Goal: Task Accomplishment & Management: Complete application form

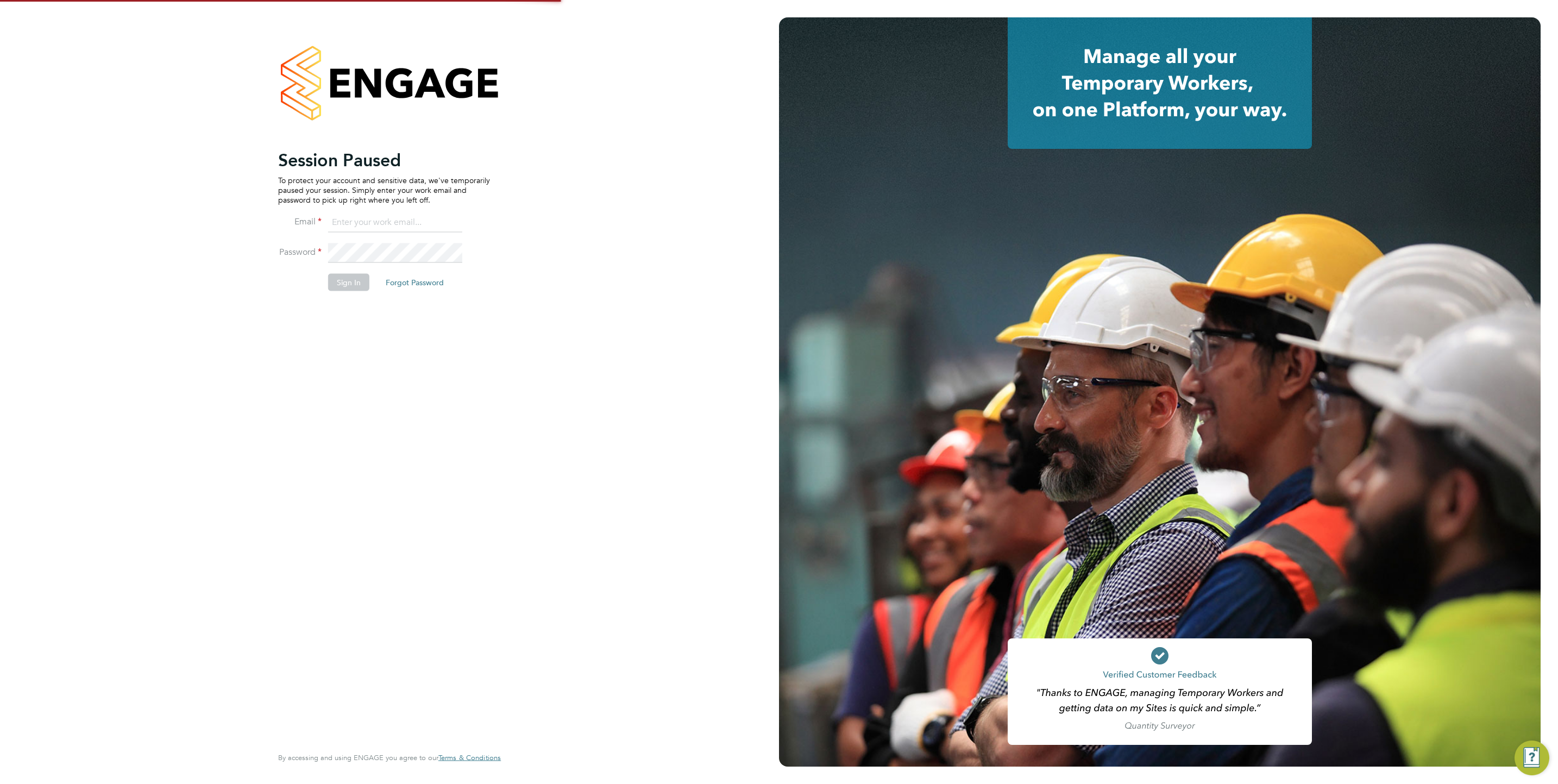
type input "j.mott@oandb.co.uk"
click at [353, 289] on button "Sign In" at bounding box center [349, 282] width 41 height 17
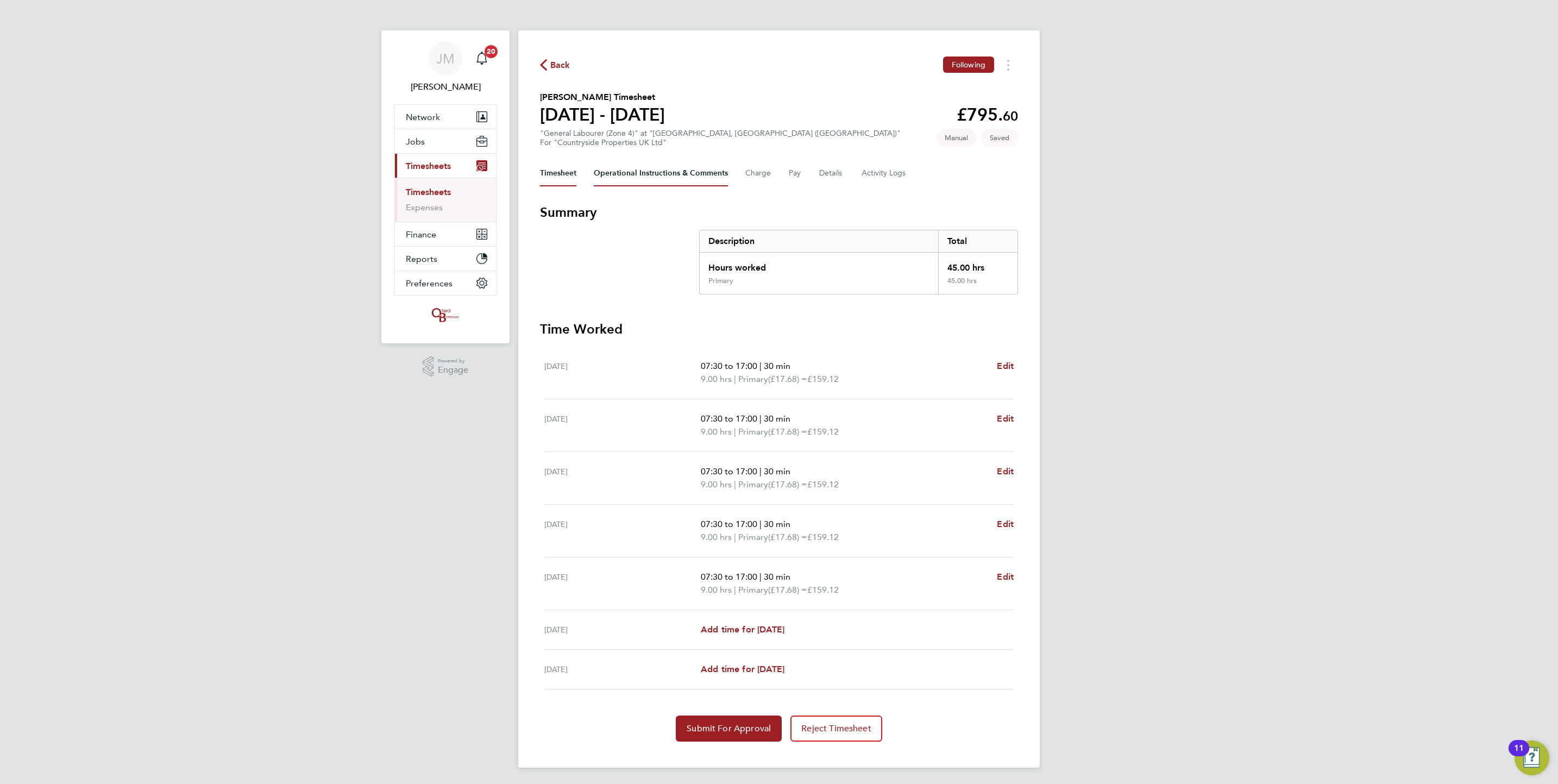
click at [701, 173] on Comments-tab "Operational Instructions & Comments" at bounding box center [661, 173] width 134 height 26
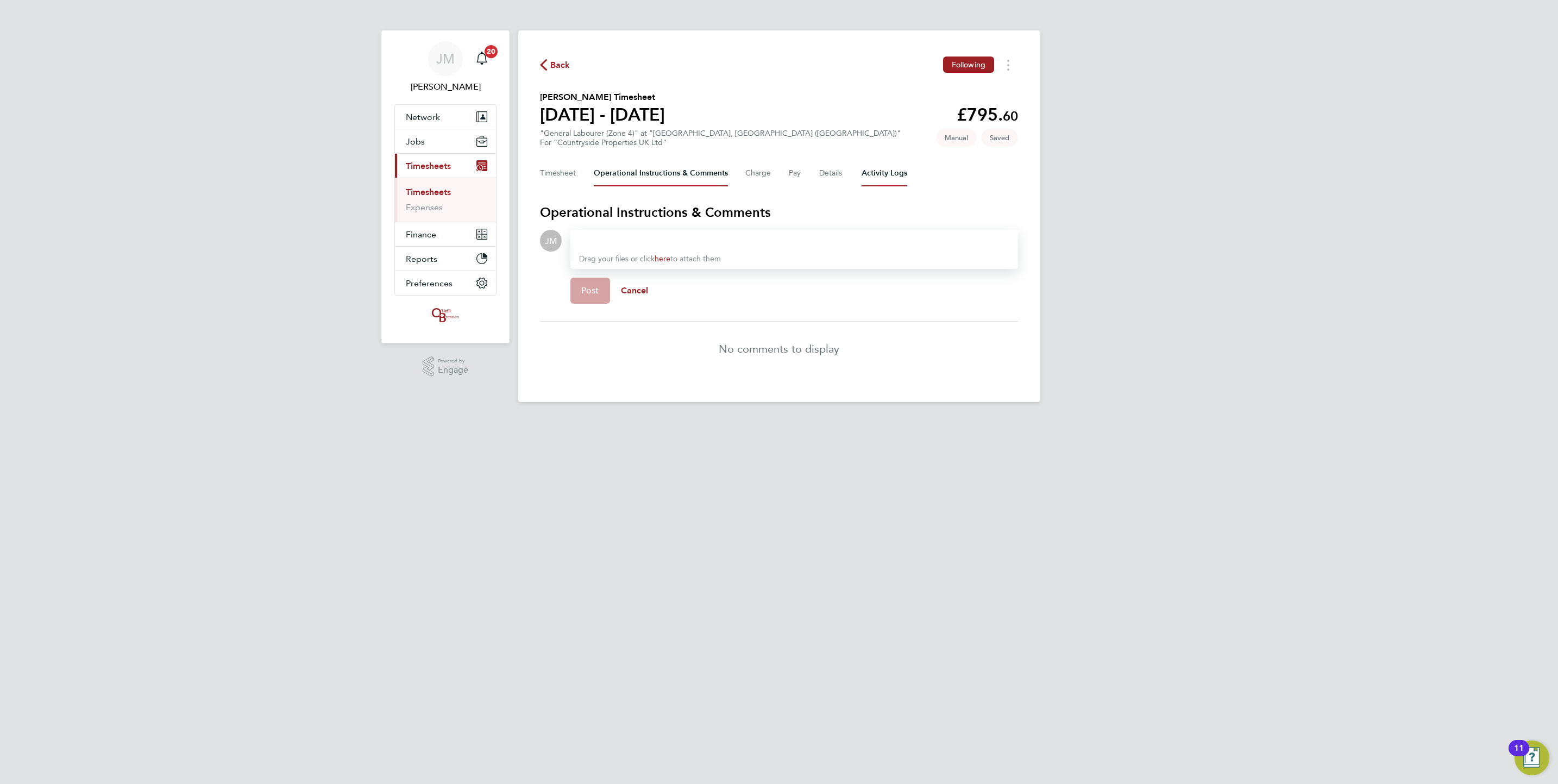
click at [898, 172] on Logs-tab "Activity Logs" at bounding box center [884, 173] width 45 height 26
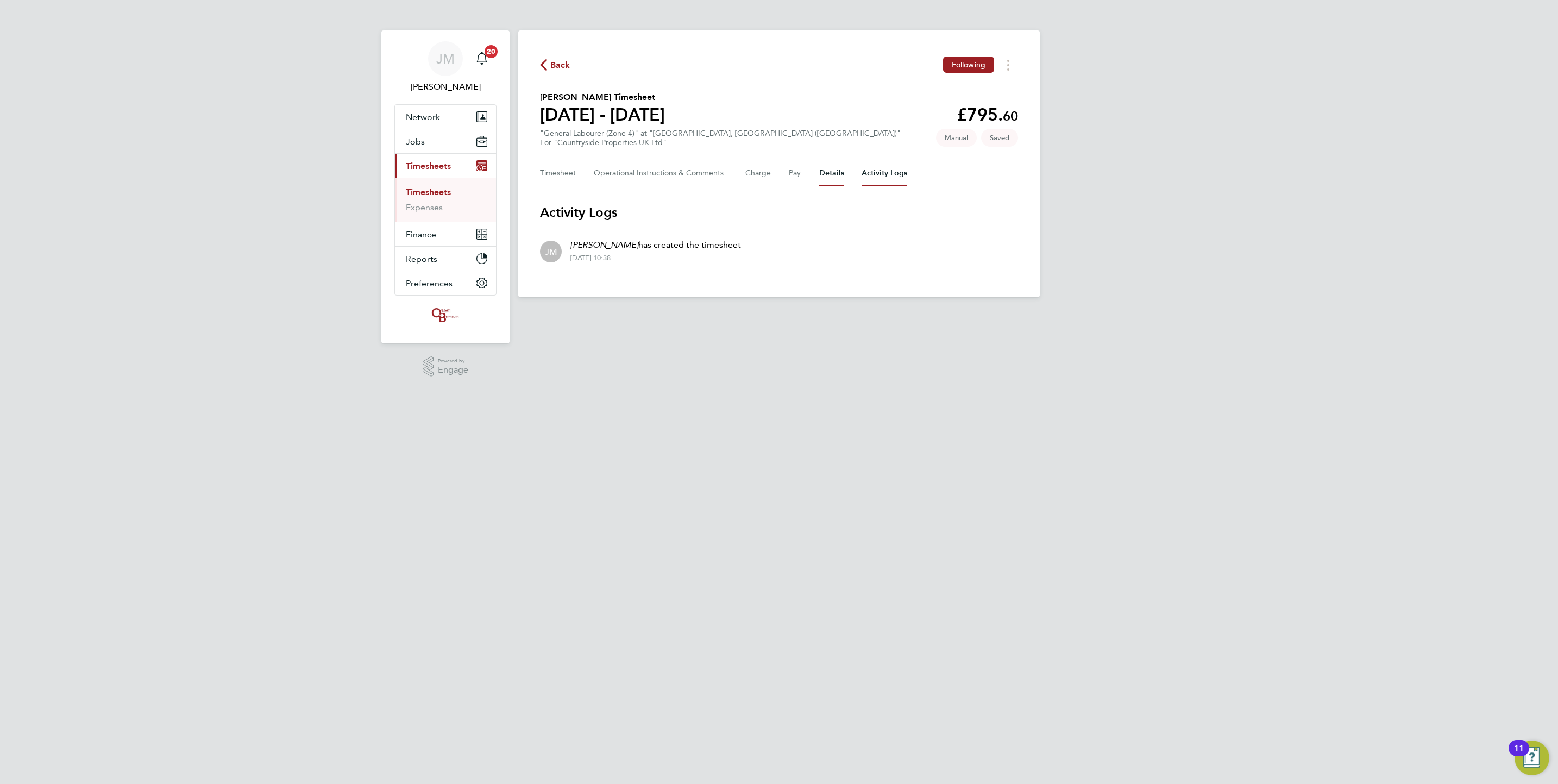
click at [833, 178] on button "Details" at bounding box center [831, 173] width 25 height 26
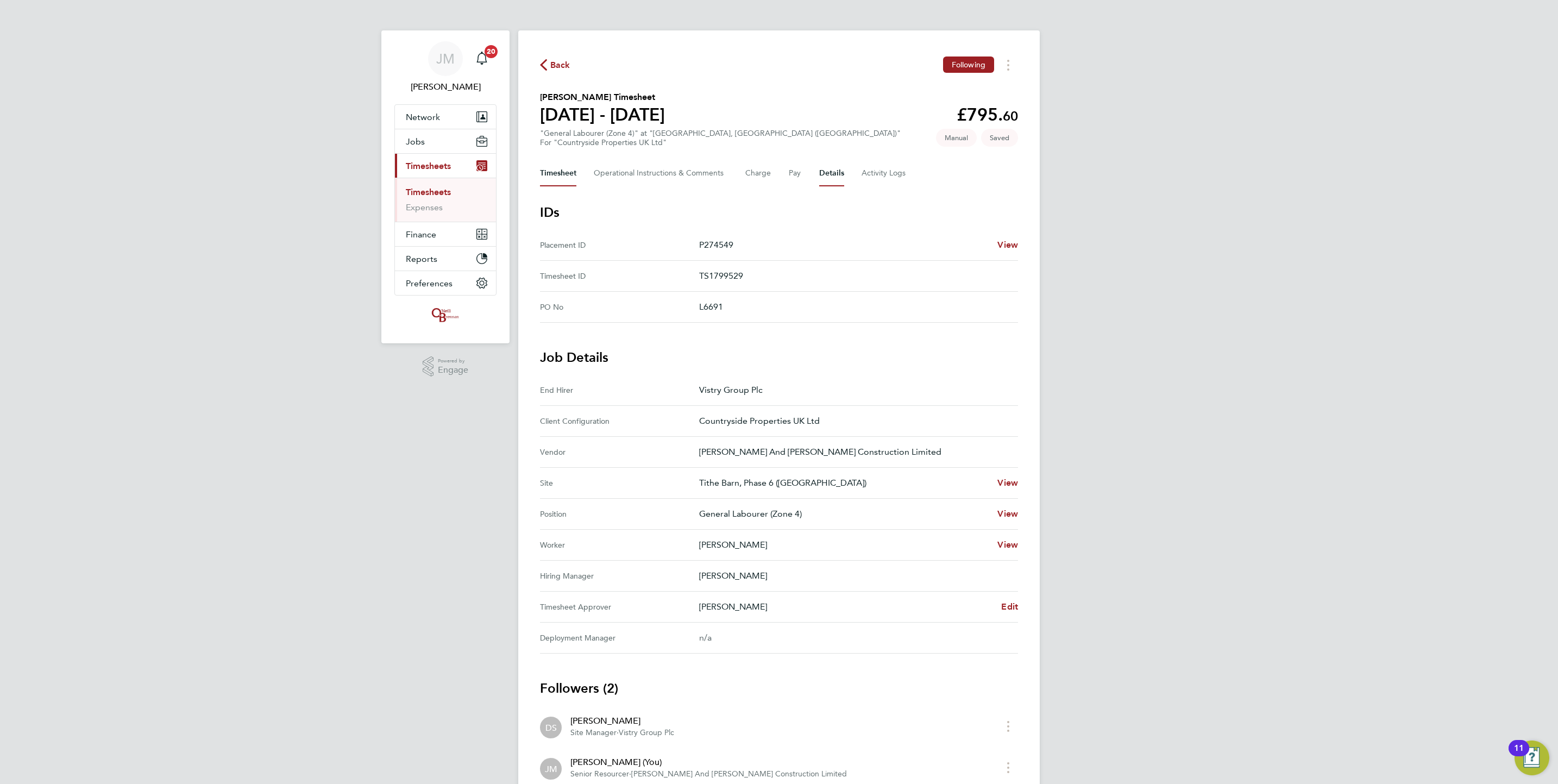
click at [560, 163] on button "Timesheet" at bounding box center [558, 173] width 37 height 26
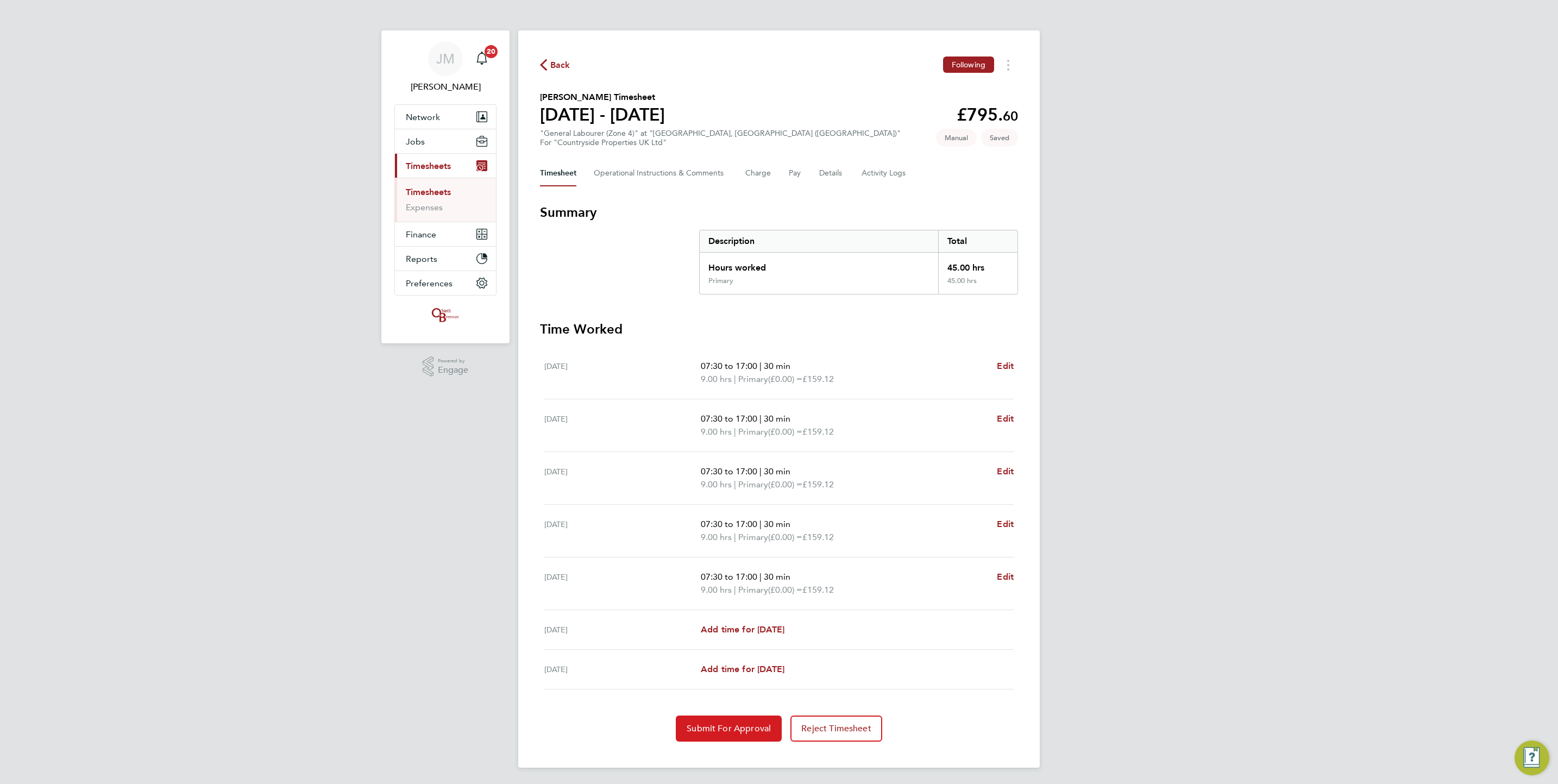
drag, startPoint x: 729, startPoint y: 720, endPoint x: 735, endPoint y: 720, distance: 6.0
click at [729, 720] on button "Submit For Approval" at bounding box center [729, 728] width 106 height 26
click at [435, 194] on link "Timesheets" at bounding box center [428, 191] width 45 height 10
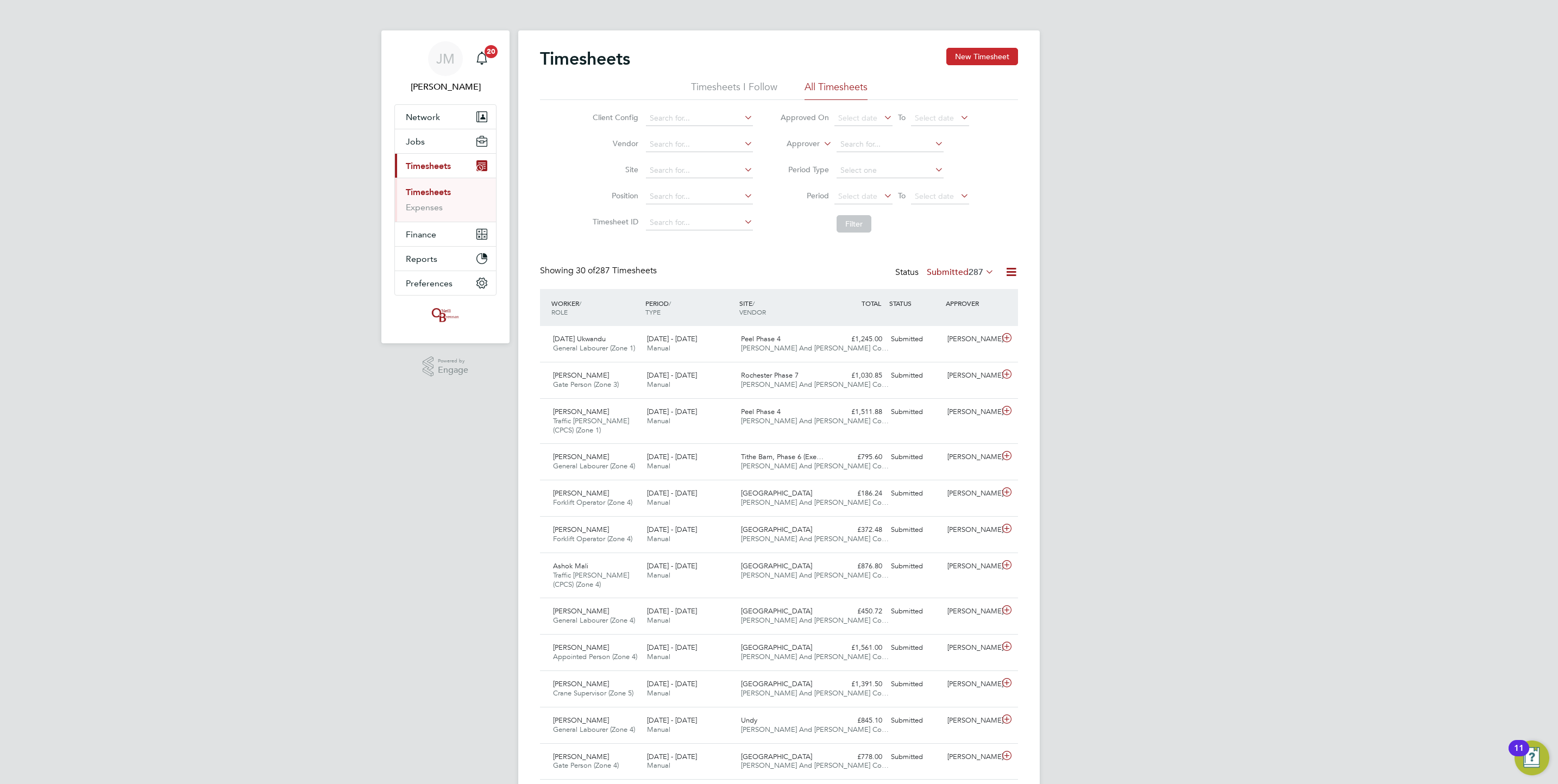
click at [963, 52] on button "New Timesheet" at bounding box center [982, 57] width 72 height 17
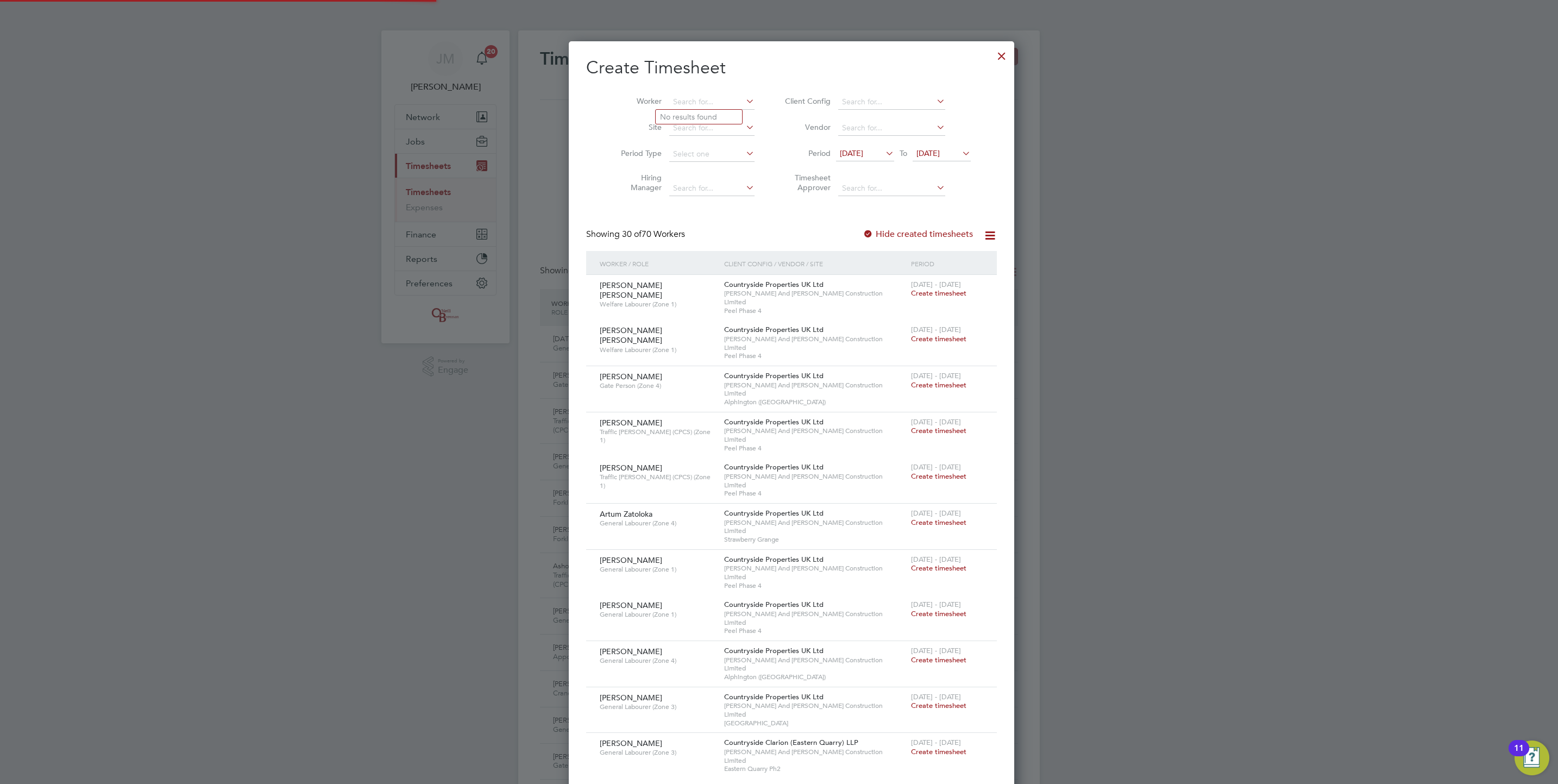
click at [680, 94] on input at bounding box center [712, 102] width 85 height 15
click at [691, 98] on input "sam jermy" at bounding box center [712, 102] width 85 height 15
click at [725, 119] on b "Jermy" at bounding box center [756, 117] width 63 height 9
type input "[PERSON_NAME]"
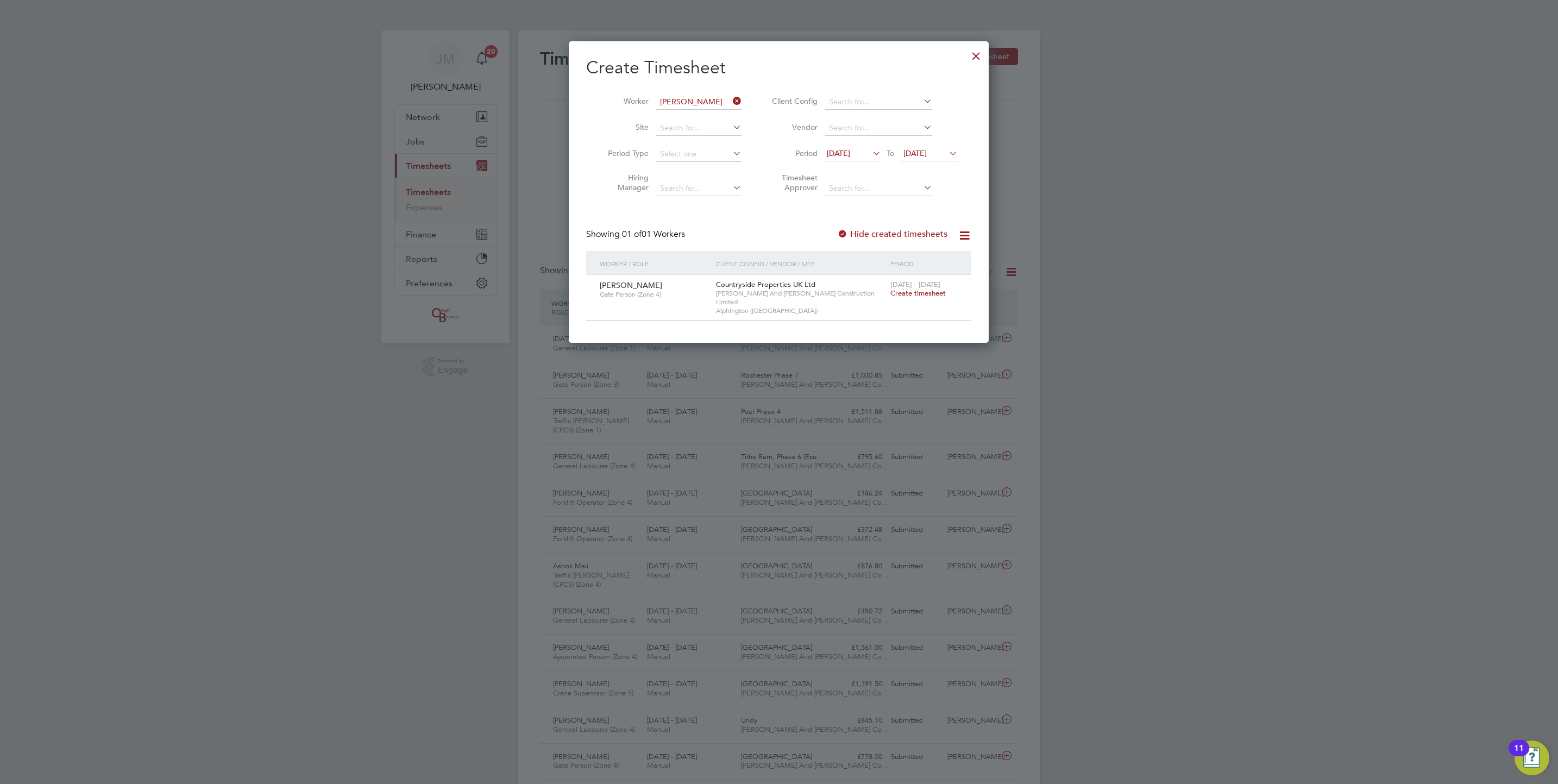
click at [903, 297] on span "Create timesheet" at bounding box center [918, 293] width 56 height 9
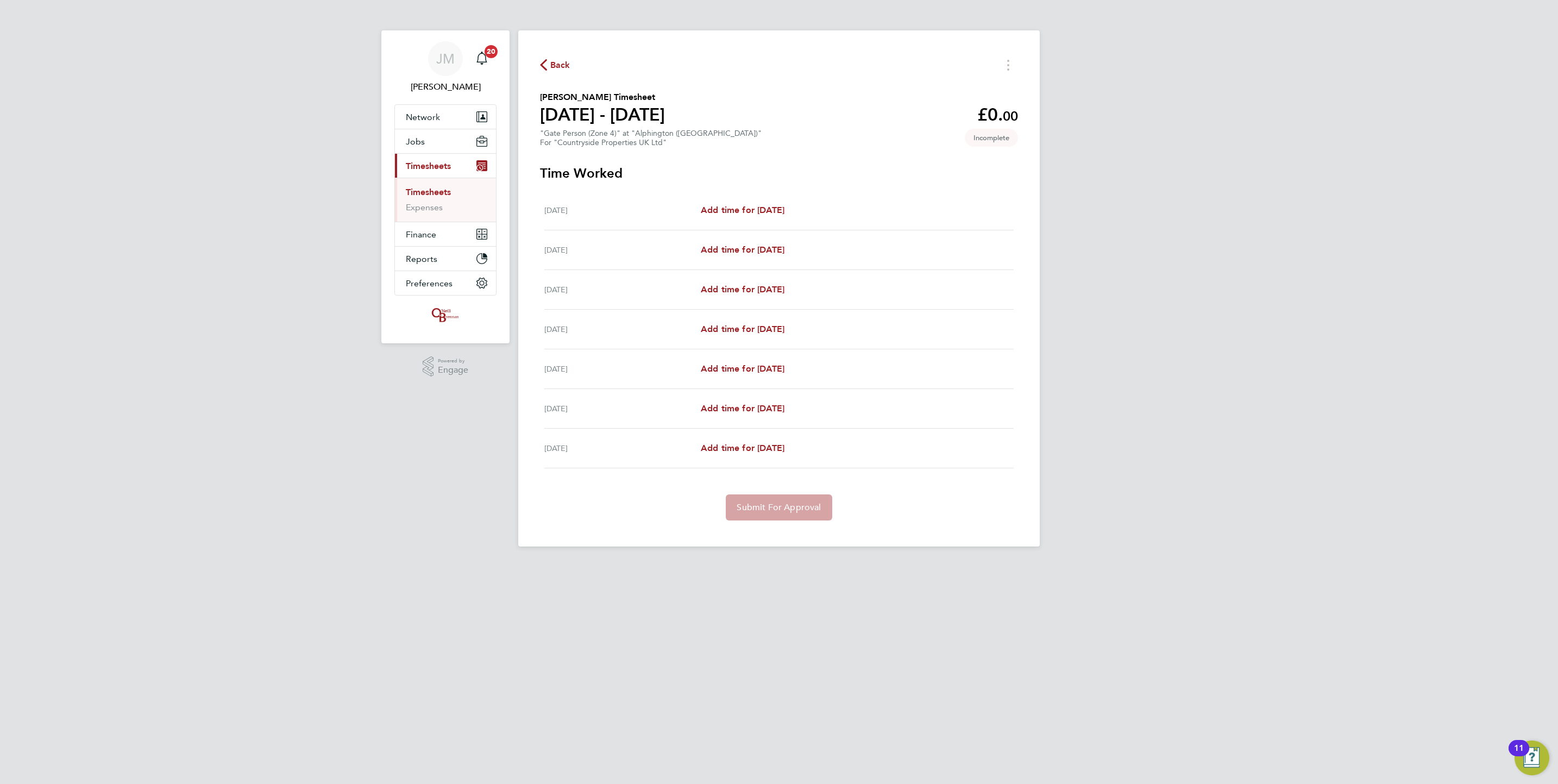
click at [778, 217] on div "[DATE] Add time for [DATE] Add time for [DATE]" at bounding box center [779, 210] width 469 height 40
click at [776, 215] on link "Add time for [DATE]" at bounding box center [742, 210] width 84 height 13
select select "30"
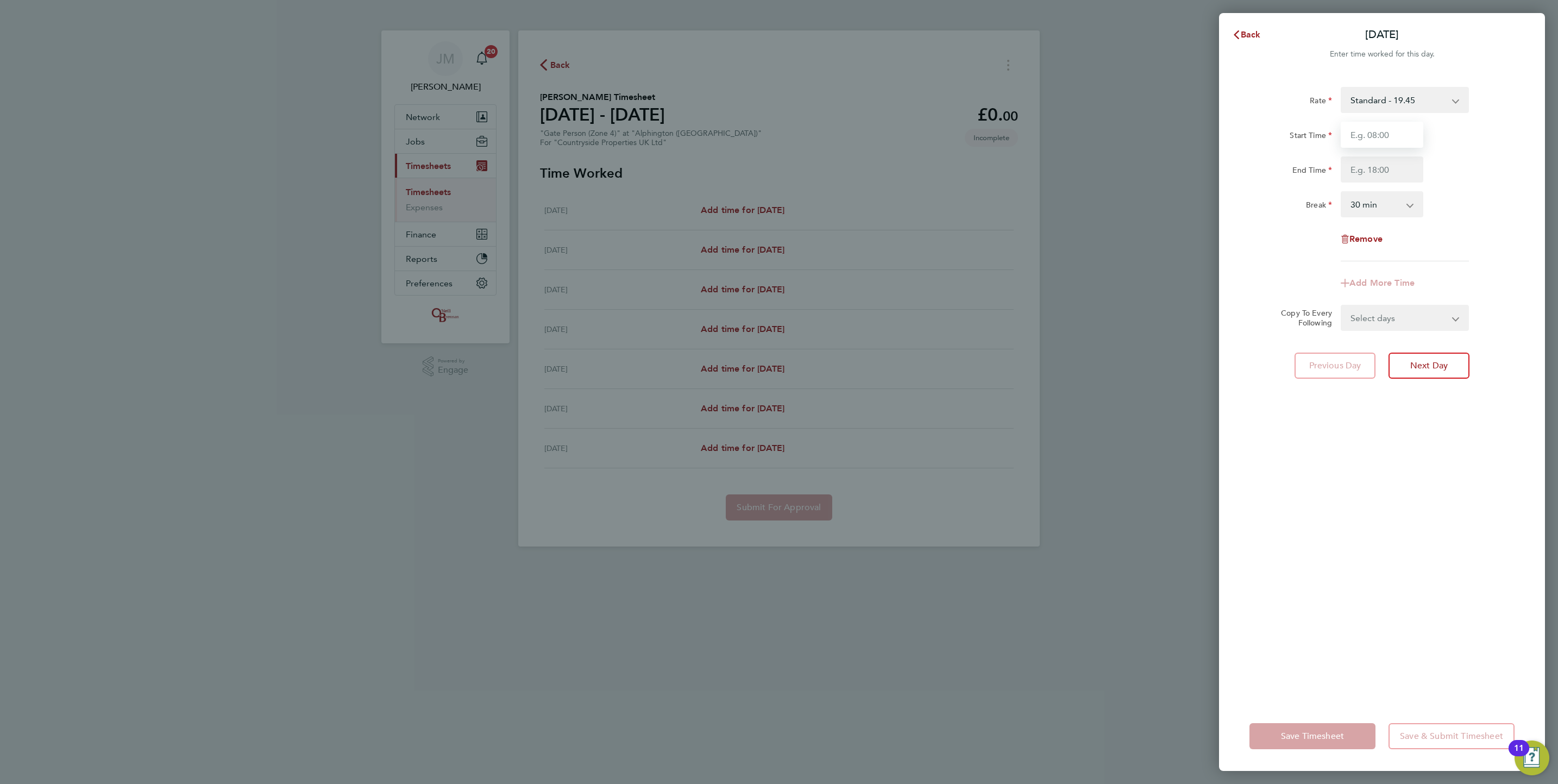
click at [1355, 137] on input "Start Time" at bounding box center [1382, 135] width 83 height 26
type input "07:30"
type input "17:00"
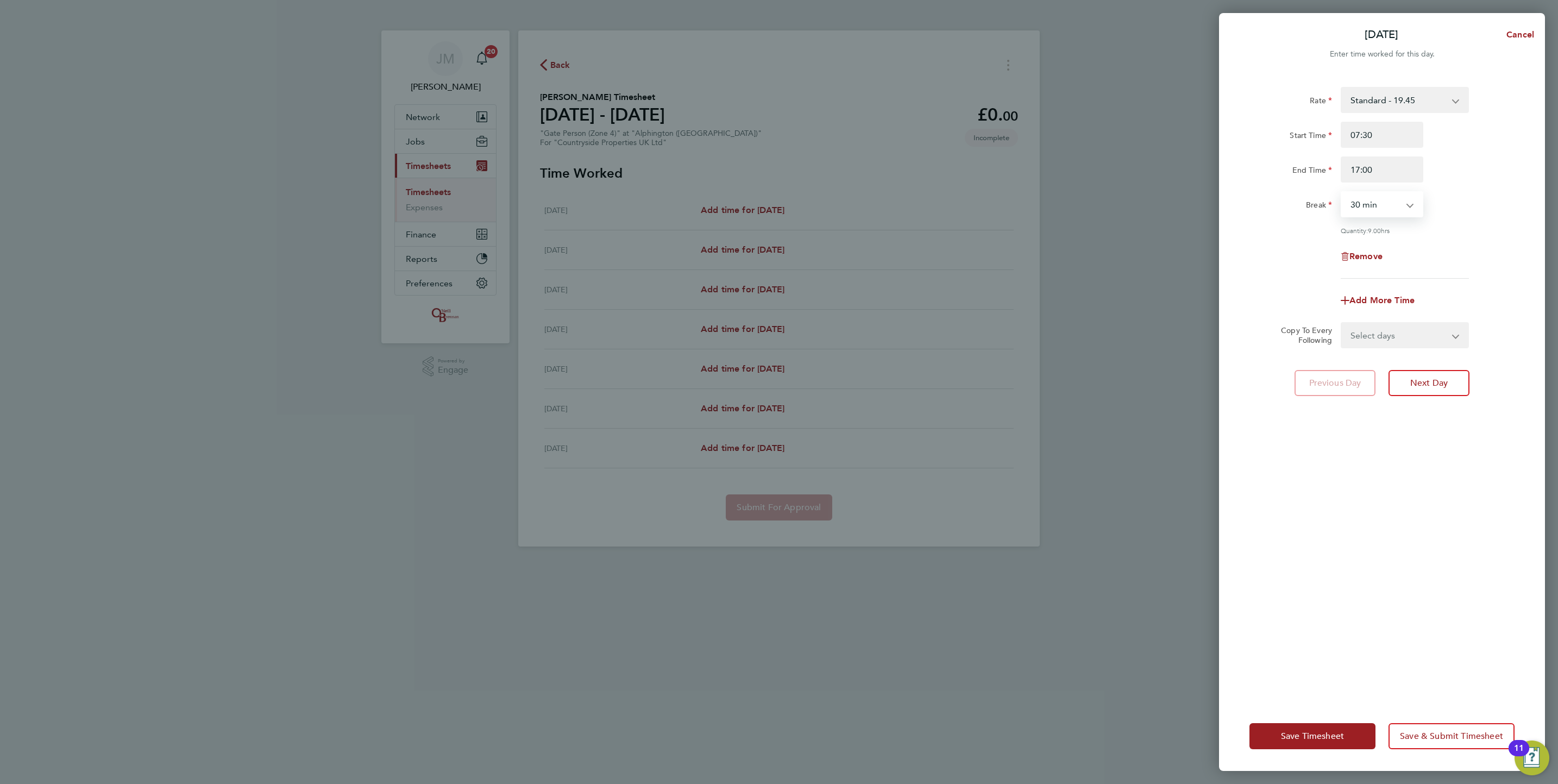
click at [1379, 207] on select "0 min 15 min 30 min 45 min 60 min 75 min 90 min" at bounding box center [1374, 204] width 67 height 24
click at [1439, 337] on select "Select days Day Weekday (Mon-Fri) Weekend (Sat-Sun) [DATE] [DATE] [DATE] [DATE]…" at bounding box center [1398, 335] width 114 height 24
select select "WEEKDAY"
click at [1341, 323] on select "Select days Day Weekday (Mon-Fri) Weekend (Sat-Sun) [DATE] [DATE] [DATE] [DATE]…" at bounding box center [1398, 335] width 114 height 24
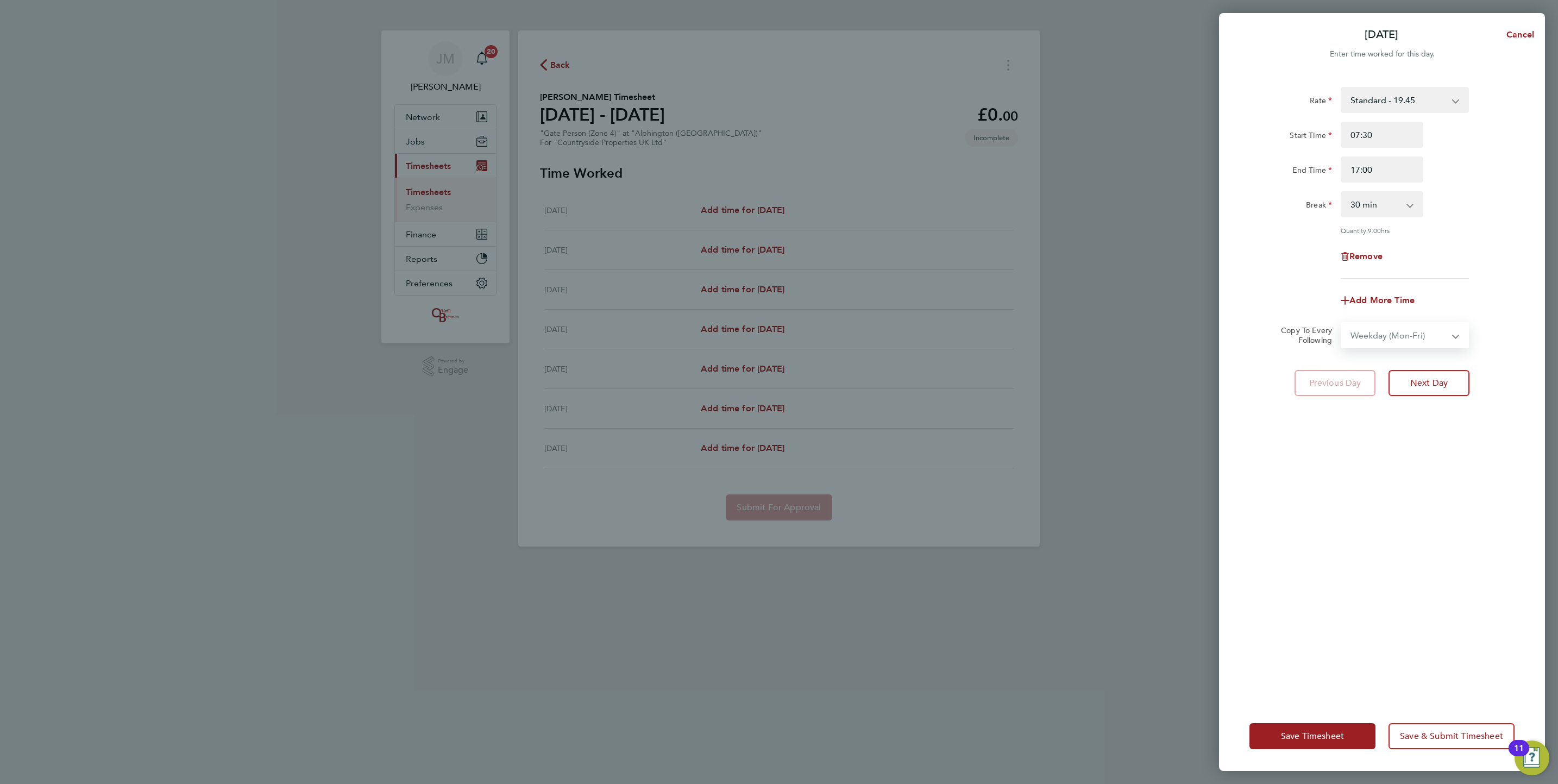
select select "[DATE]"
click at [1289, 739] on span "Save Timesheet" at bounding box center [1312, 736] width 63 height 11
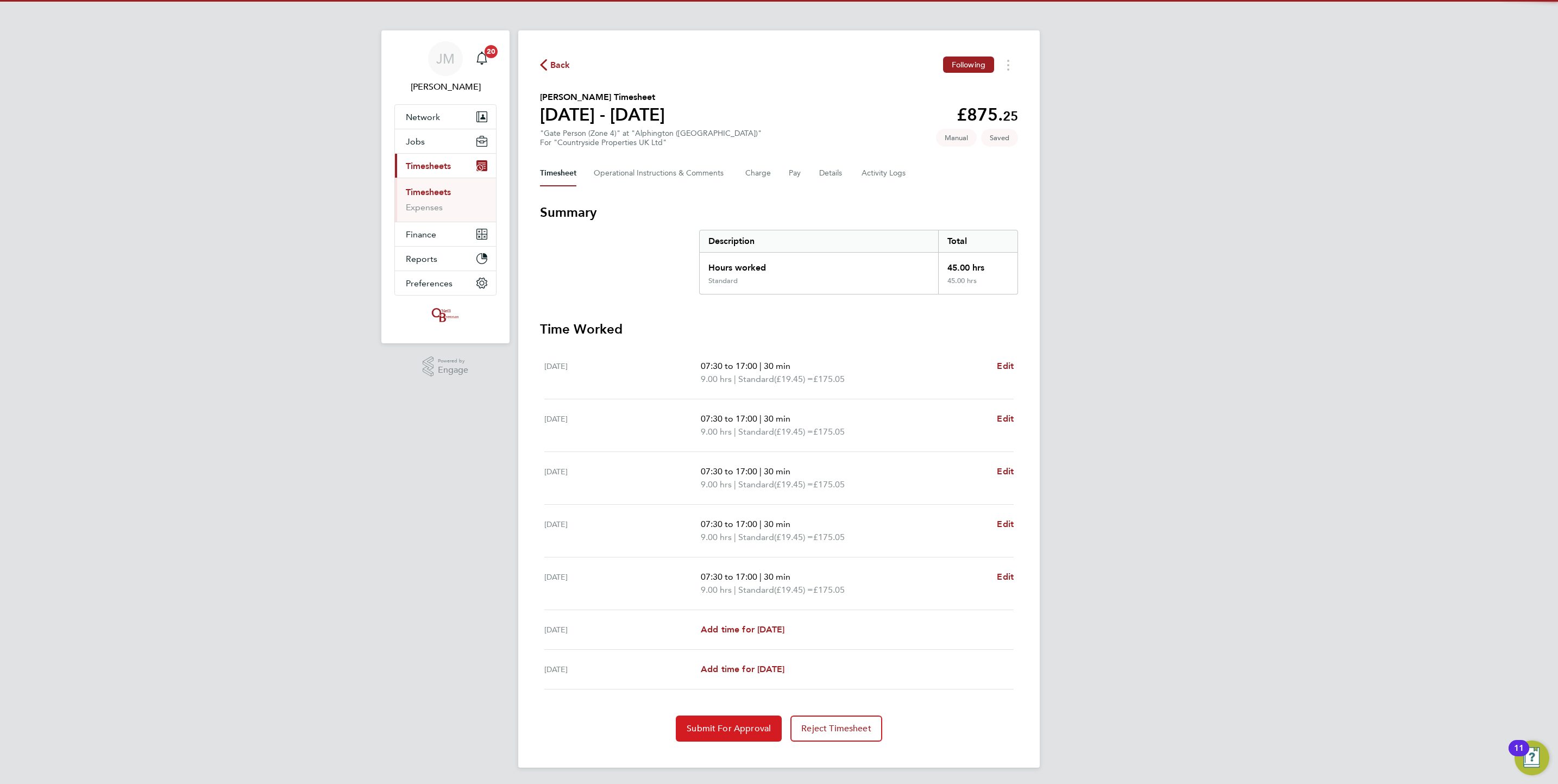
click at [697, 725] on span "Submit For Approval" at bounding box center [728, 728] width 84 height 11
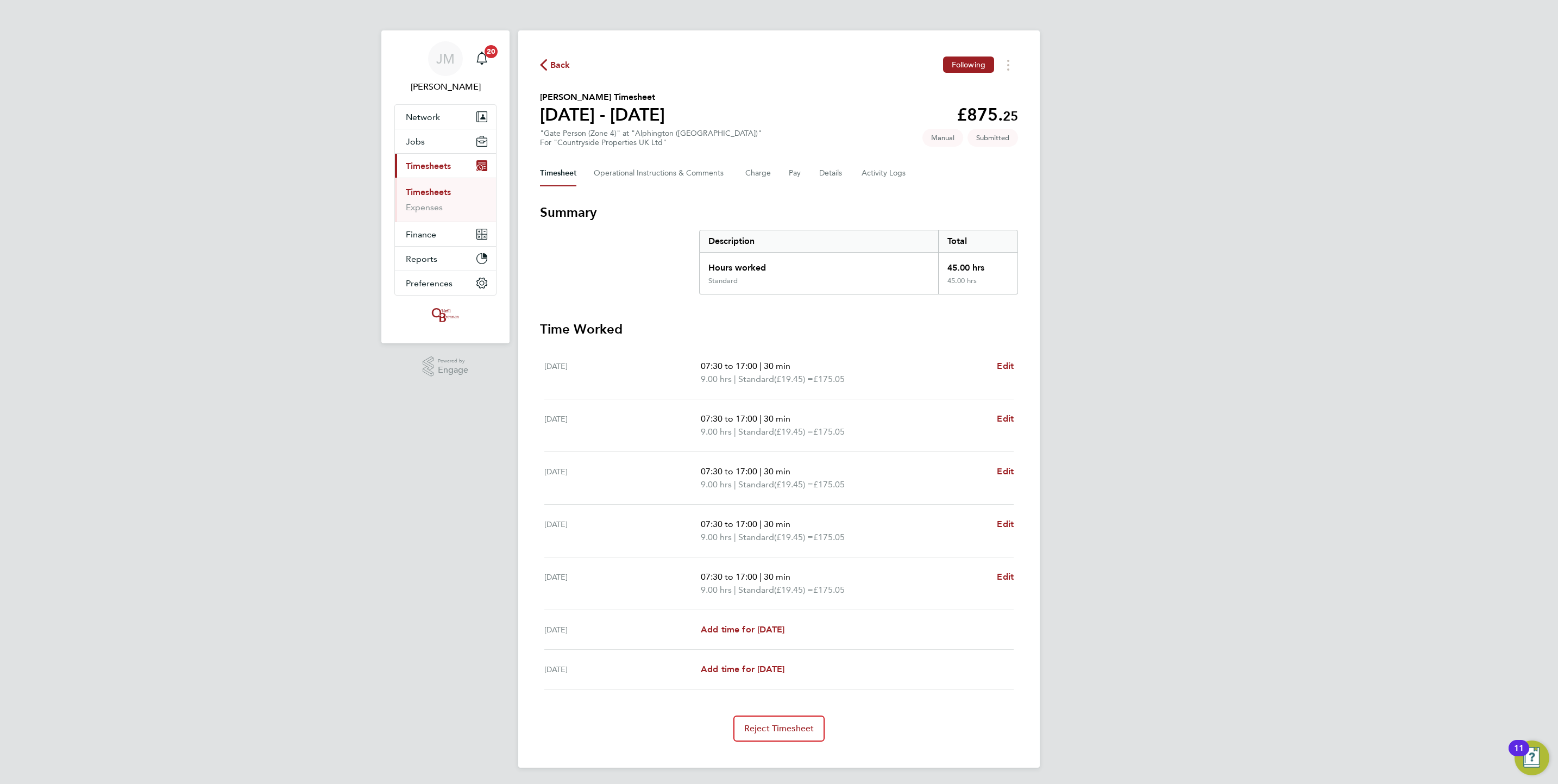
click at [434, 194] on link "Timesheets" at bounding box center [428, 191] width 45 height 10
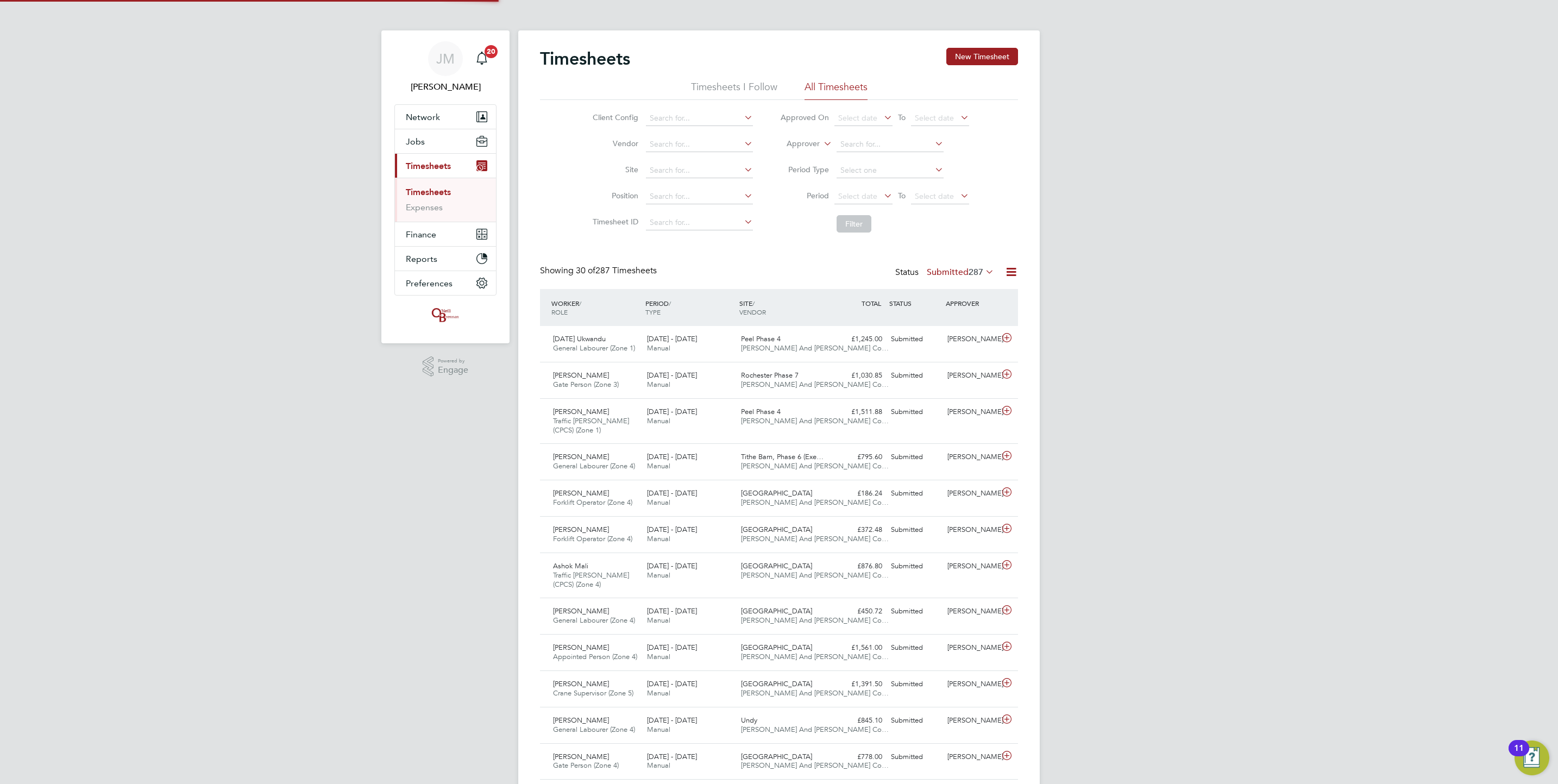
scroll to position [37, 94]
click at [972, 55] on button "New Timesheet" at bounding box center [982, 57] width 72 height 17
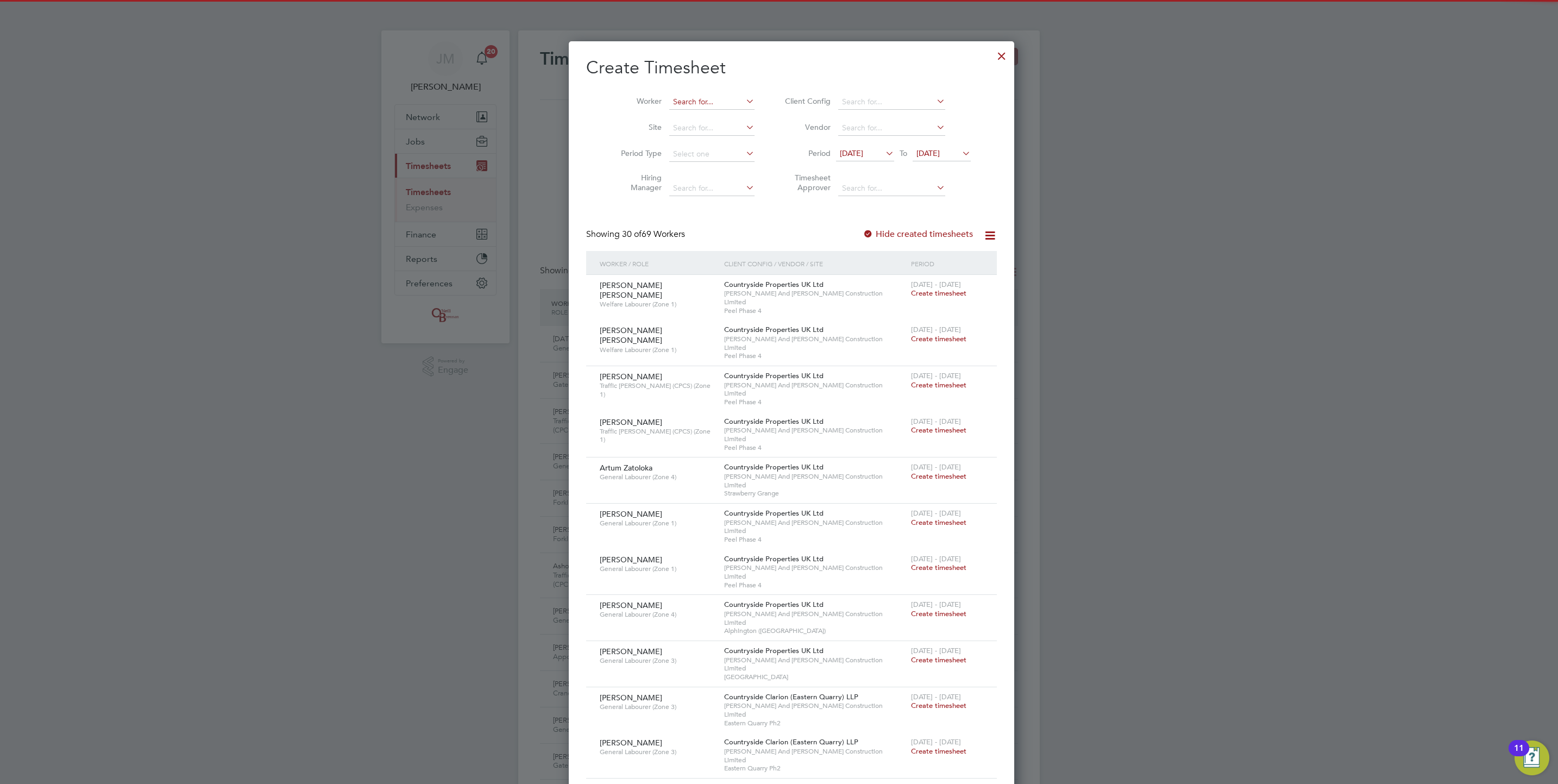
click at [699, 102] on input at bounding box center [712, 102] width 85 height 15
click at [725, 121] on b "Nelson" at bounding box center [756, 117] width 63 height 9
type input "[PERSON_NAME]"
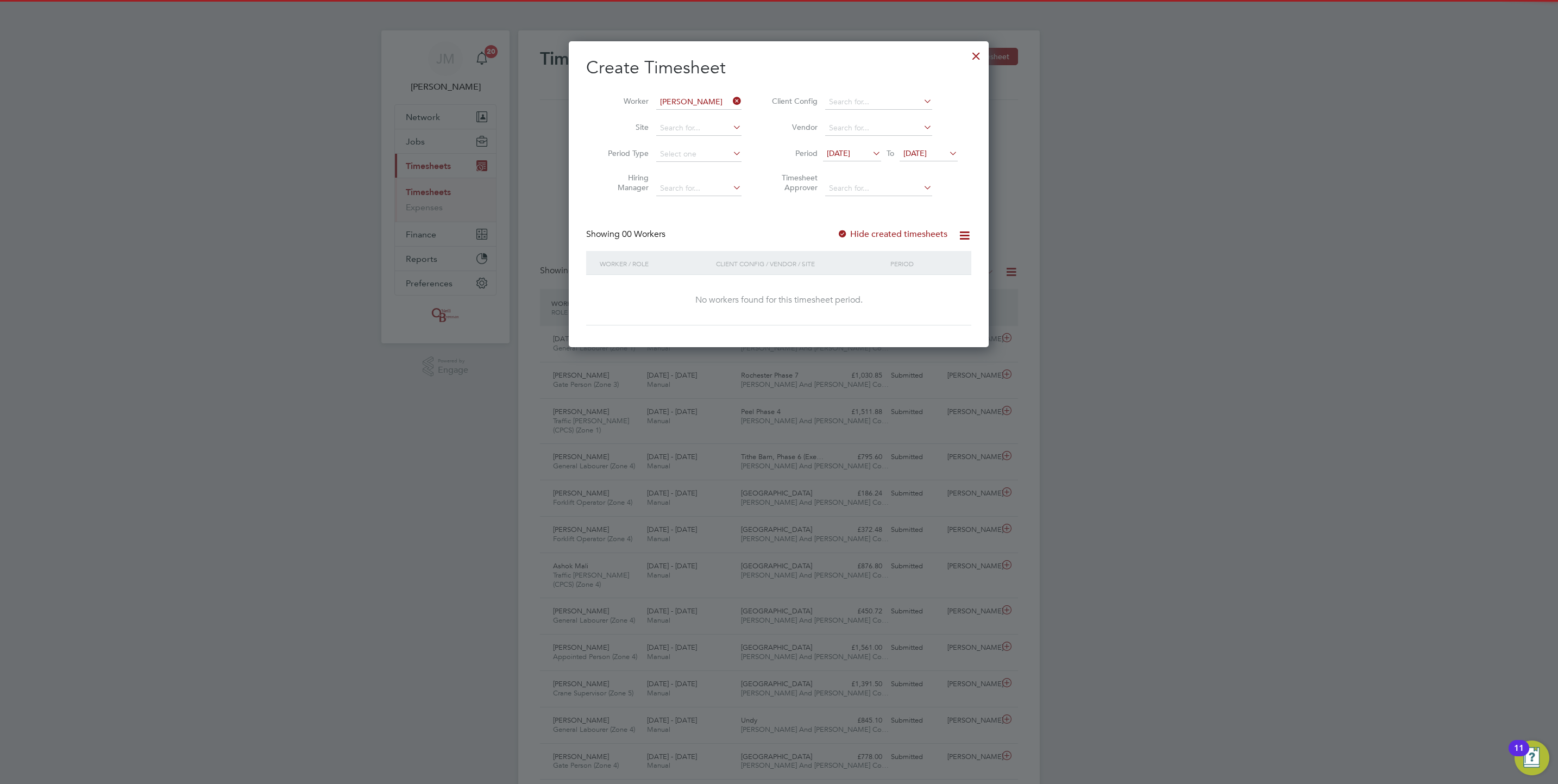
click at [910, 241] on div "Showing 00 Workers Hide created timesheets" at bounding box center [779, 240] width 385 height 23
click at [895, 236] on label "Hide created timesheets" at bounding box center [892, 235] width 110 height 11
click at [927, 158] on span "[DATE]" at bounding box center [914, 153] width 24 height 9
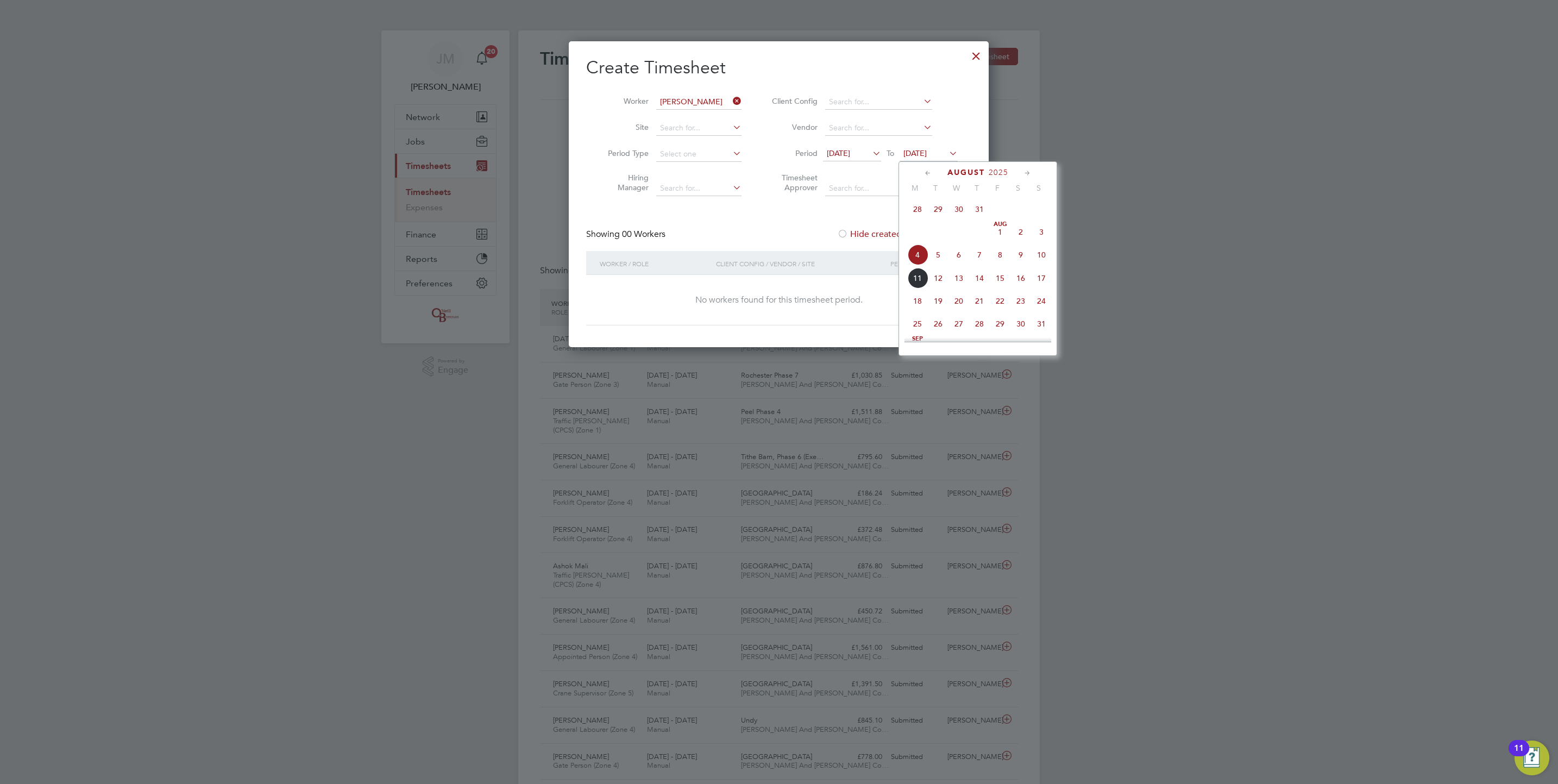
click at [985, 272] on span "14" at bounding box center [979, 278] width 21 height 21
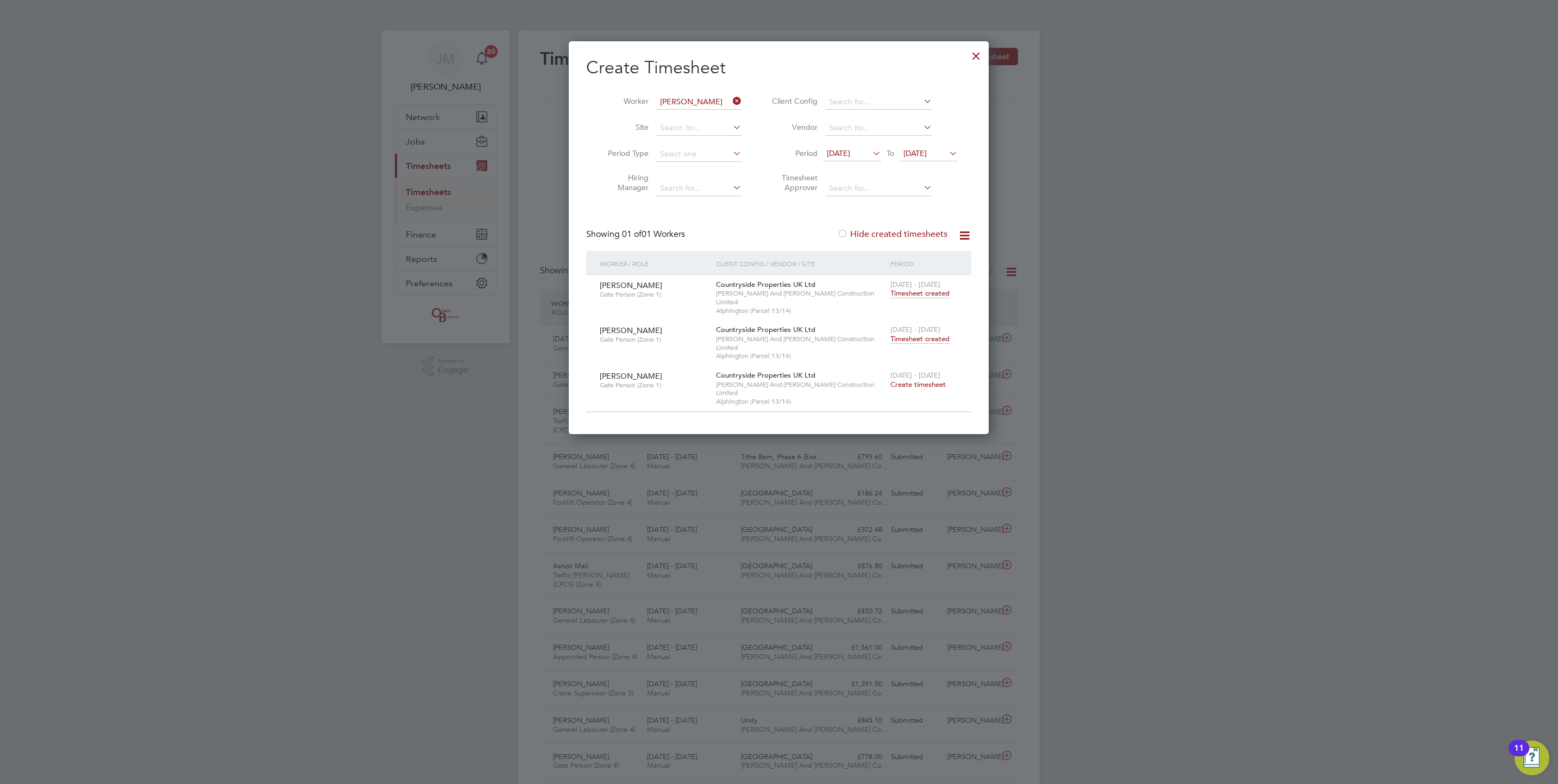
click at [923, 334] on span "Timesheet created" at bounding box center [920, 338] width 59 height 9
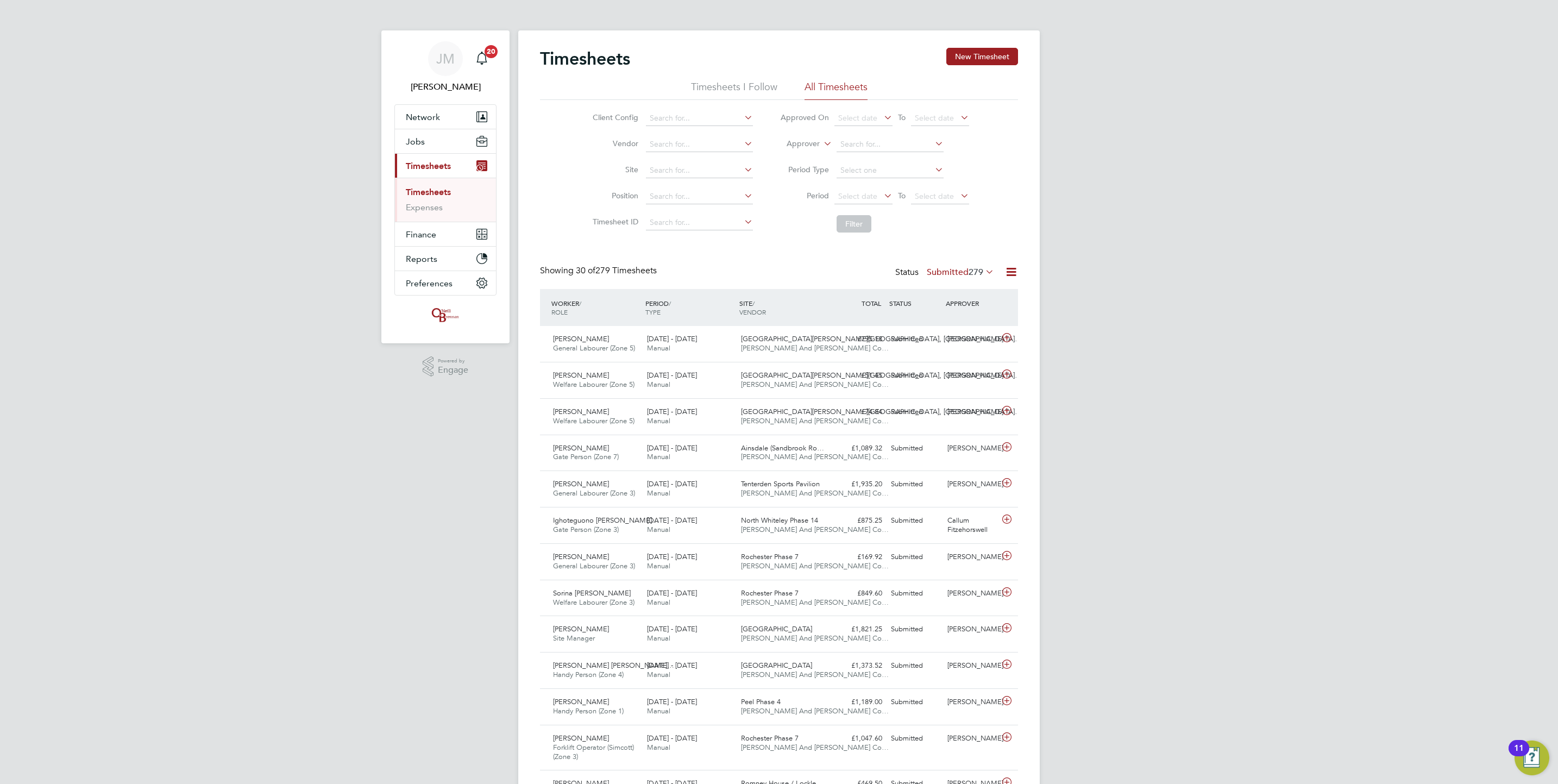
click at [453, 192] on li "Timesheets" at bounding box center [446, 194] width 81 height 15
click at [429, 195] on link "Timesheets" at bounding box center [428, 191] width 45 height 10
click at [998, 51] on button "New Timesheet" at bounding box center [982, 57] width 72 height 17
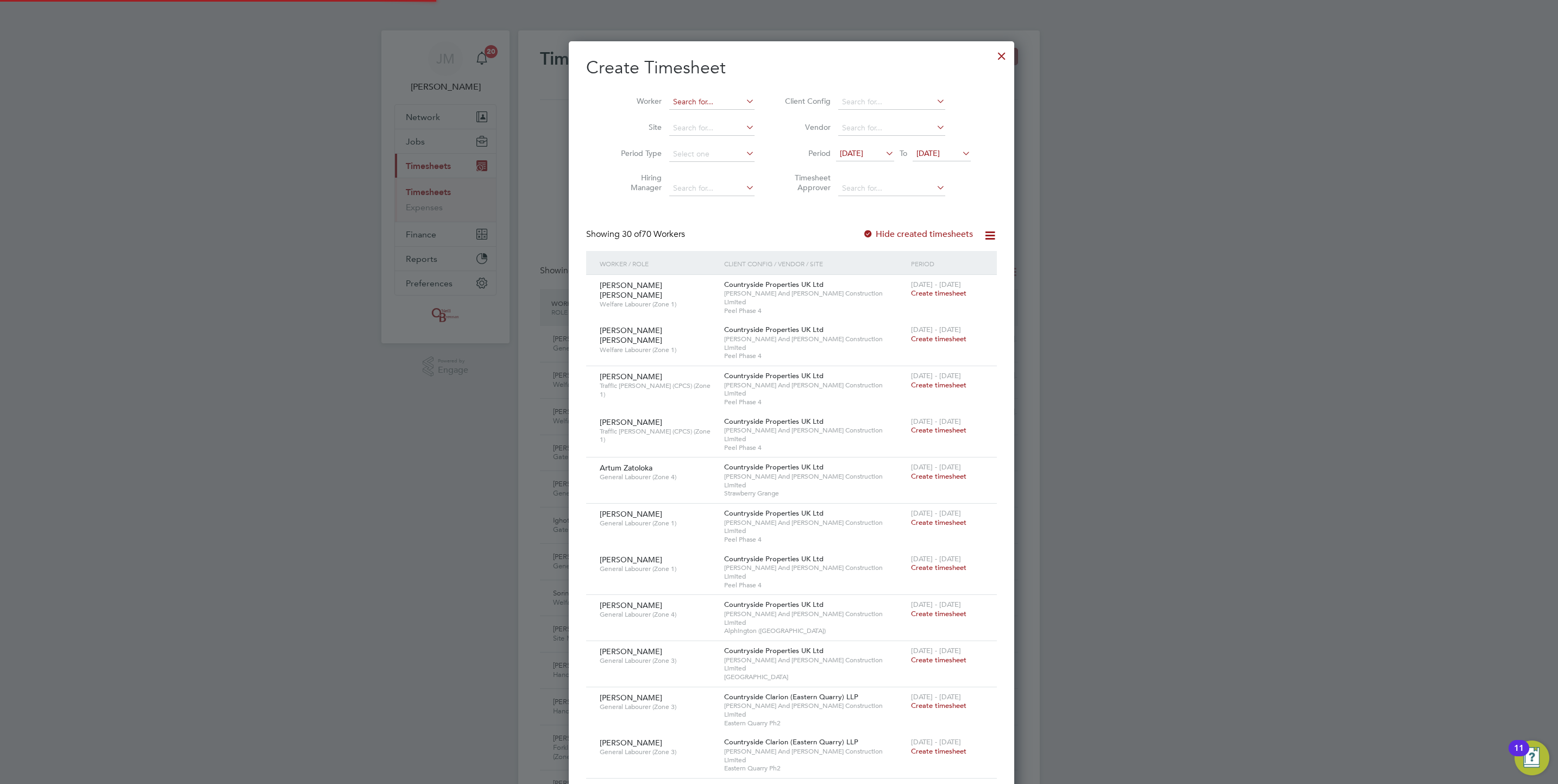
scroll to position [1940, 420]
click at [675, 99] on input at bounding box center [712, 102] width 85 height 15
click at [729, 218] on li "[PERSON_NAME]" at bounding box center [725, 220] width 138 height 15
type input "[PERSON_NAME]"
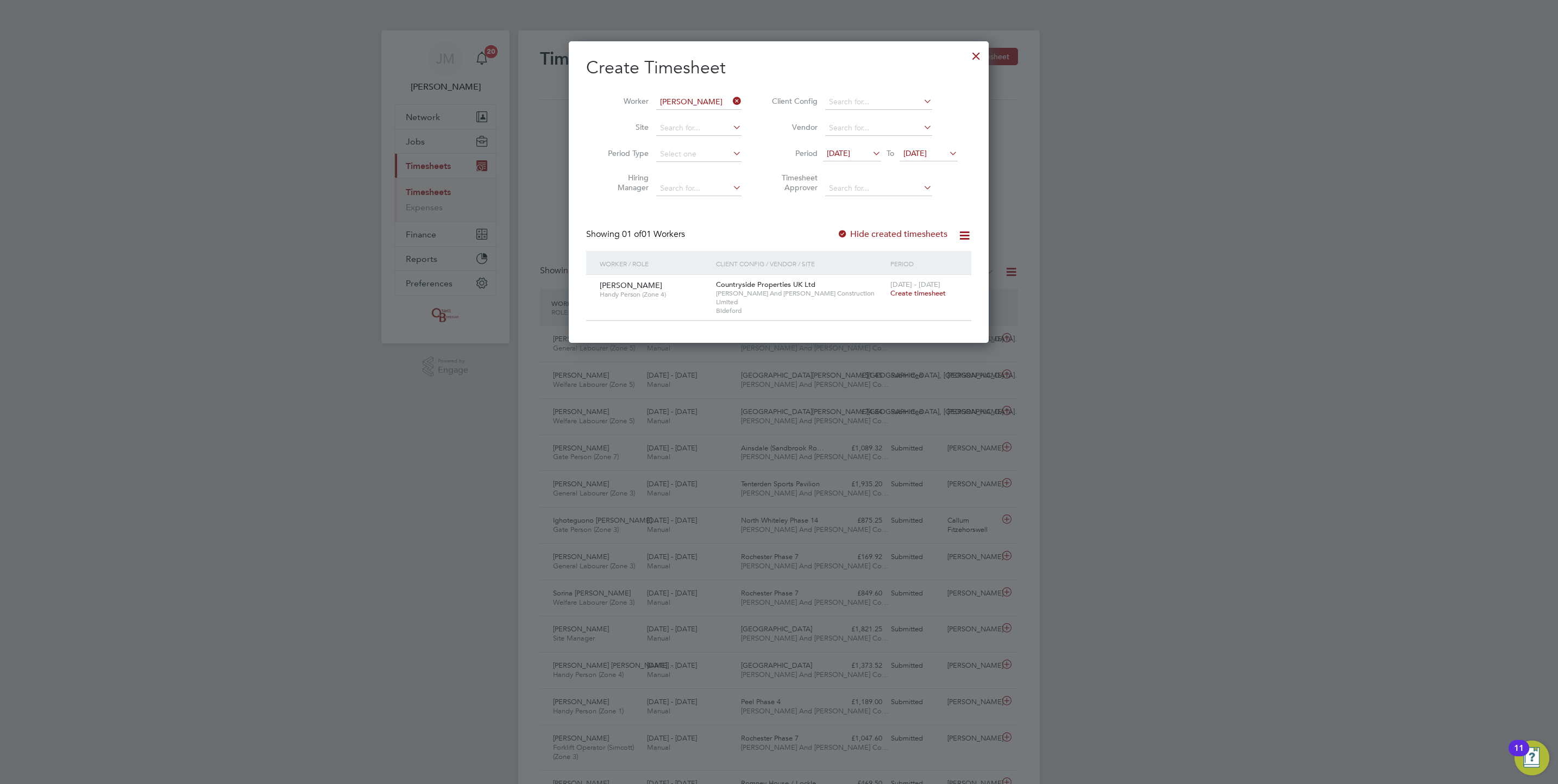
click at [930, 297] on span "Create timesheet" at bounding box center [918, 293] width 56 height 9
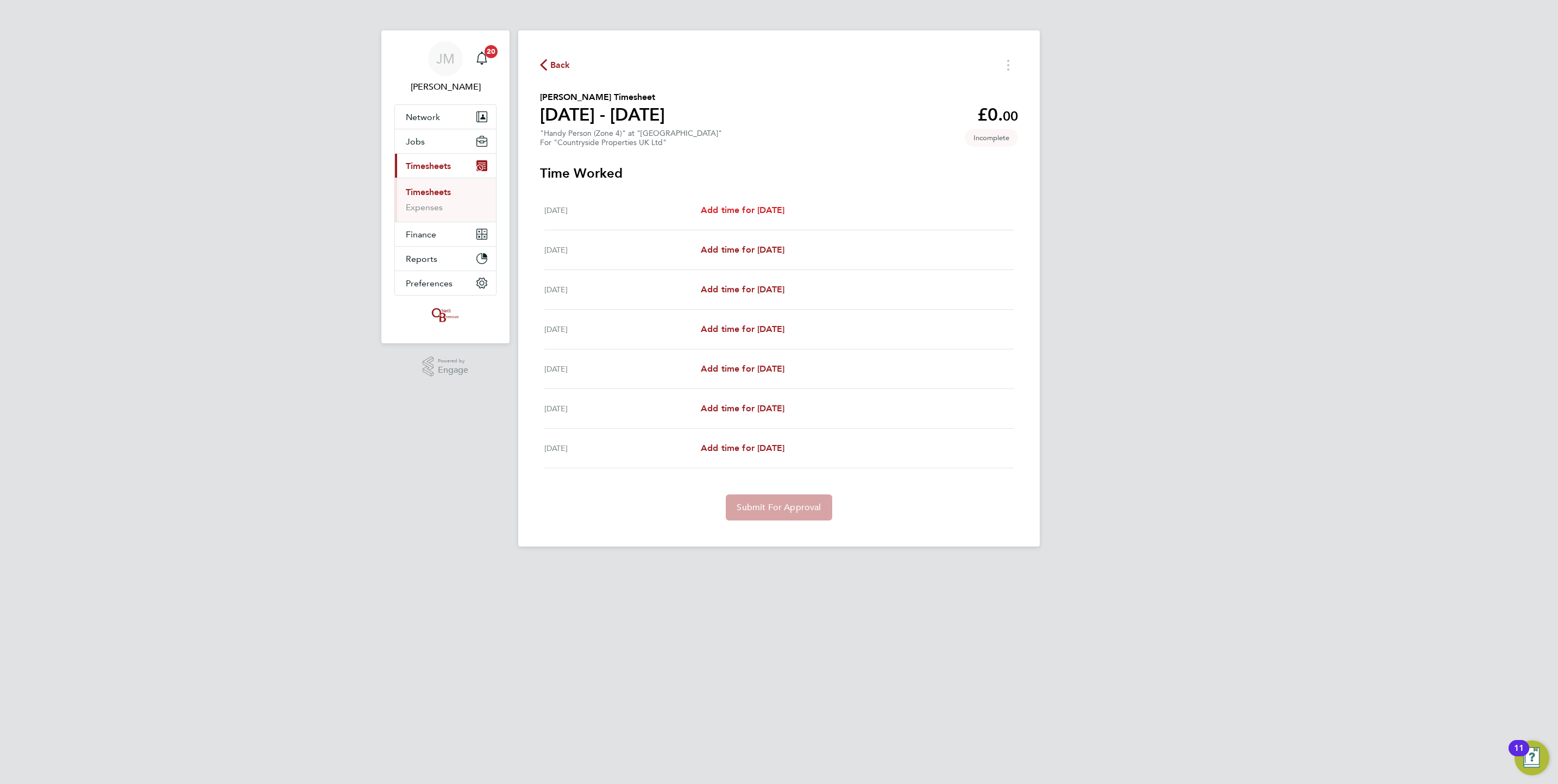
click at [725, 209] on span "Add time for [DATE]" at bounding box center [742, 209] width 84 height 10
select select "30"
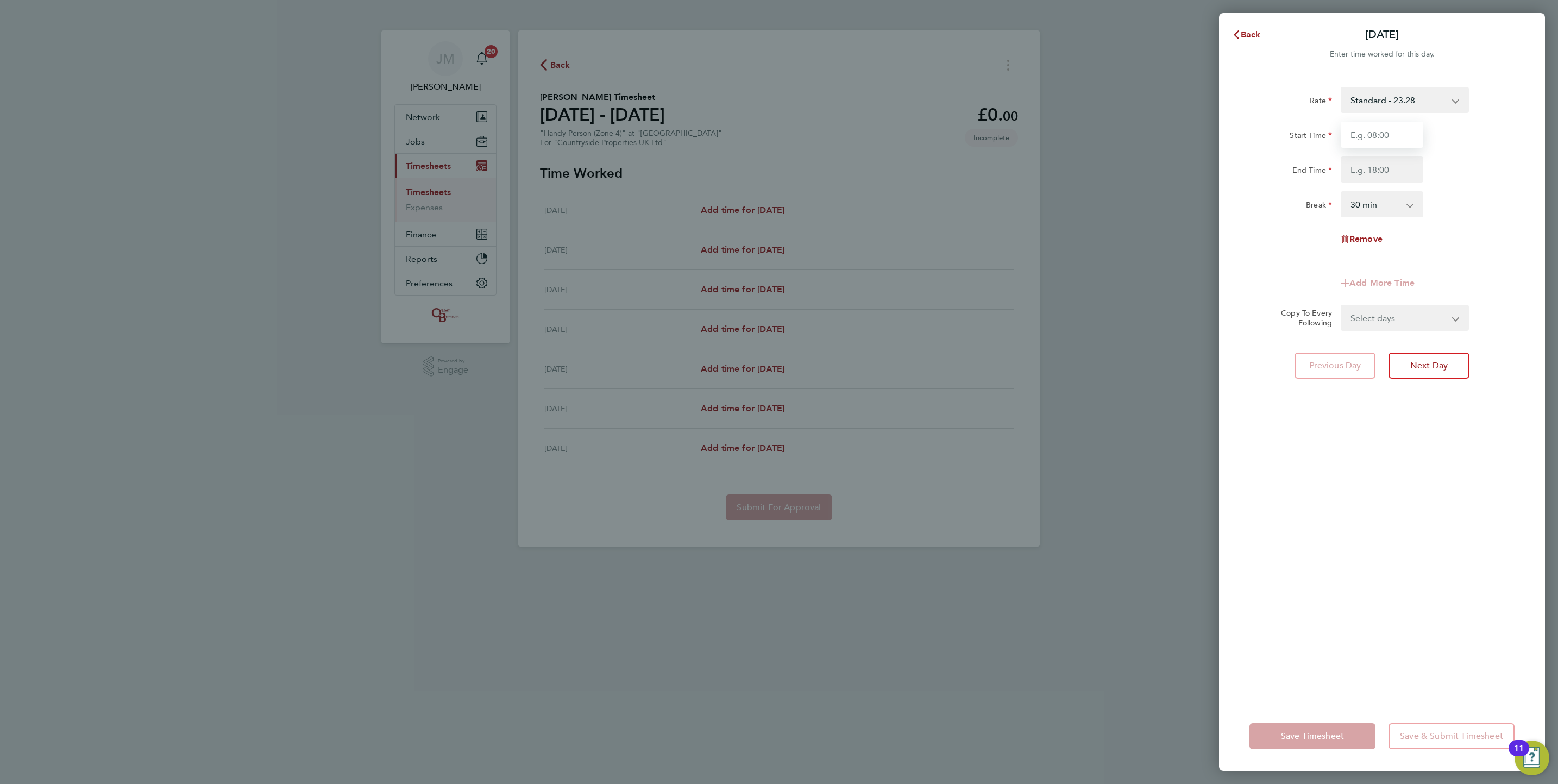
click at [1366, 140] on input "Start Time" at bounding box center [1382, 135] width 83 height 26
type input "07:30"
type input "16:30"
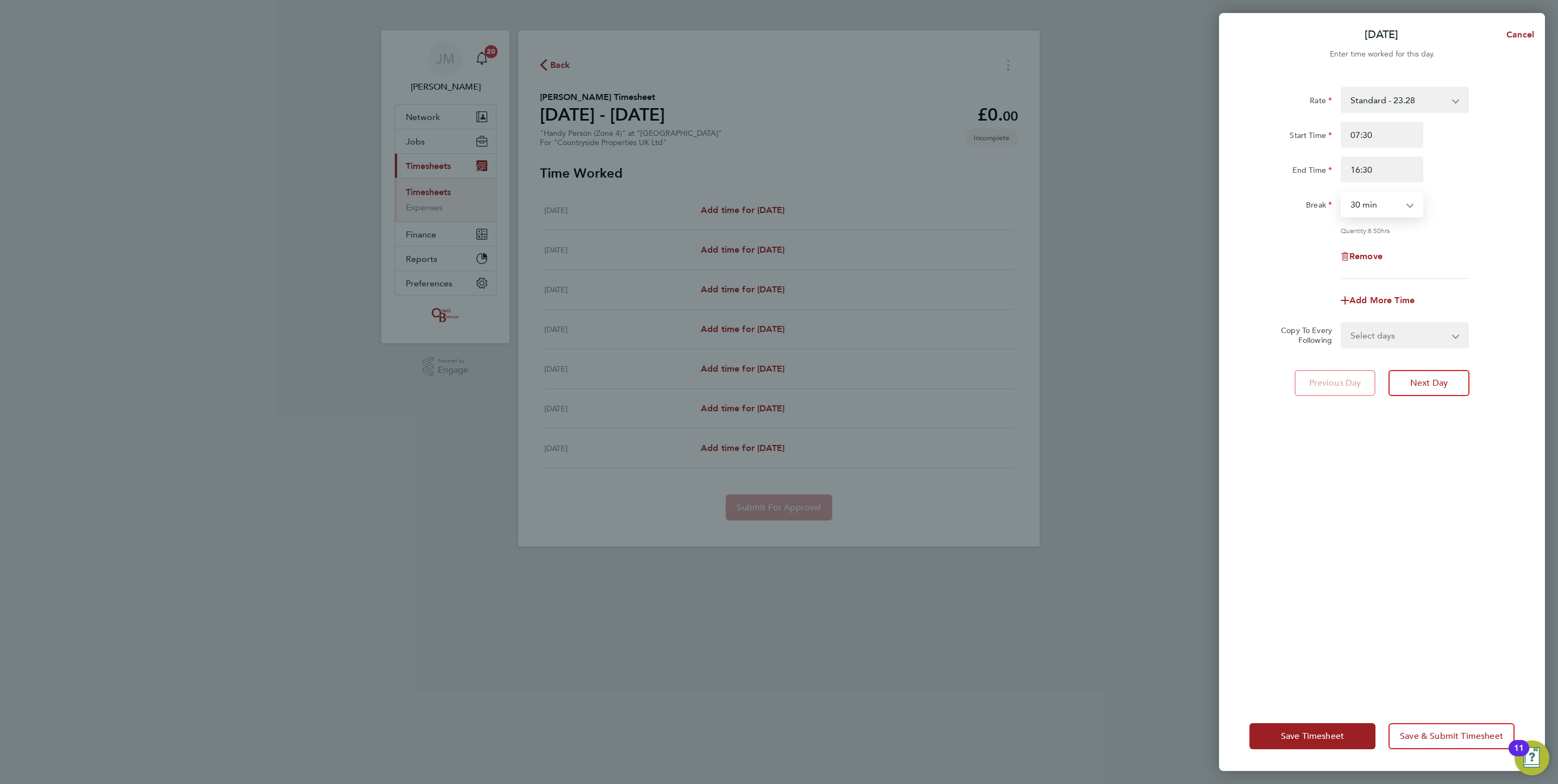
click at [1419, 333] on select "Select days Day Weekday (Mon-Fri) Weekend (Sat-Sun) [DATE] [DATE] [DATE] [DATE]…" at bounding box center [1398, 335] width 114 height 24
select select "TUE"
click at [1341, 323] on select "Select days Day Weekday (Mon-Fri) Weekend (Sat-Sun) [DATE] [DATE] [DATE] [DATE]…" at bounding box center [1398, 335] width 114 height 24
select select "[DATE]"
click at [1312, 745] on button "Save Timesheet" at bounding box center [1312, 736] width 126 height 26
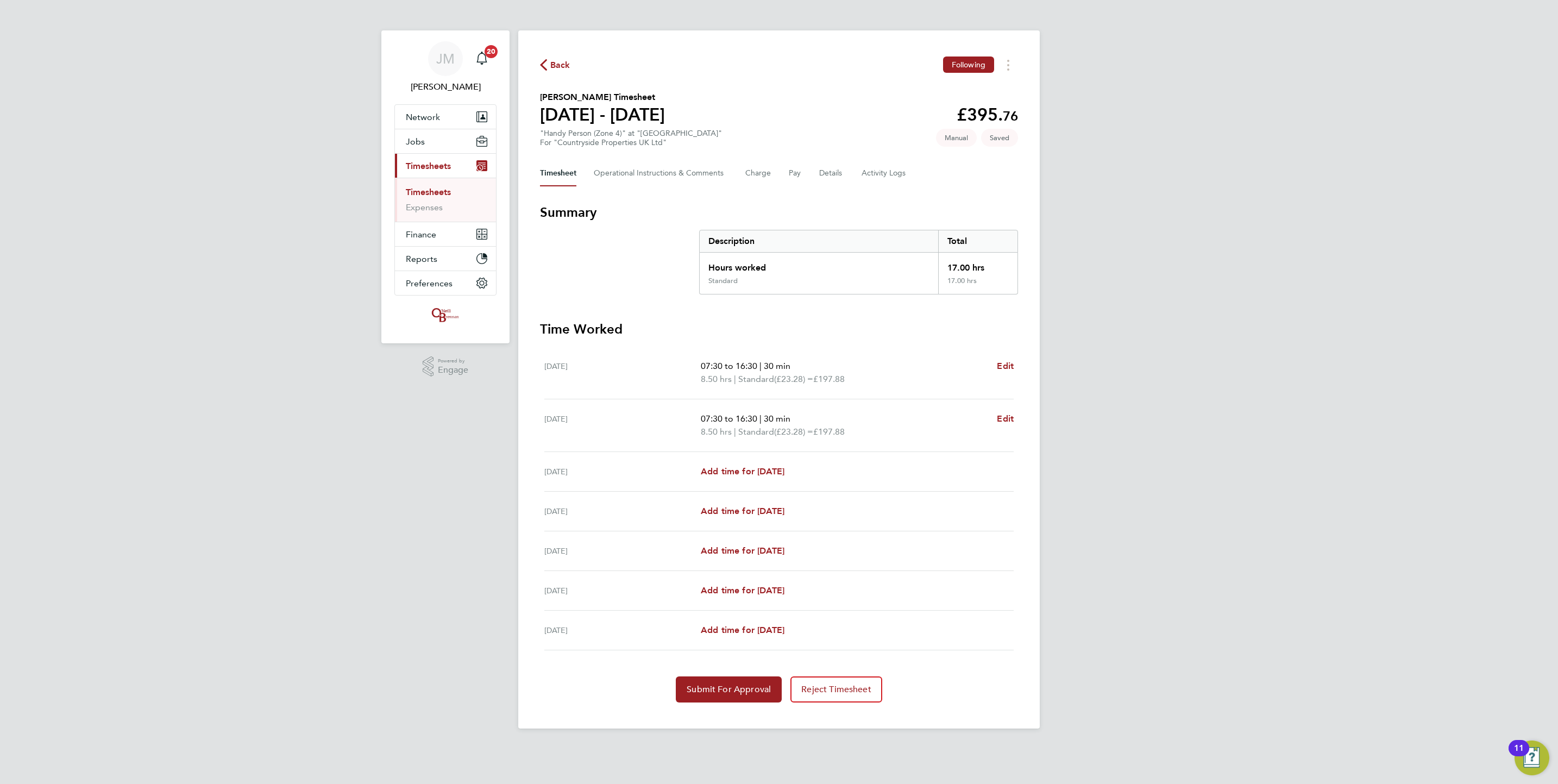
click at [1017, 416] on ul "[DATE] 07:30 to 16:30 | 30 min 8.50 hrs | Standard (£23.28) = £197.88 Edit [DAT…" at bounding box center [779, 498] width 478 height 303
click at [992, 418] on div "07:30 to 16:30 | 30 min 8.50 hrs | Standard (£23.28) = £197.88 Edit" at bounding box center [857, 425] width 313 height 26
click at [1010, 418] on span "Edit" at bounding box center [1005, 418] width 17 height 10
select select "30"
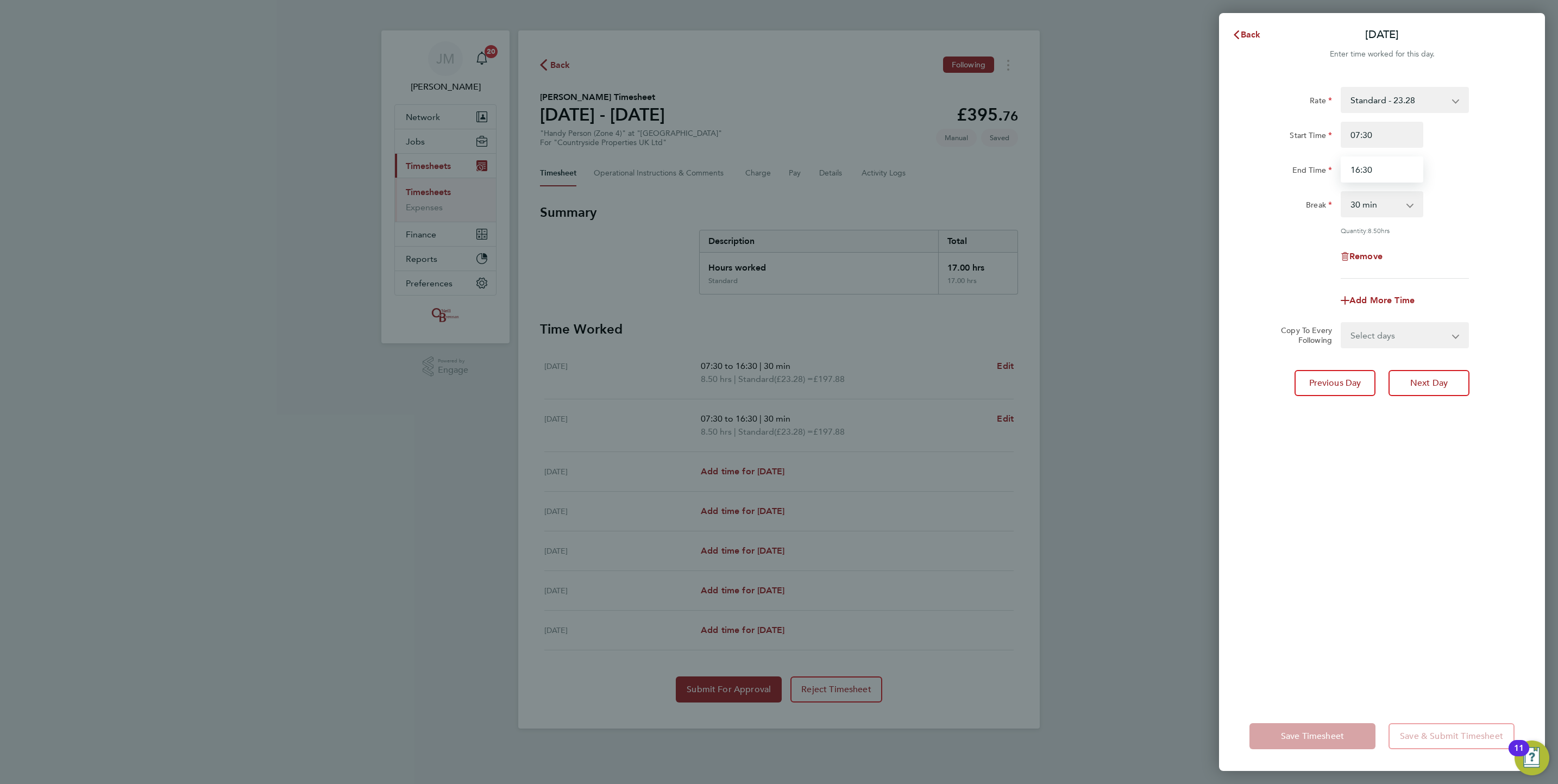
drag, startPoint x: 1380, startPoint y: 172, endPoint x: 1155, endPoint y: 125, distance: 229.9
click at [1134, 129] on div "Back [DATE] Enter time worked for this day. Rate Standard - 23.28 Start Time 07…" at bounding box center [779, 392] width 1558 height 784
type input "15:30"
select select "0"
click at [1312, 735] on span "Save Timesheet" at bounding box center [1312, 736] width 63 height 11
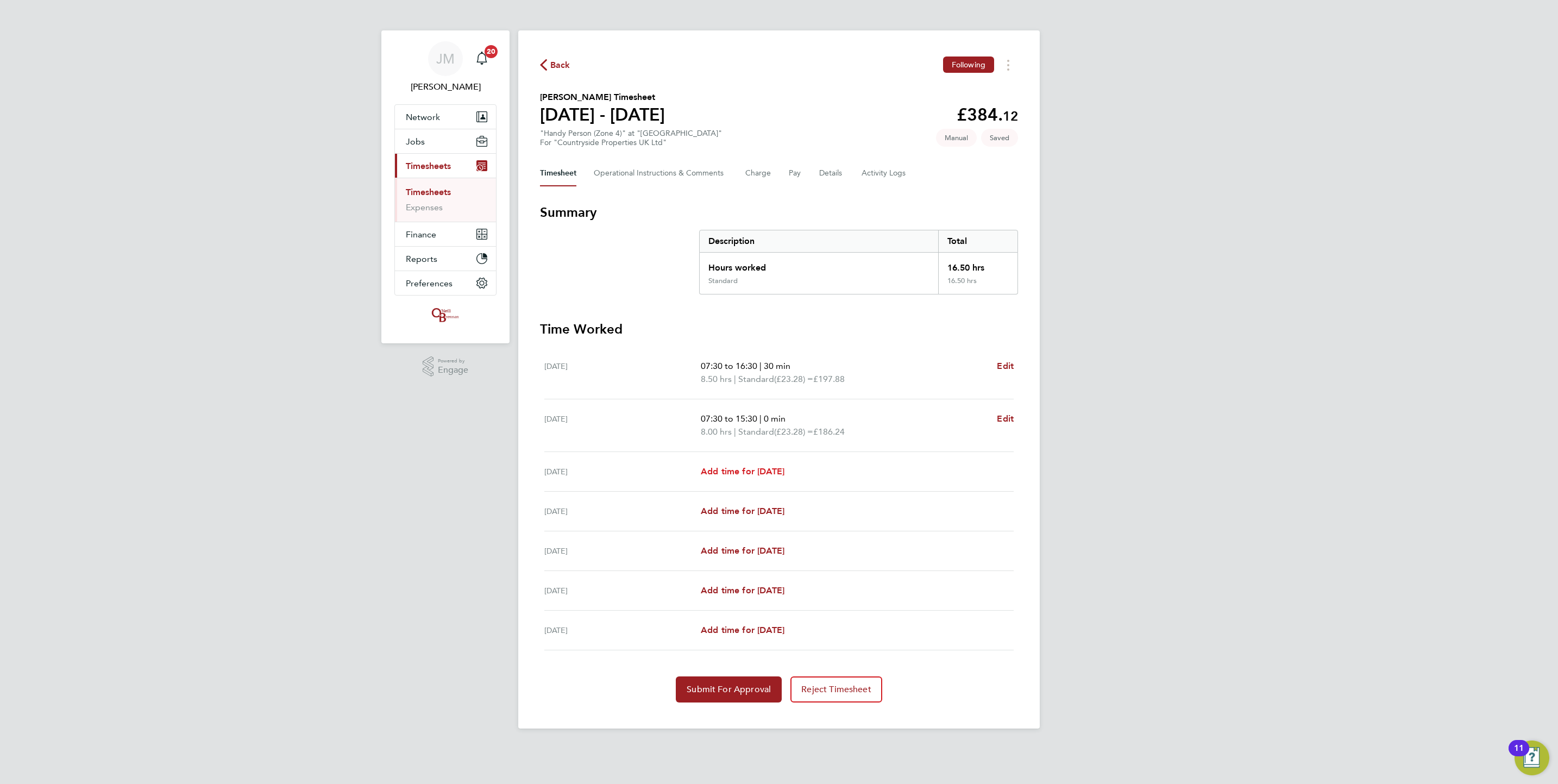
click at [751, 475] on span "Add time for [DATE]" at bounding box center [742, 470] width 84 height 10
select select "30"
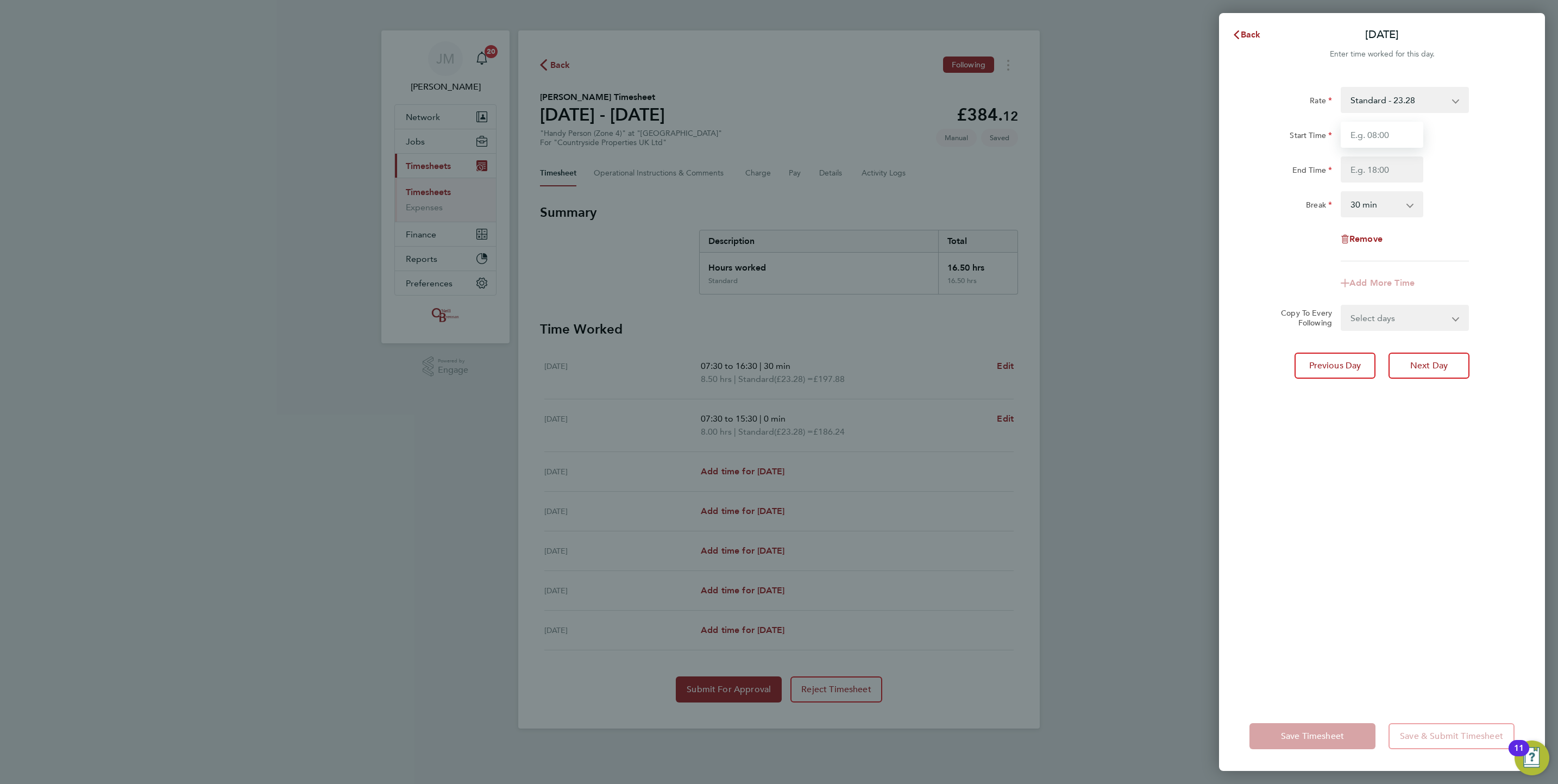
click at [1371, 136] on input "Start Time" at bounding box center [1382, 135] width 83 height 26
type input "07:30"
type input "16:00"
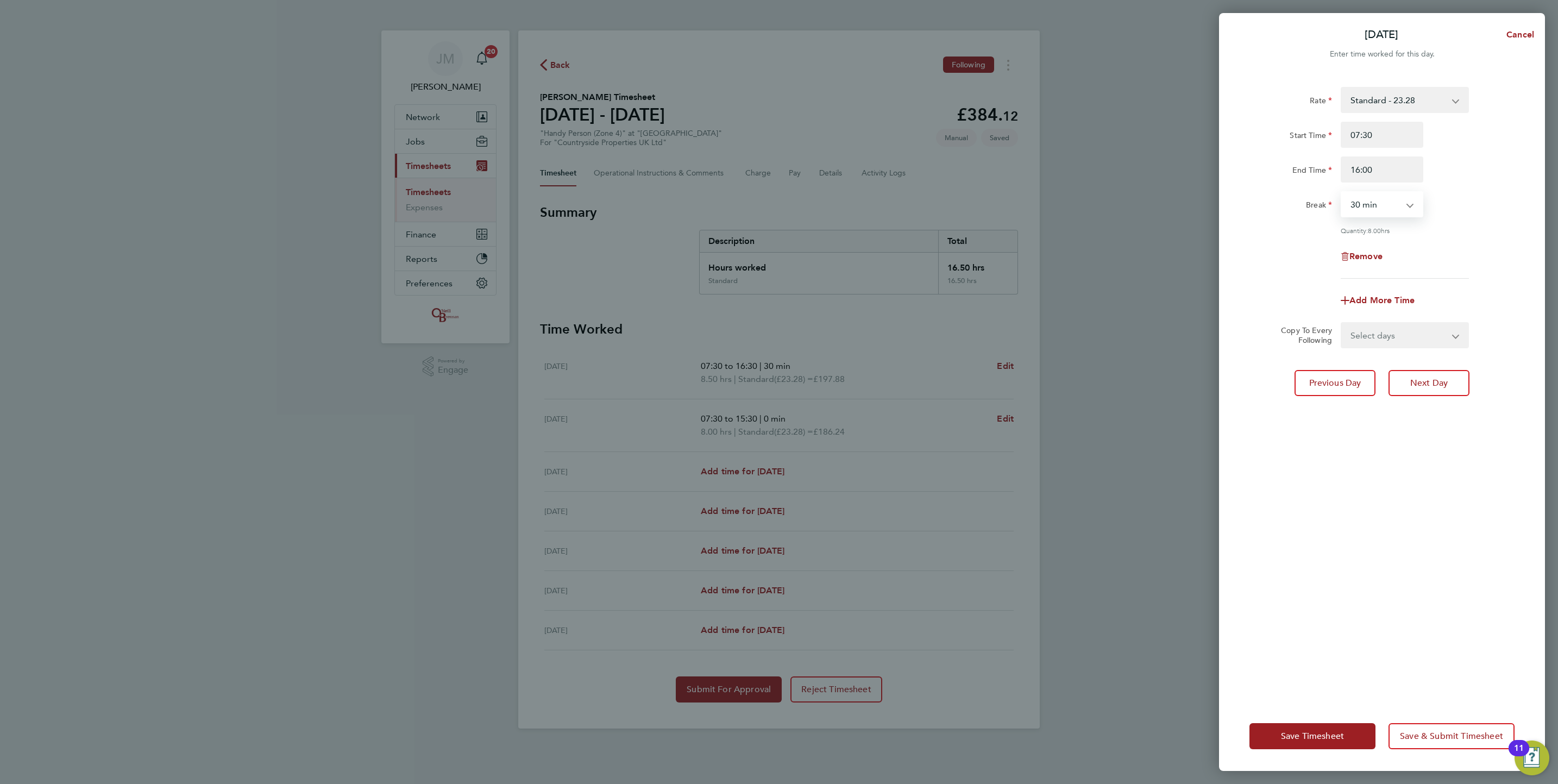
click at [1397, 203] on select "0 min 15 min 30 min 45 min 60 min 75 min 90 min" at bounding box center [1374, 204] width 67 height 24
select select "0"
click at [1341, 192] on select "0 min 15 min 30 min 45 min 60 min 75 min 90 min" at bounding box center [1374, 204] width 67 height 24
click at [1276, 728] on button "Save Timesheet" at bounding box center [1312, 736] width 126 height 26
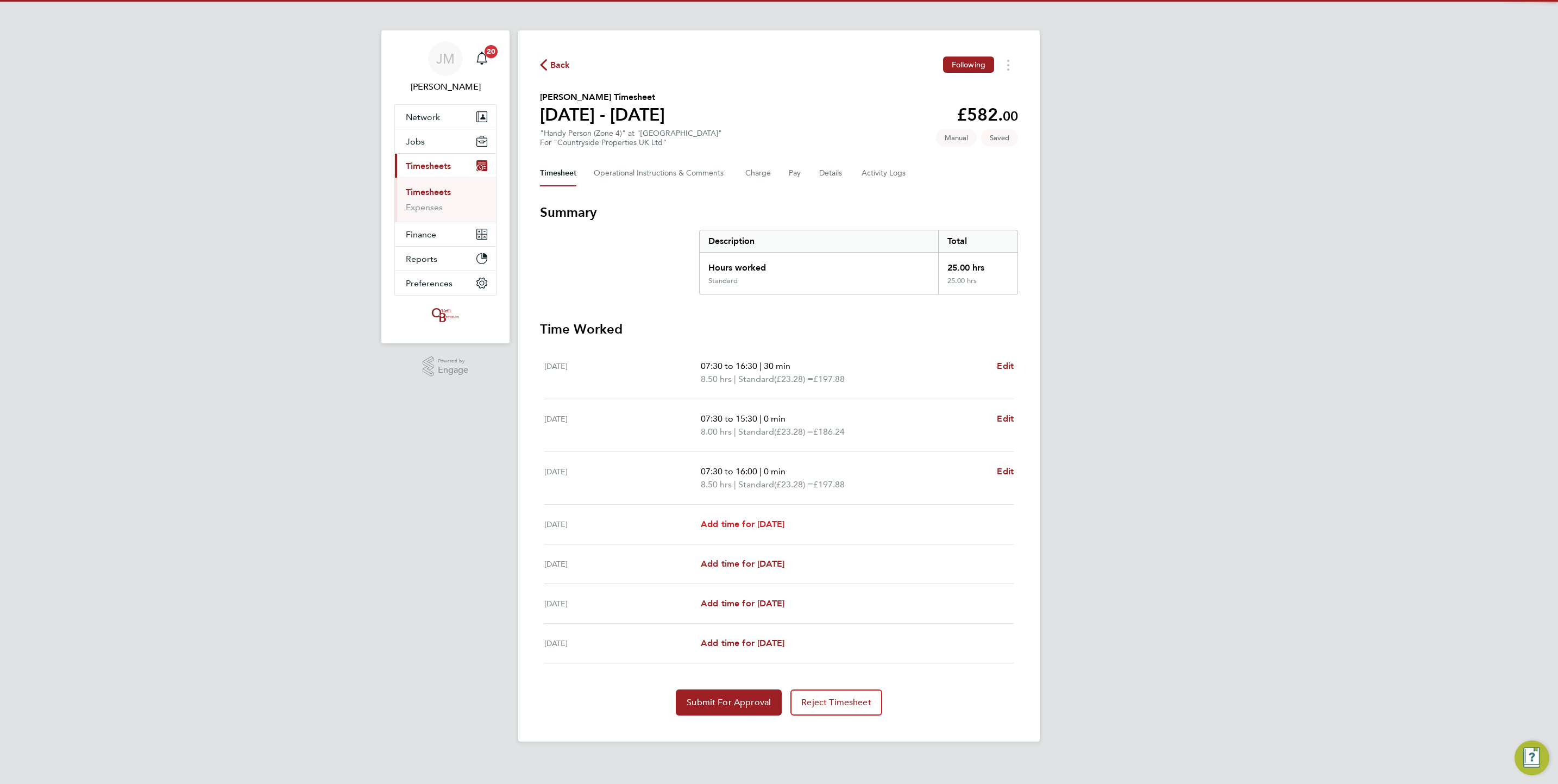
click at [727, 529] on span "Add time for [DATE]" at bounding box center [742, 523] width 84 height 10
select select "30"
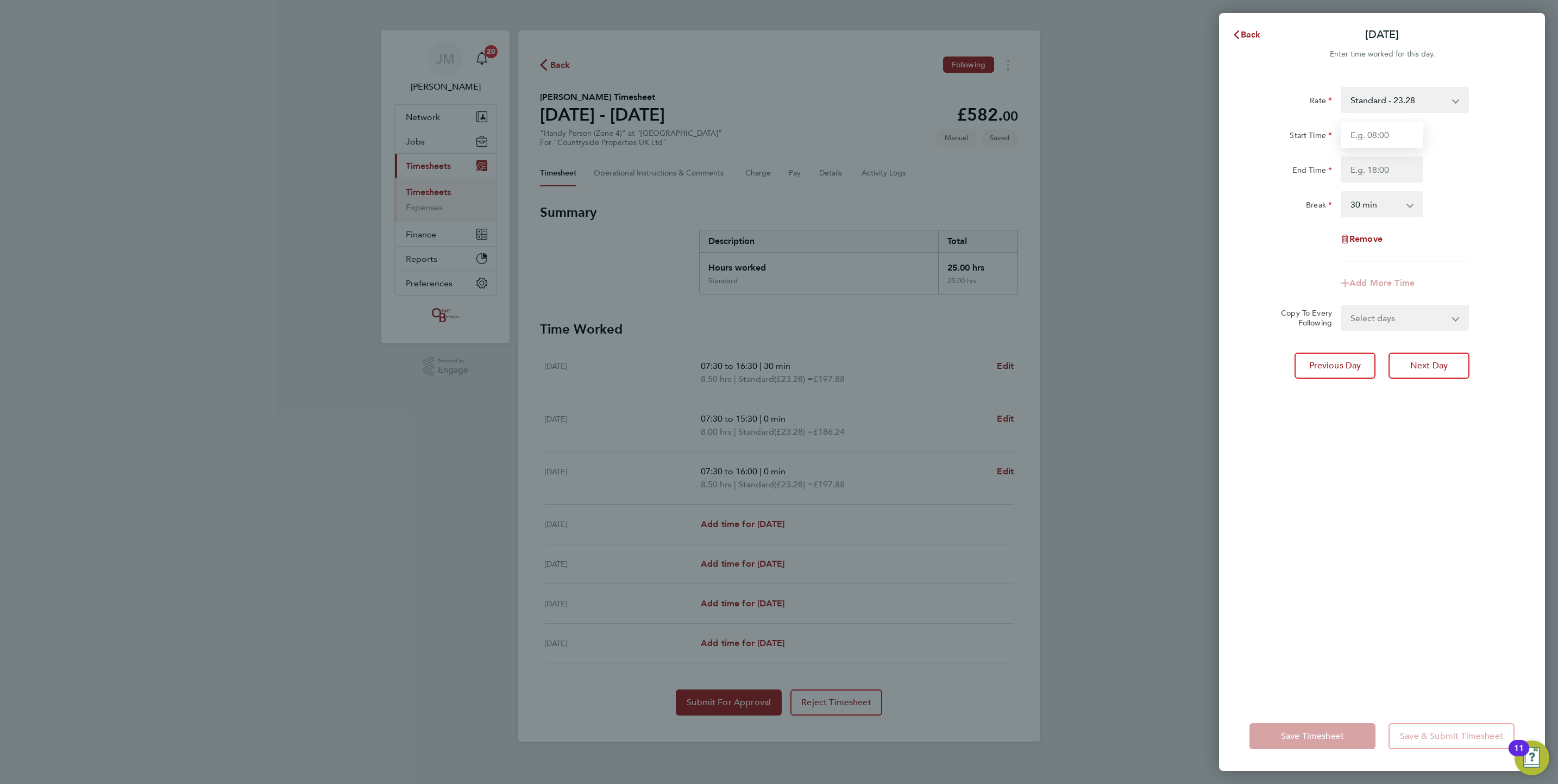
click at [1399, 140] on input "Start Time" at bounding box center [1382, 135] width 83 height 26
type input "07:30"
type input "14:00"
drag, startPoint x: 1404, startPoint y: 201, endPoint x: 1404, endPoint y: 217, distance: 16.0
click at [1404, 201] on select "0 min 15 min 30 min 45 min 60 min 75 min 90 min" at bounding box center [1374, 204] width 67 height 24
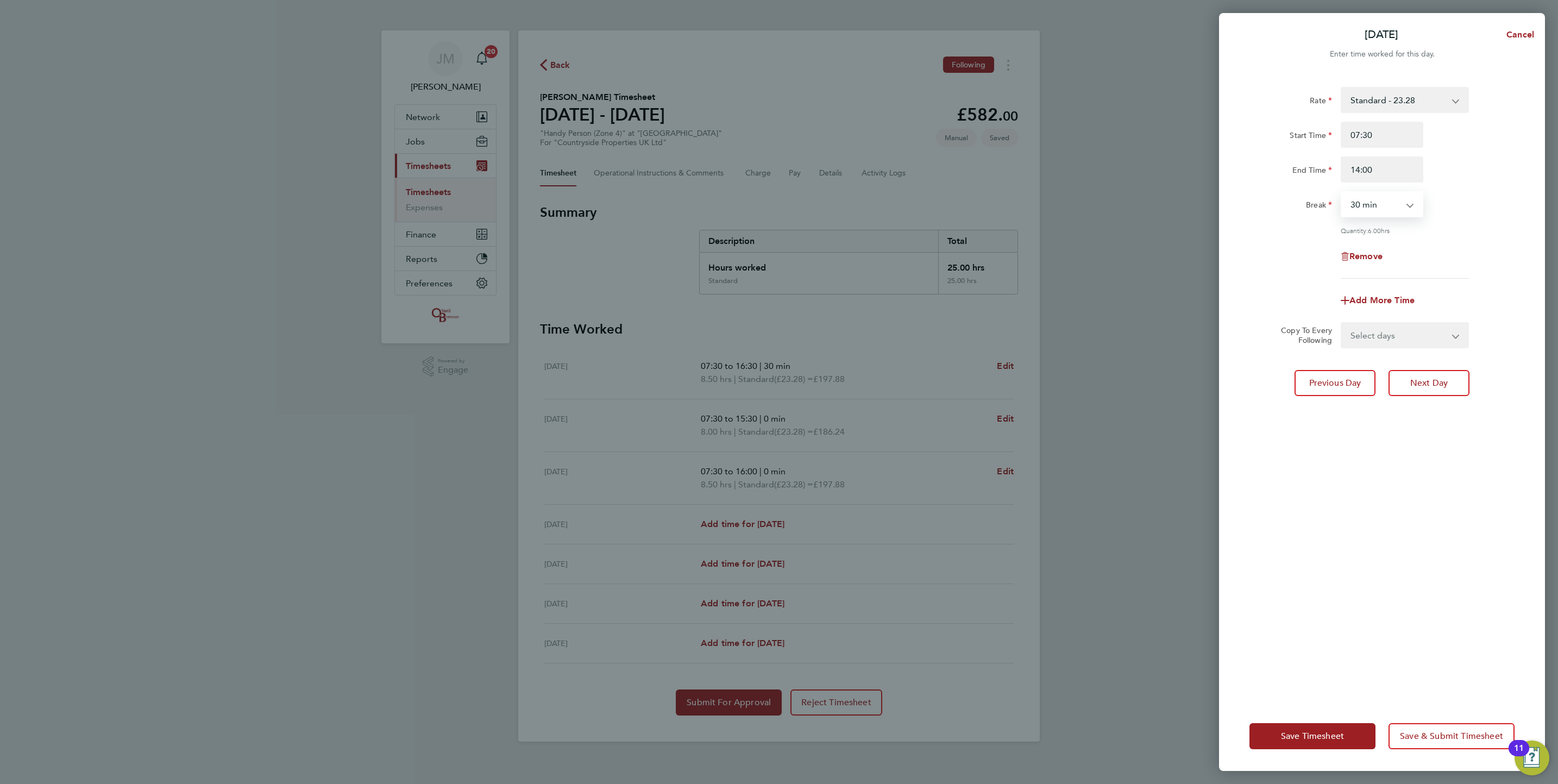
select select "0"
click at [1341, 192] on select "0 min 15 min 30 min 45 min 60 min 75 min 90 min" at bounding box center [1374, 204] width 67 height 24
click at [1335, 727] on button "Save Timesheet" at bounding box center [1312, 736] width 126 height 26
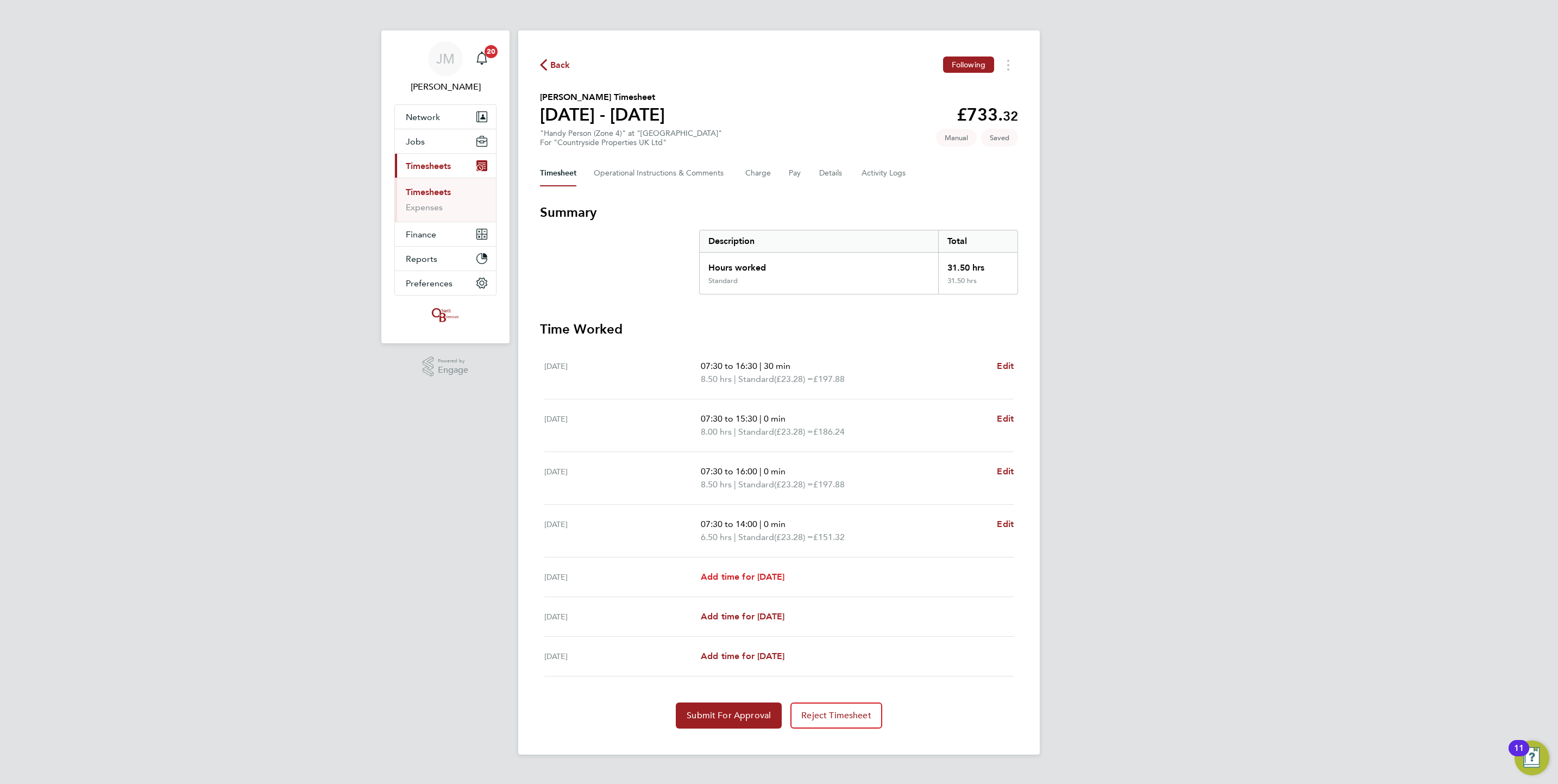
click at [753, 574] on span "Add time for [DATE]" at bounding box center [742, 576] width 84 height 10
select select "30"
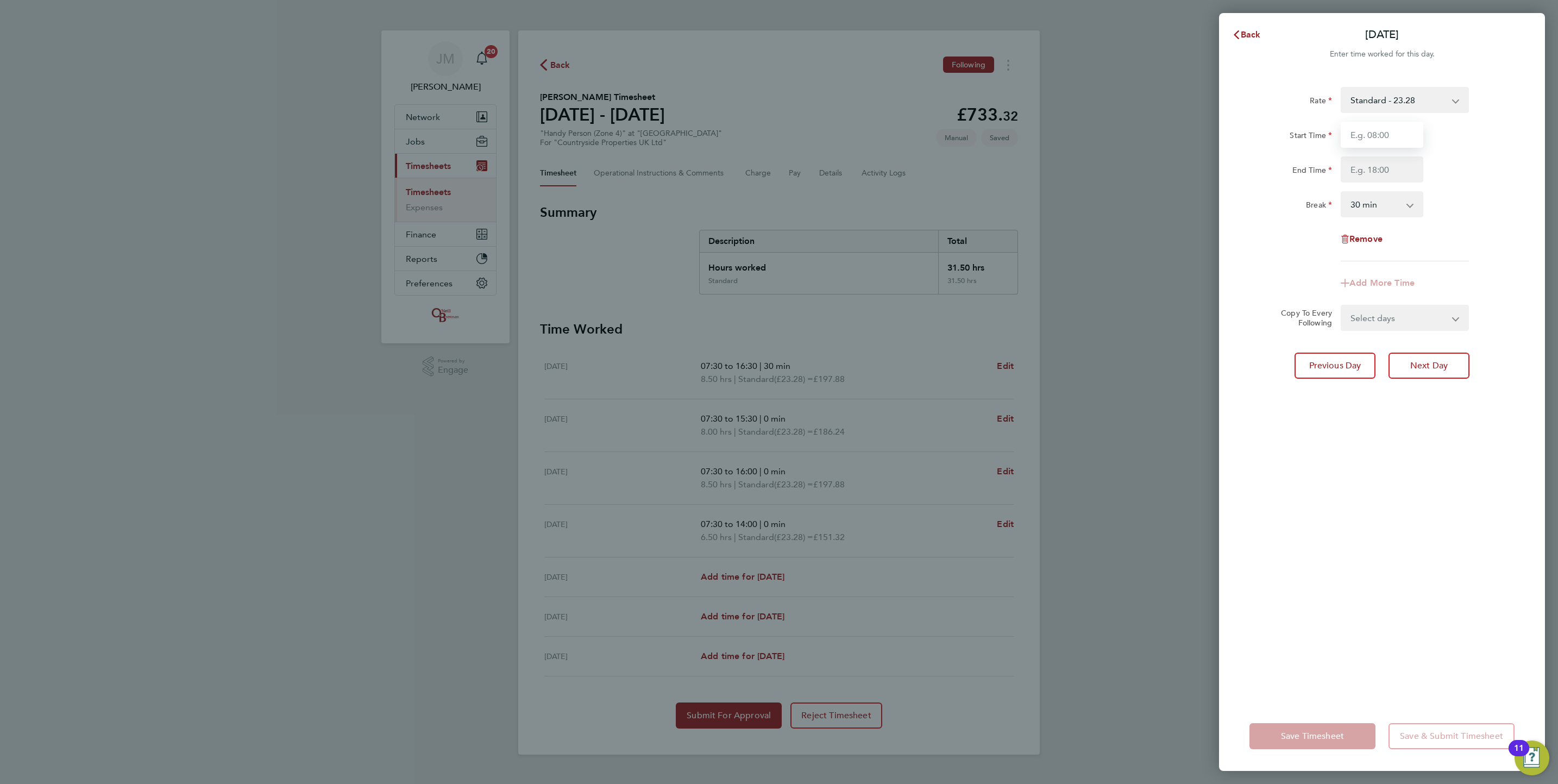
click at [1403, 140] on input "Start Time" at bounding box center [1382, 135] width 83 height 26
type input "1"
type input "17:30"
type input "15:30"
click at [1402, 212] on select "0 min 15 min 30 min 45 min 60 min 75 min 90 min" at bounding box center [1374, 204] width 67 height 24
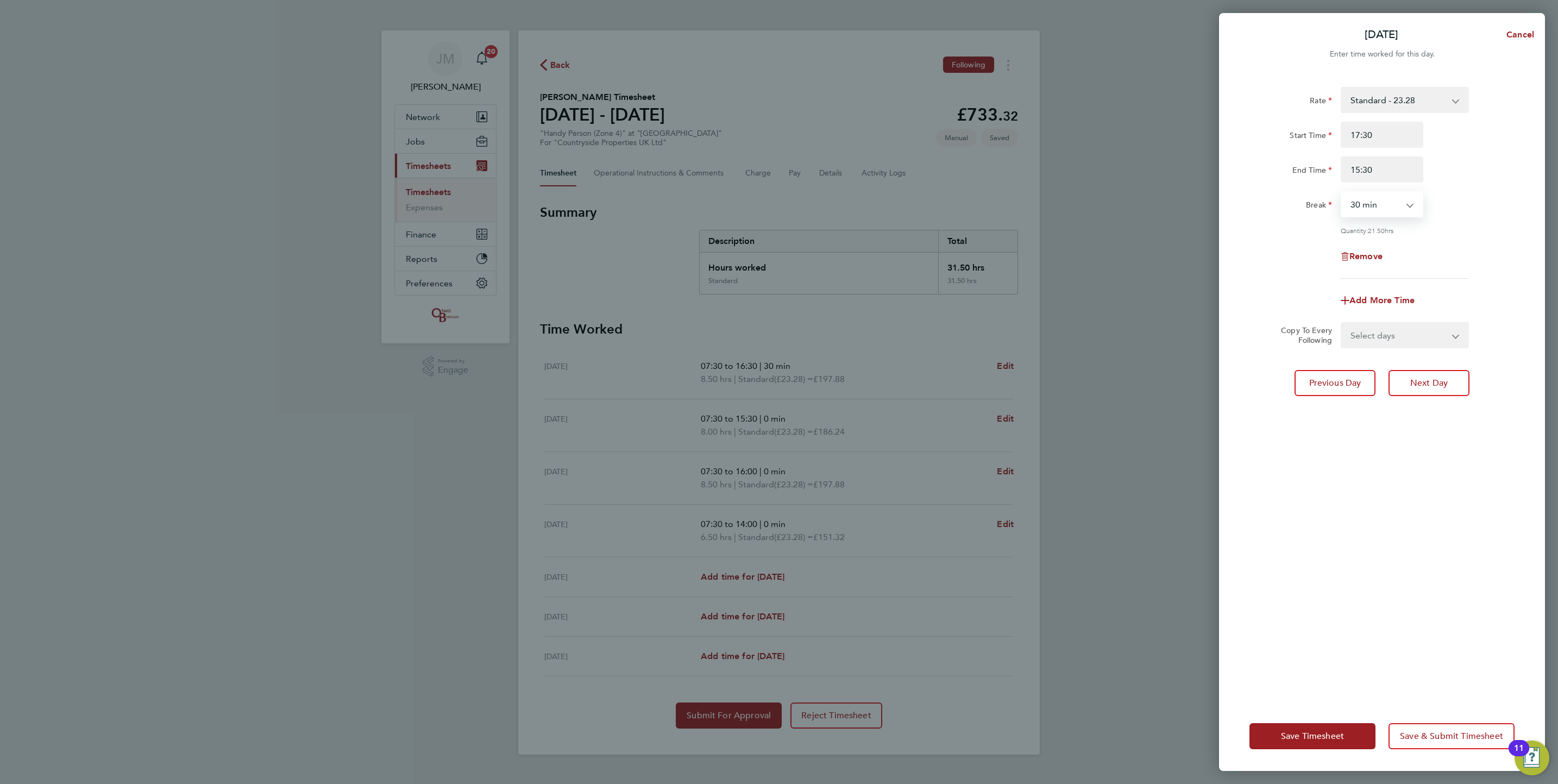
select select "0"
click at [1341, 192] on select "0 min 15 min 30 min 45 min 60 min 75 min 90 min" at bounding box center [1374, 204] width 67 height 24
click at [1354, 506] on div "Rate Standard - 23.28 Start Time 17:30 End Time 15:30 Break 0 min 15 min 30 min…" at bounding box center [1382, 387] width 326 height 628
click at [1352, 134] on input "17:30" at bounding box center [1382, 135] width 83 height 26
type input "07:30"
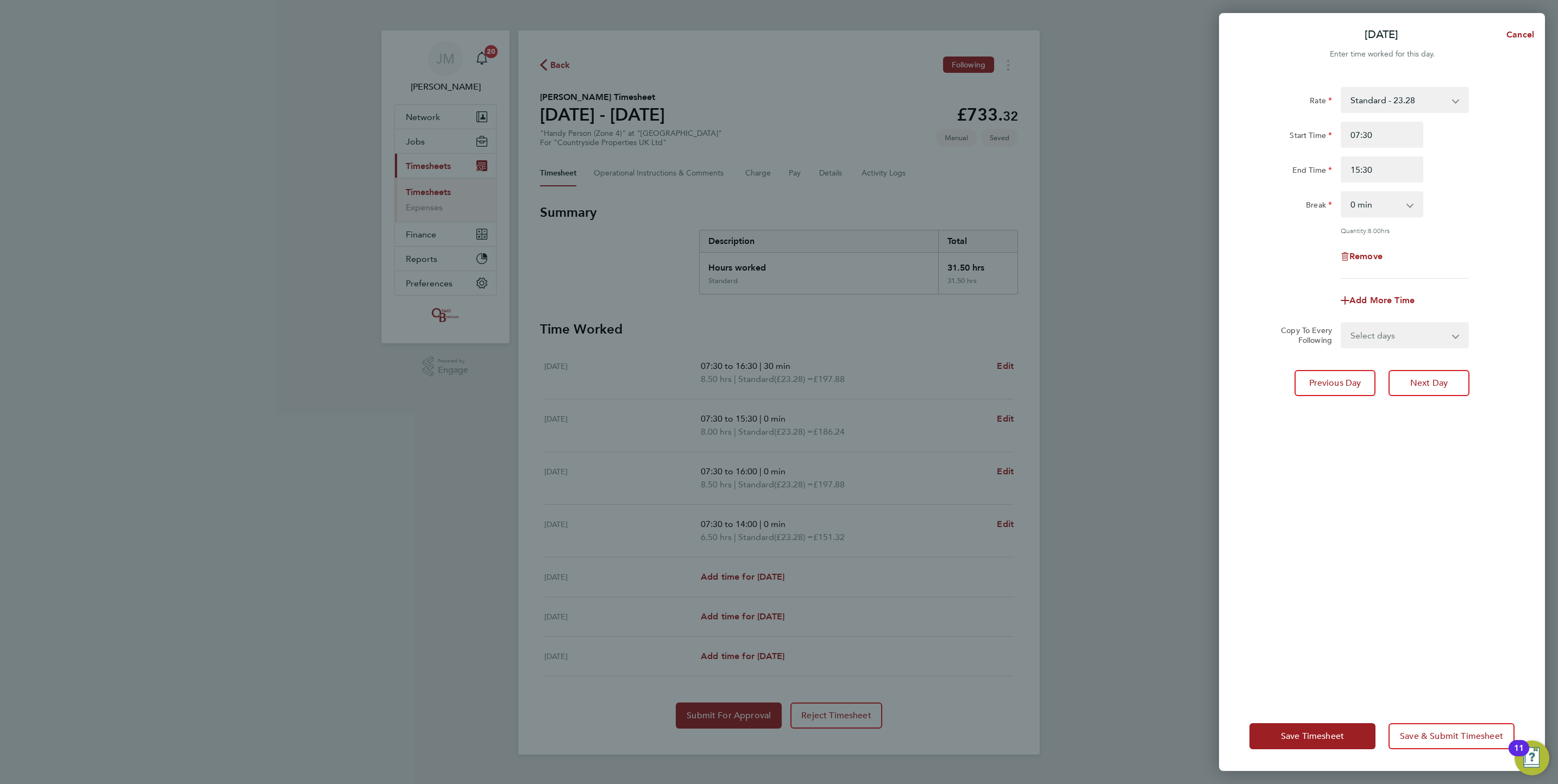
click at [1449, 308] on div "Add More Time" at bounding box center [1382, 301] width 273 height 26
click at [1287, 734] on span "Save Timesheet" at bounding box center [1312, 736] width 63 height 11
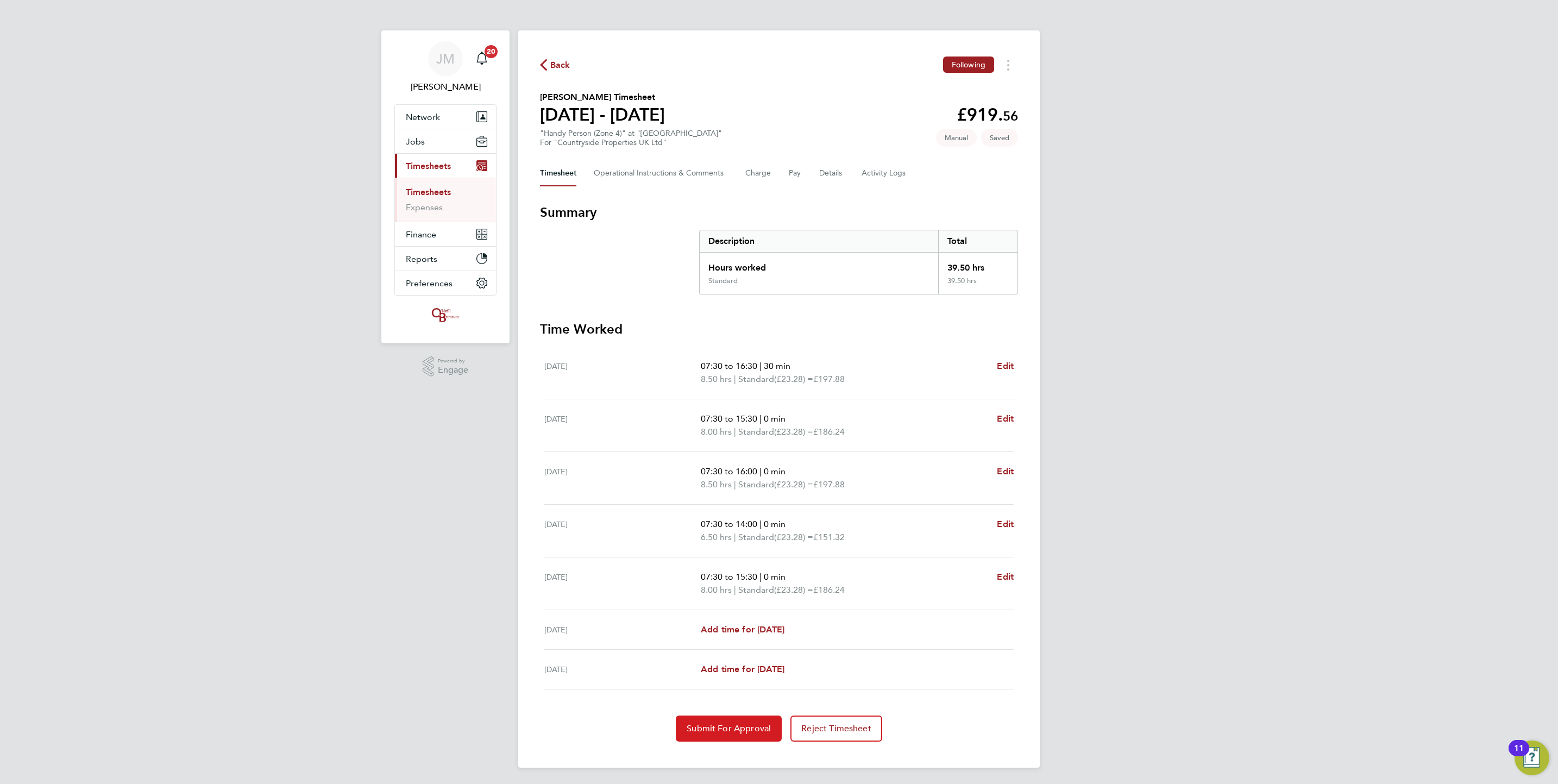
click at [744, 734] on span "Submit For Approval" at bounding box center [728, 728] width 84 height 11
click at [416, 196] on link "Timesheets" at bounding box center [428, 191] width 45 height 10
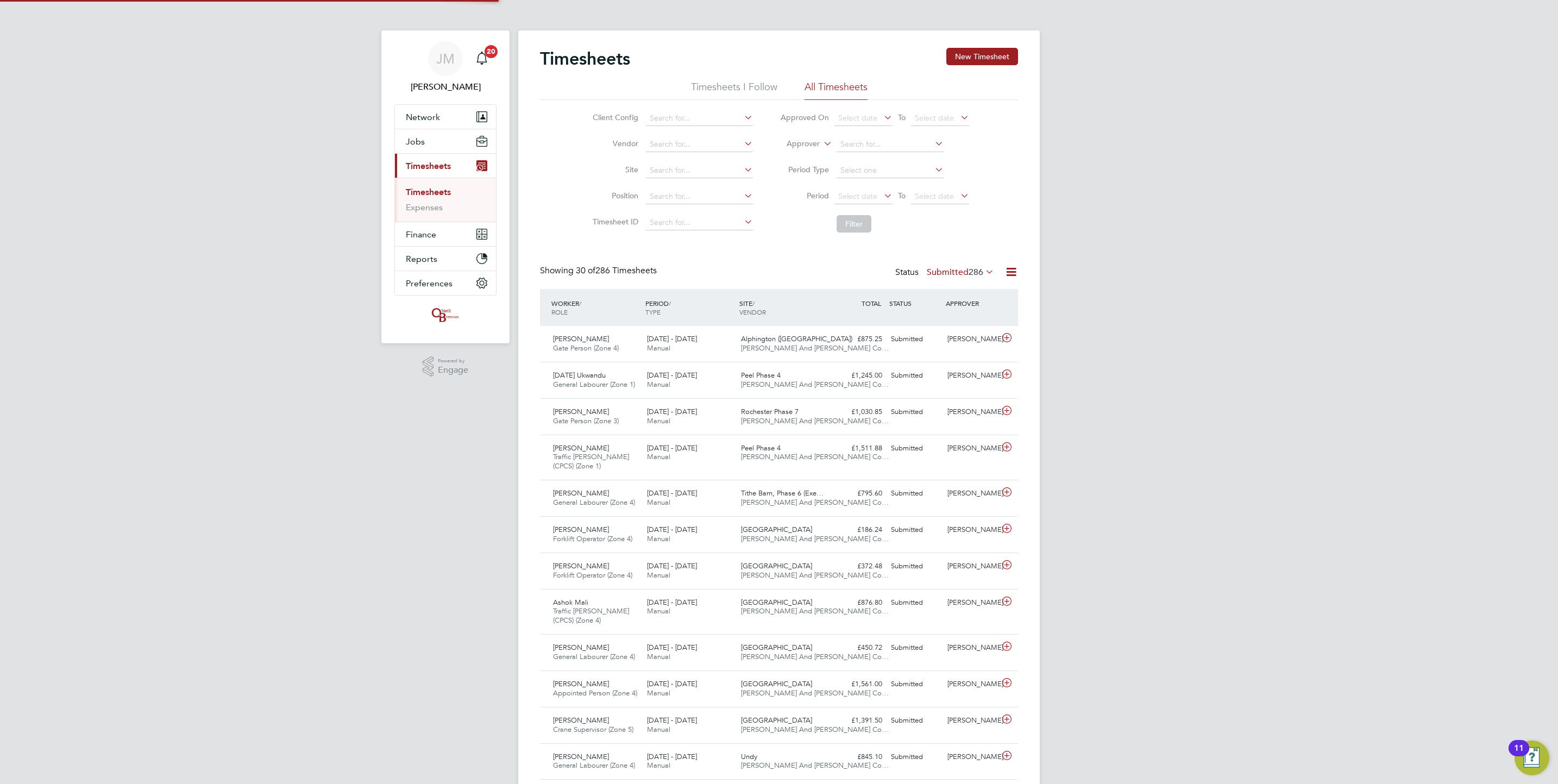
scroll to position [27, 94]
click at [957, 65] on button "New Timesheet" at bounding box center [982, 57] width 72 height 17
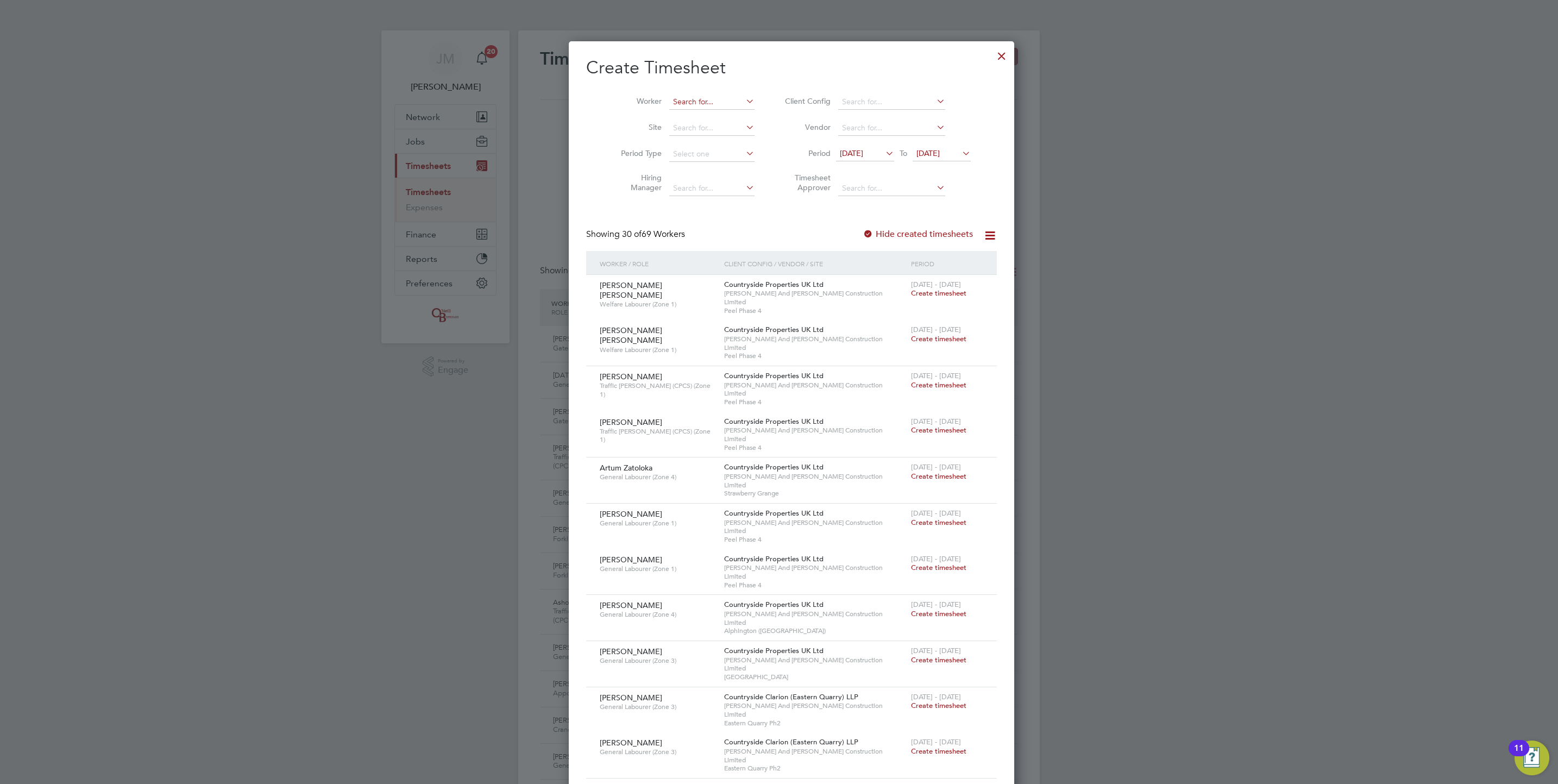
click at [708, 100] on input at bounding box center [712, 102] width 85 height 15
click at [706, 114] on li "[MEDICAL_DATA][PERSON_NAME]" at bounding box center [723, 117] width 134 height 15
type input "[MEDICAL_DATA][PERSON_NAME]"
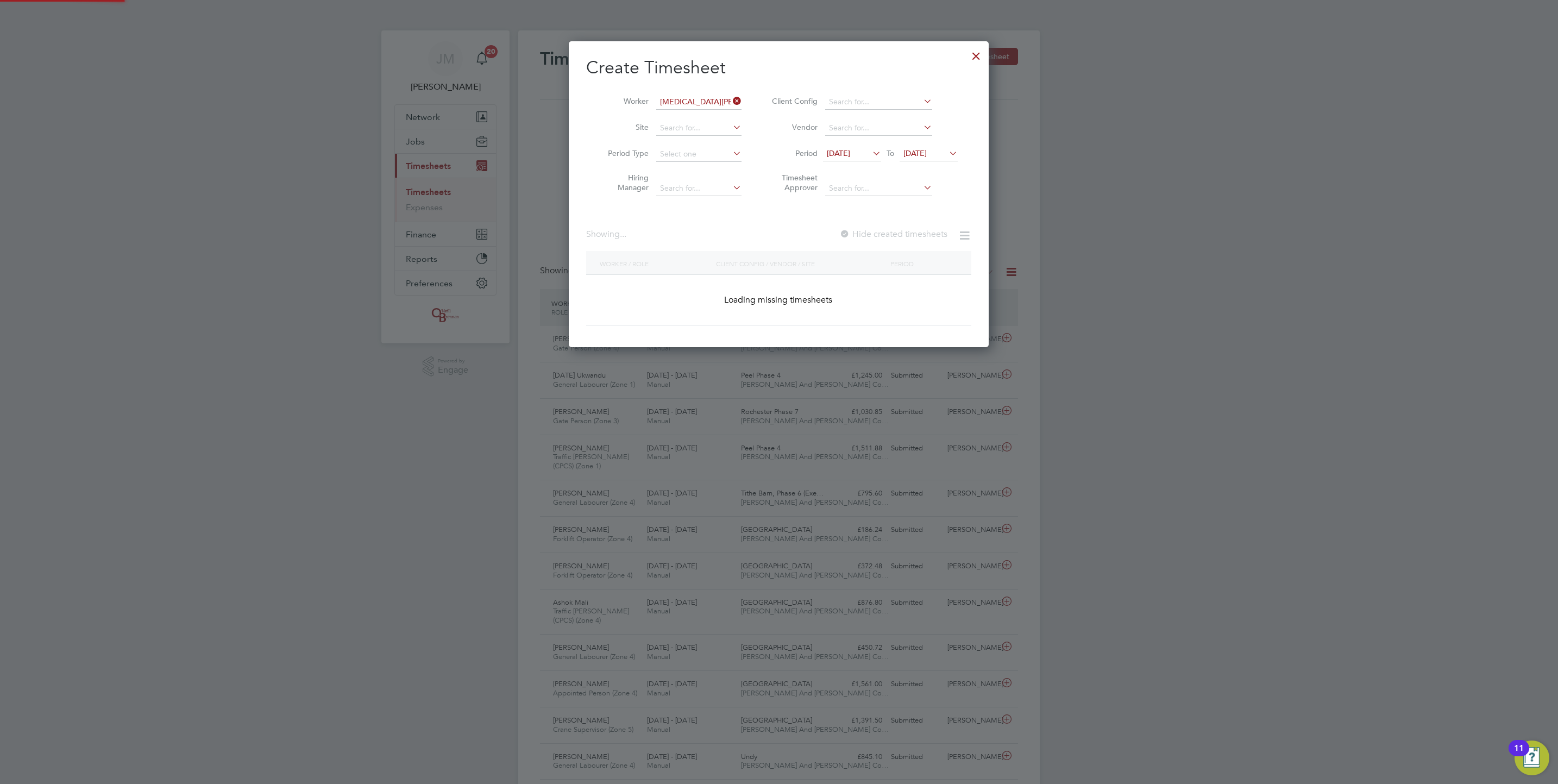
scroll to position [295, 420]
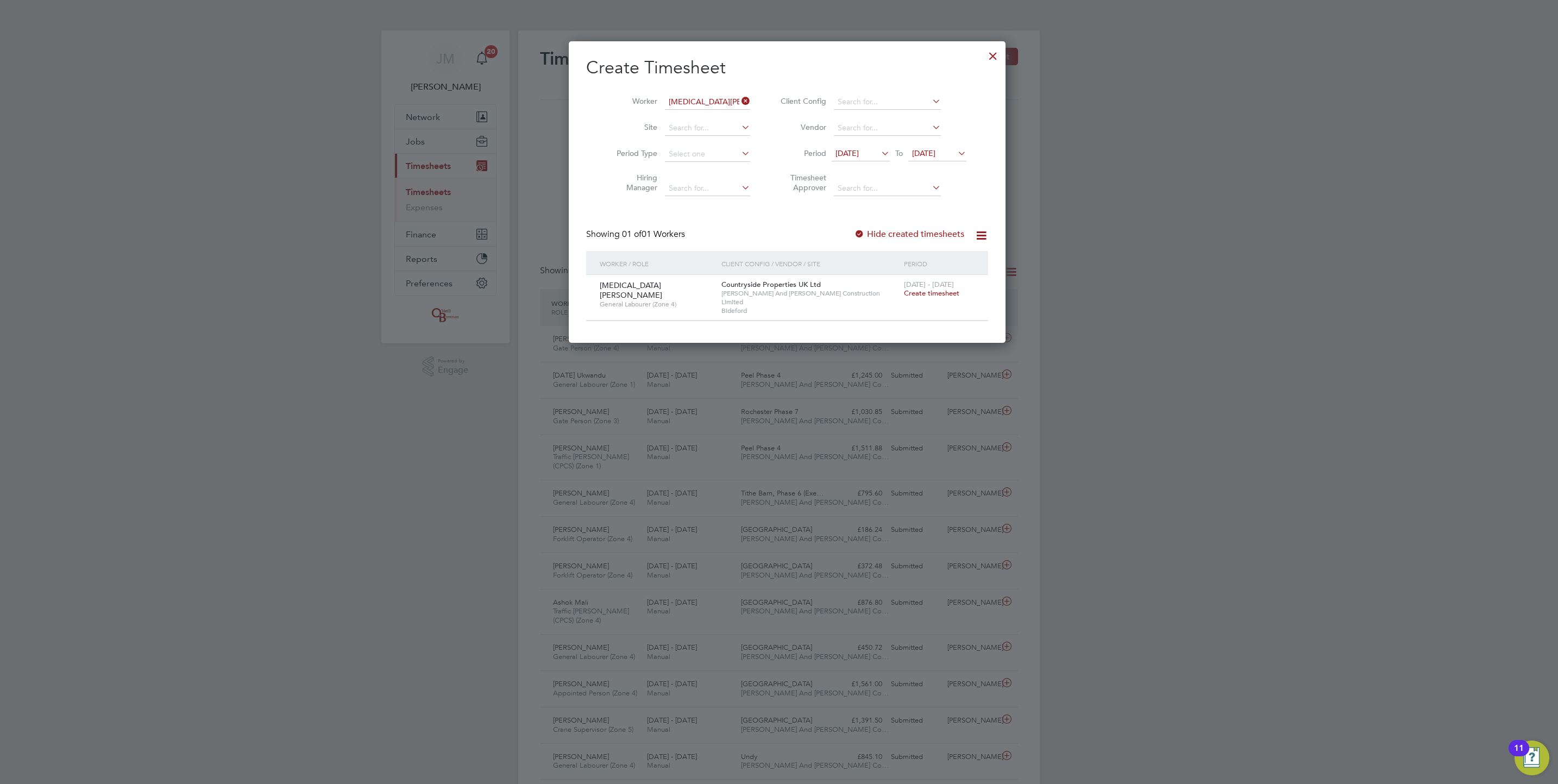
click at [927, 290] on span "Create timesheet" at bounding box center [931, 293] width 56 height 9
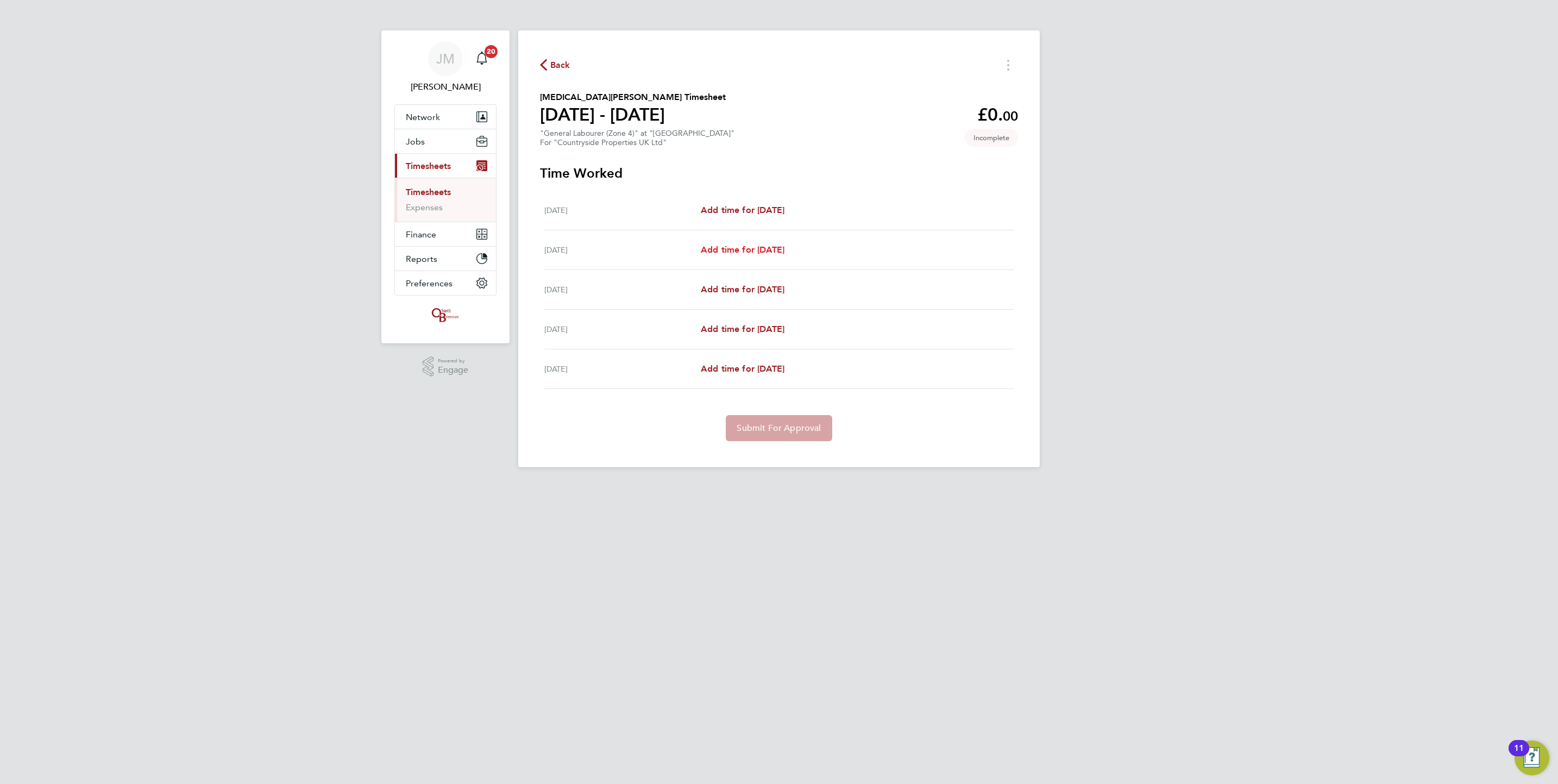
click at [784, 248] on span "Add time for [DATE]" at bounding box center [742, 249] width 84 height 10
select select "30"
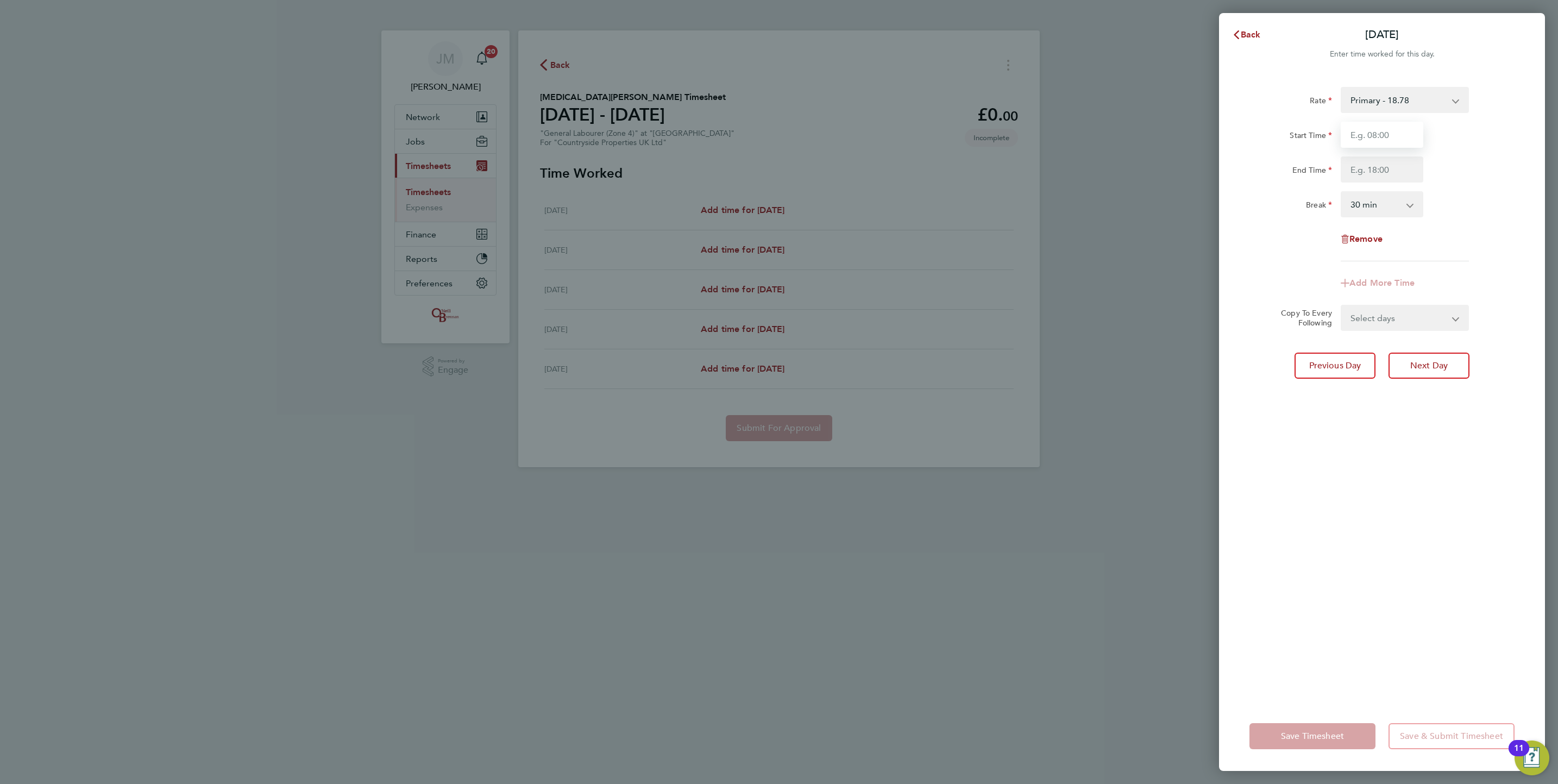
click at [1359, 134] on input "Start Time" at bounding box center [1382, 135] width 83 height 26
type input "07:30"
click at [1383, 173] on input "End Time" at bounding box center [1382, 170] width 83 height 26
type input "17:00"
click at [1389, 207] on select "0 min 15 min 30 min 45 min 60 min 75 min 90 min" at bounding box center [1374, 204] width 67 height 24
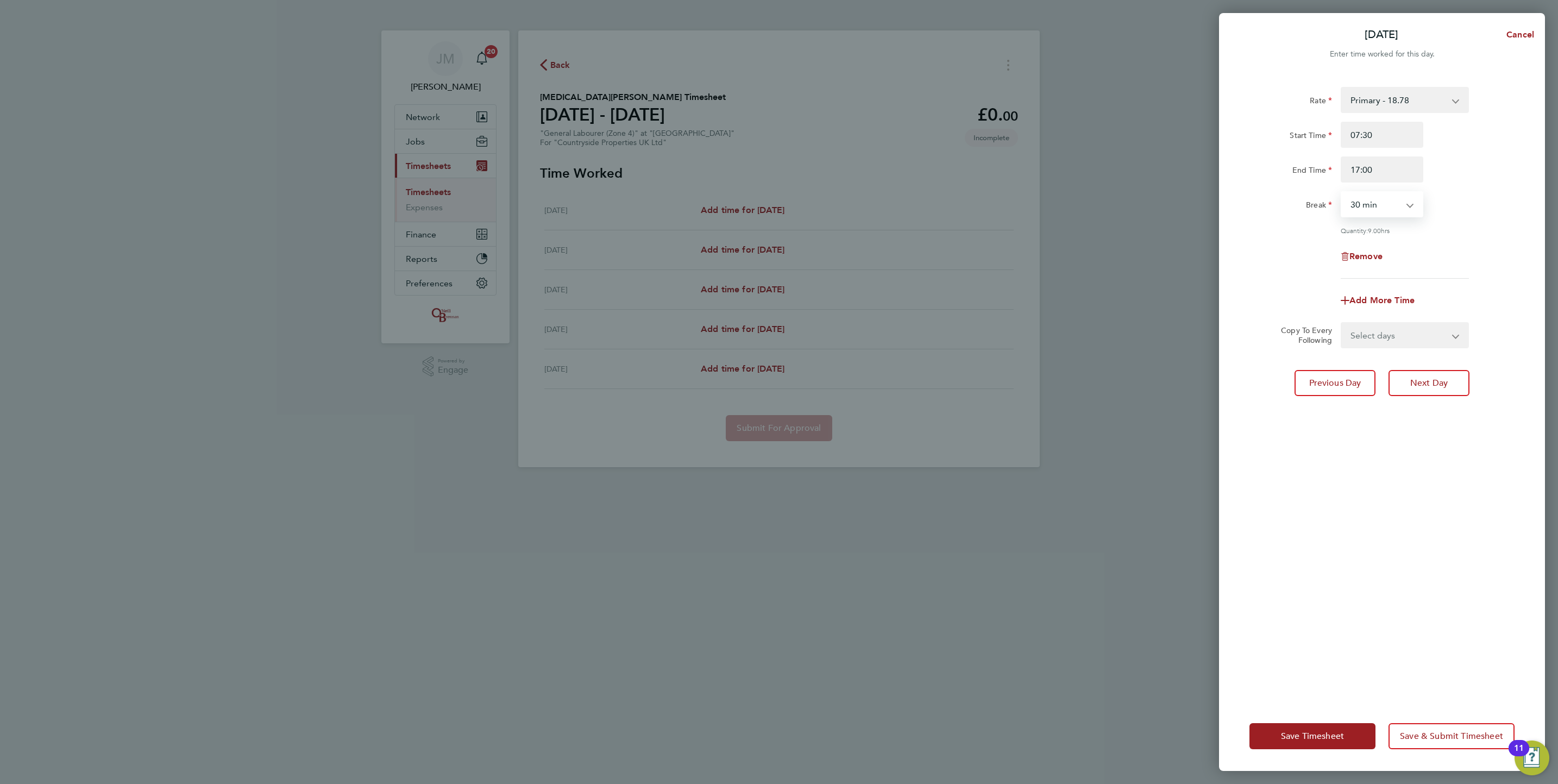
select select "0"
click at [1341, 192] on select "0 min 15 min 30 min 45 min 60 min 75 min 90 min" at bounding box center [1374, 204] width 67 height 24
click at [1333, 724] on button "Save Timesheet" at bounding box center [1312, 736] width 126 height 26
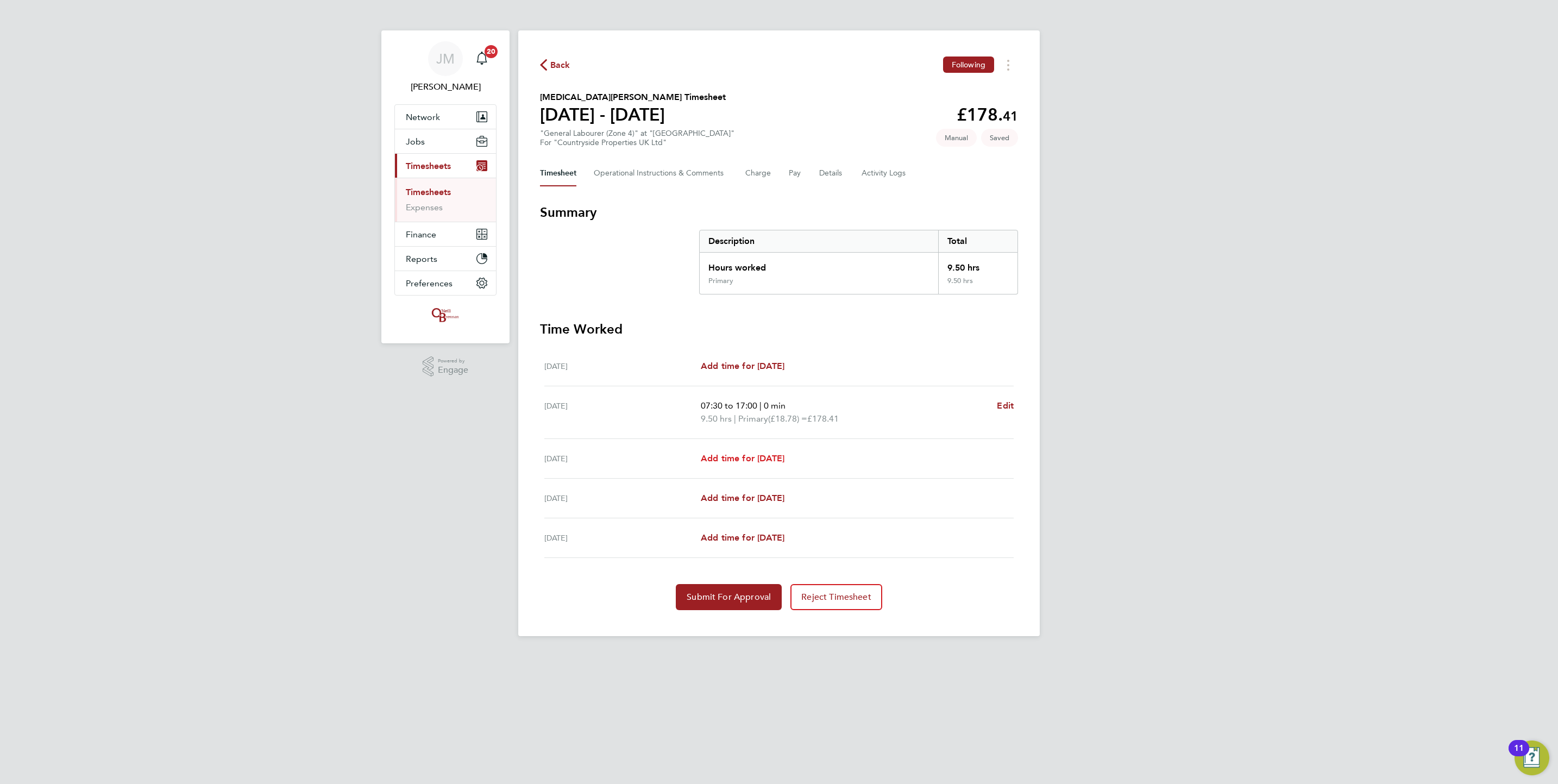
click at [784, 463] on span "Add time for [DATE]" at bounding box center [742, 458] width 84 height 10
select select "30"
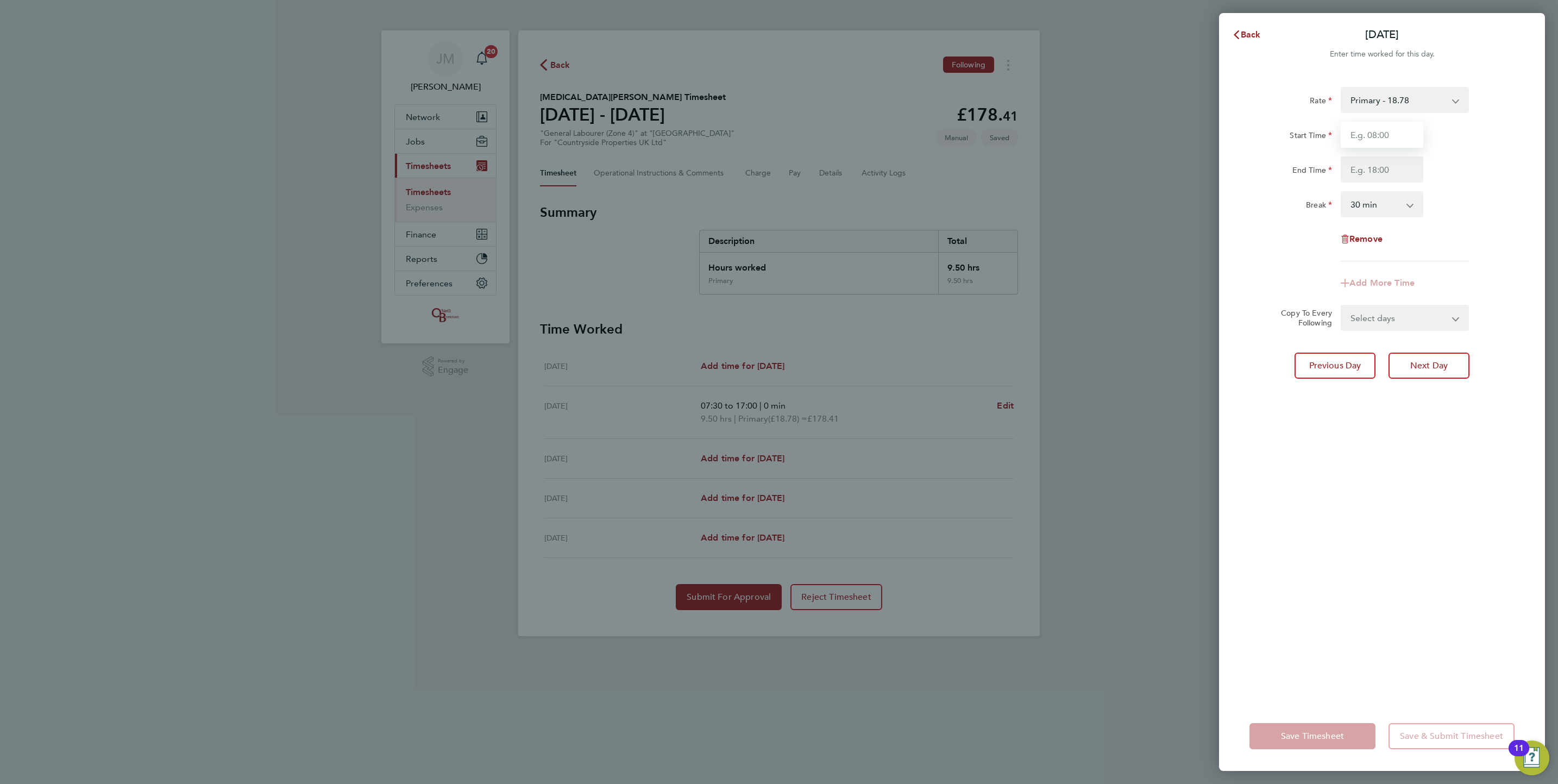
click at [1385, 140] on input "Start Time" at bounding box center [1382, 135] width 83 height 26
type input "07:30"
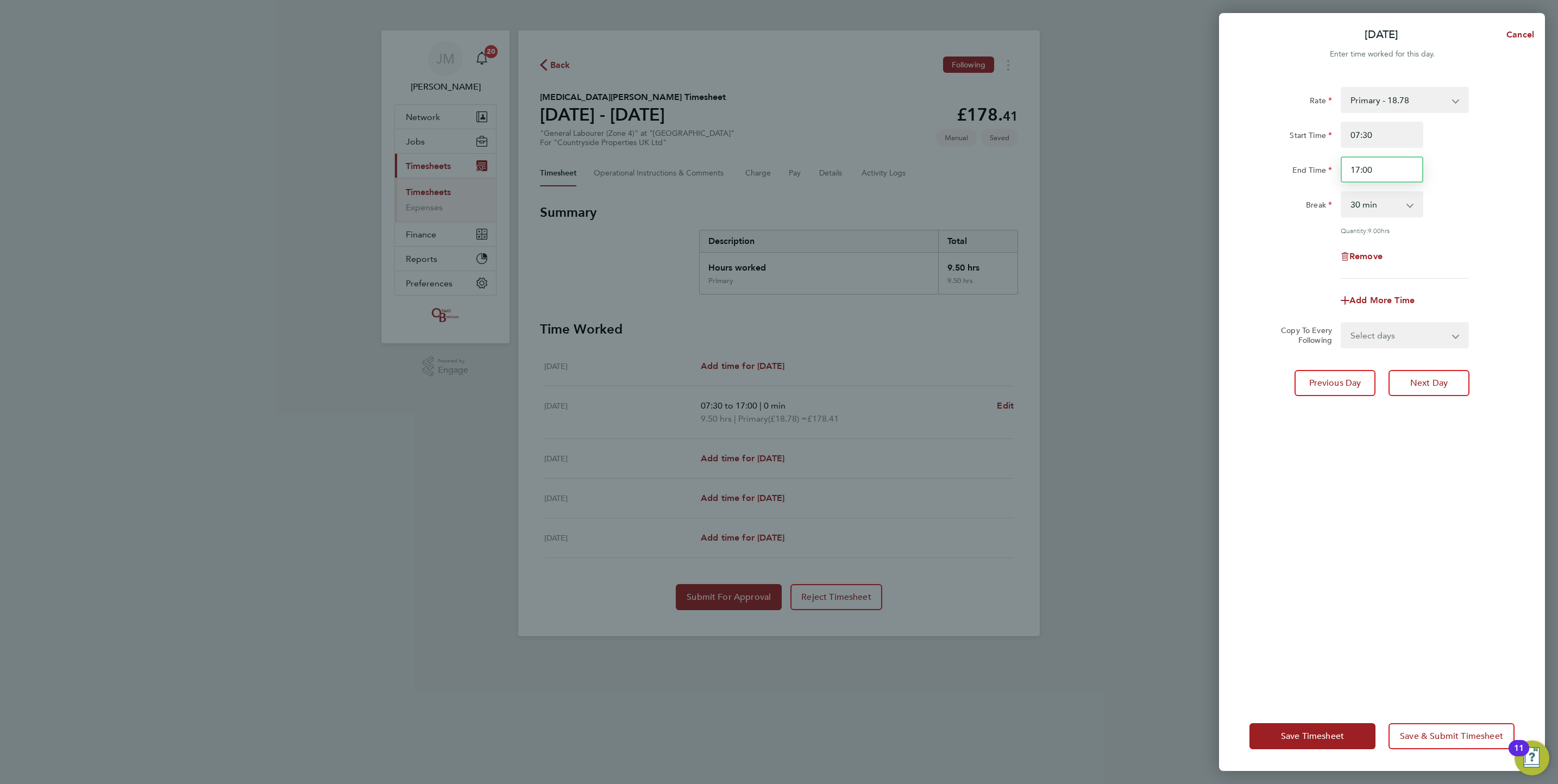
drag, startPoint x: 1393, startPoint y: 179, endPoint x: 1023, endPoint y: 167, distance: 370.2
click at [1041, 176] on div "[DATE] Cancel Enter time worked for this day. Rate Primary - 18.78 Start Time 0…" at bounding box center [779, 392] width 1558 height 784
type input "01:40"
drag, startPoint x: 1307, startPoint y: 293, endPoint x: 1335, endPoint y: 258, distance: 44.8
click at [1311, 286] on app-timesheet-line-form-group "Rate Primary - 18.78 Start Time 07:30 End Time 01:40 Break 0 min 15 min 30 min …" at bounding box center [1381, 200] width 265 height 226
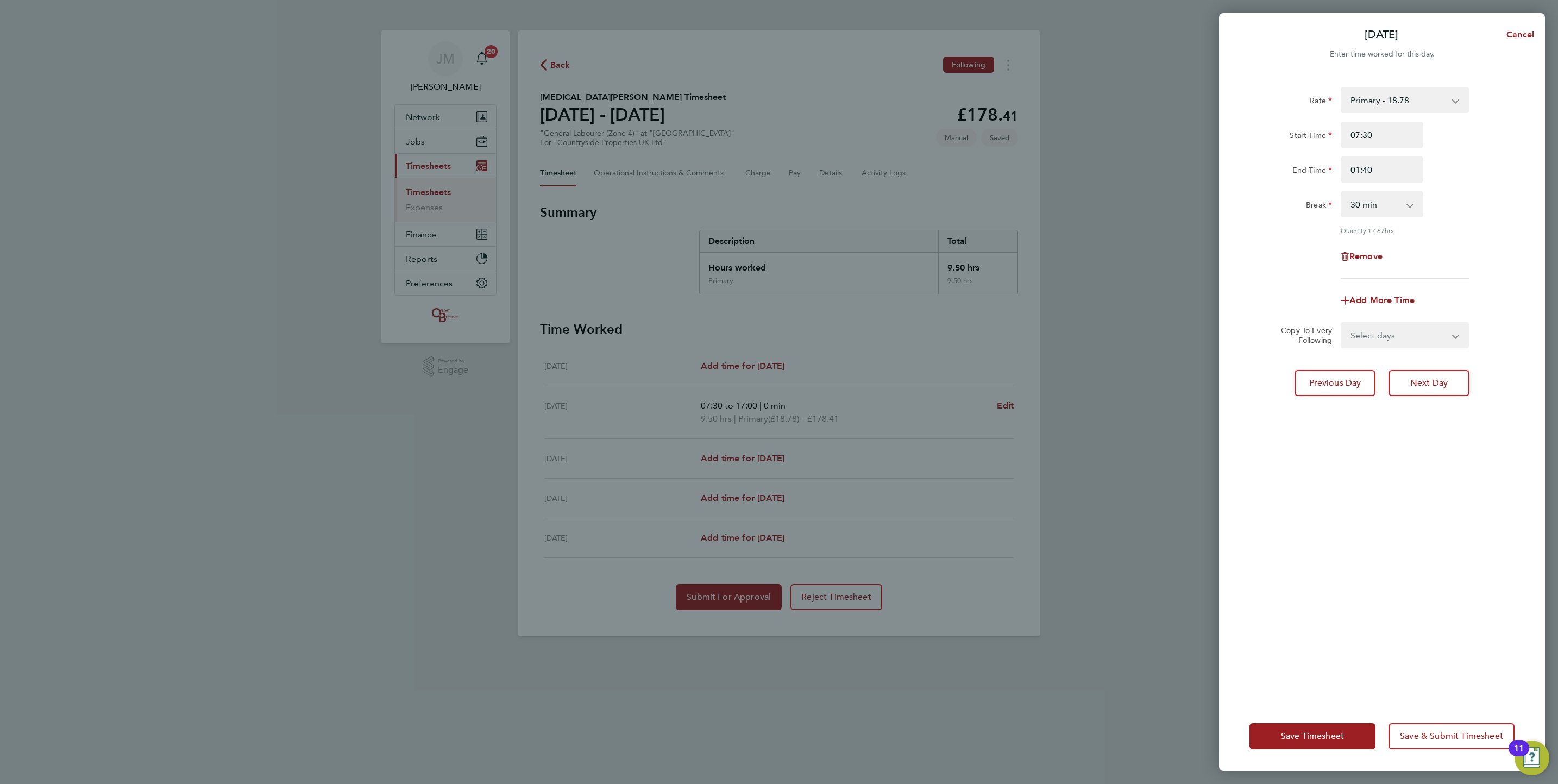
click at [1359, 210] on select "0 min 15 min 30 min 45 min 60 min 75 min 90 min" at bounding box center [1374, 204] width 67 height 24
select select "0"
click at [1341, 192] on select "0 min 15 min 30 min 45 min 60 min 75 min 90 min" at bounding box center [1374, 204] width 67 height 24
click at [1312, 730] on span "Save Timesheet" at bounding box center [1312, 736] width 63 height 11
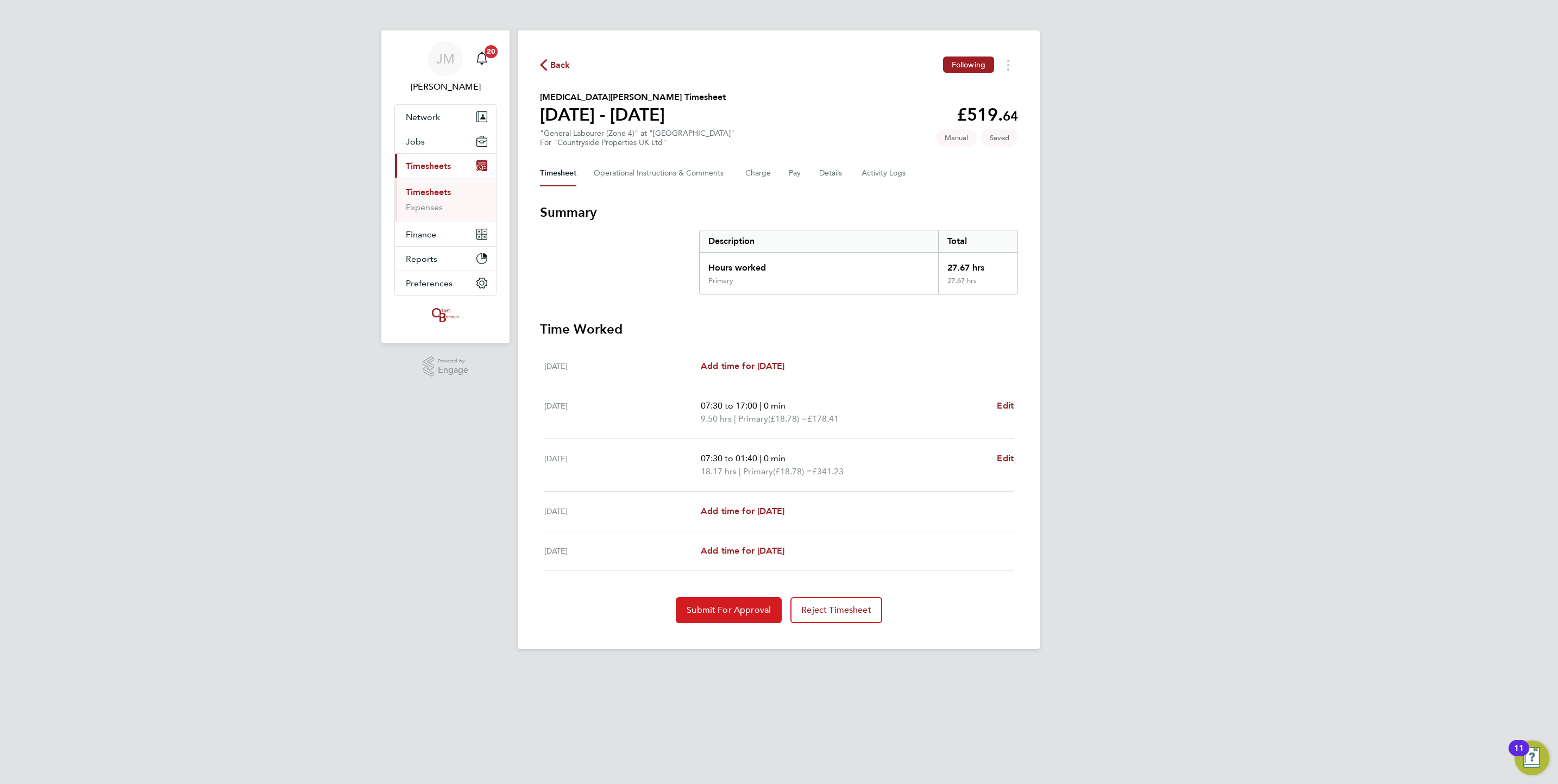
click at [711, 613] on span "Submit For Approval" at bounding box center [728, 610] width 84 height 11
click at [999, 454] on span "Edit" at bounding box center [1005, 458] width 17 height 10
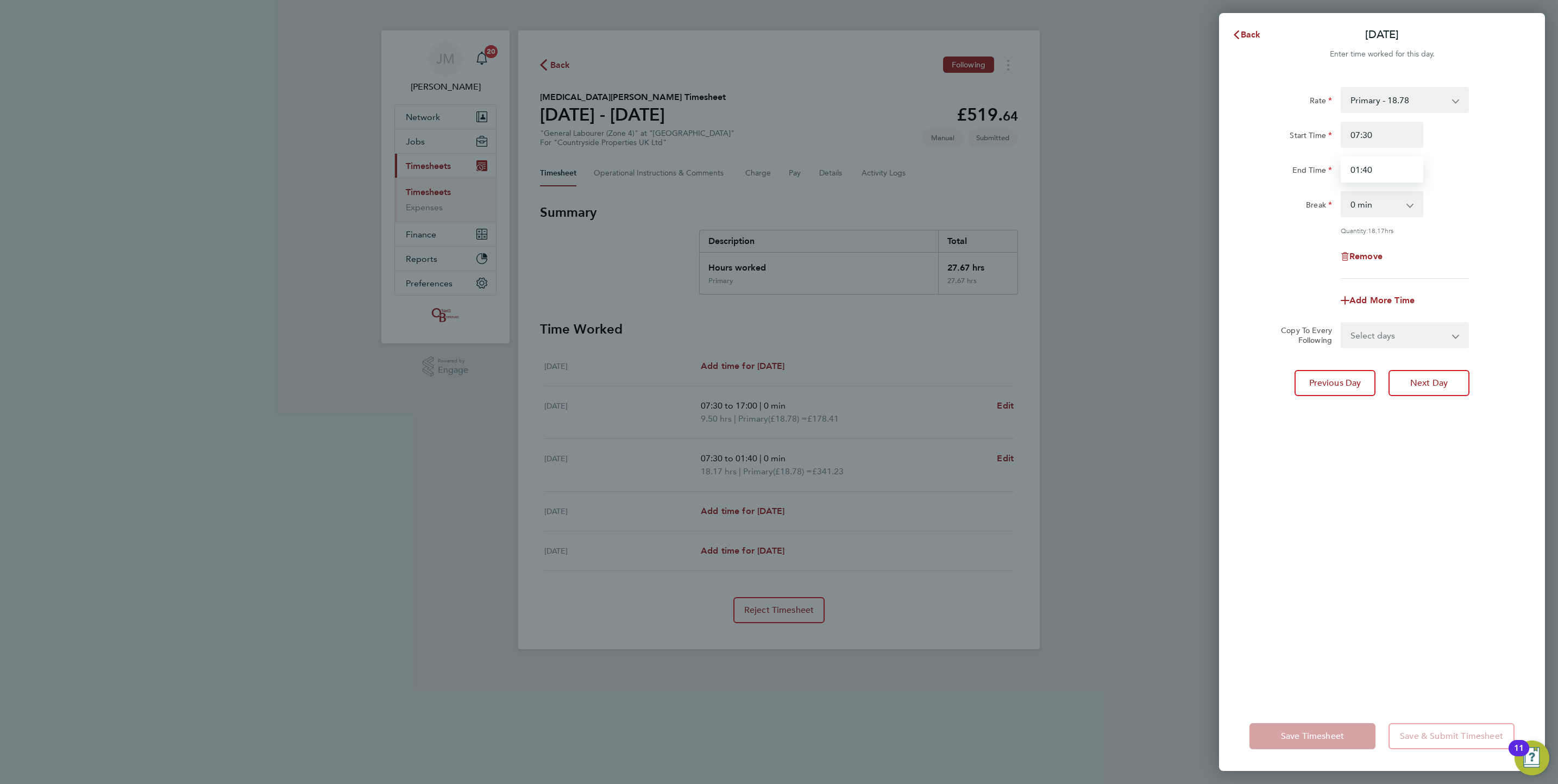
drag, startPoint x: 1408, startPoint y: 168, endPoint x: 572, endPoint y: 239, distance: 839.0
click at [595, 236] on div "Back [DATE] Enter time worked for this day. Rate Primary - 18.78 Start Time 07:…" at bounding box center [779, 392] width 1558 height 784
type input "14:30"
click at [1341, 735] on app-form-button "Save Timesheet" at bounding box center [1315, 736] width 133 height 26
click at [1340, 735] on span "Save Timesheet" at bounding box center [1312, 736] width 63 height 11
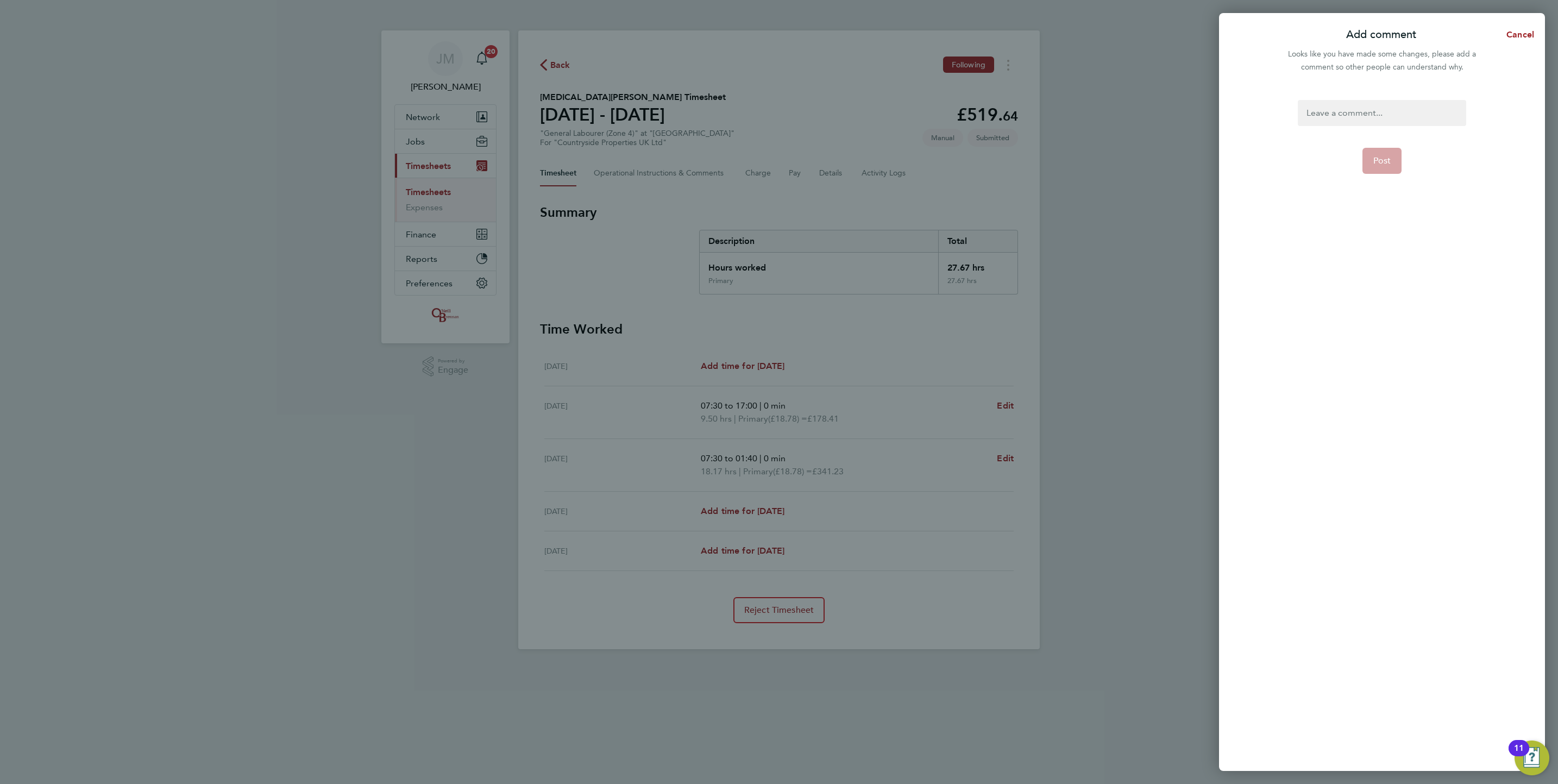
click at [1351, 121] on div at bounding box center [1382, 113] width 168 height 26
click at [1372, 154] on button "Post" at bounding box center [1382, 161] width 40 height 26
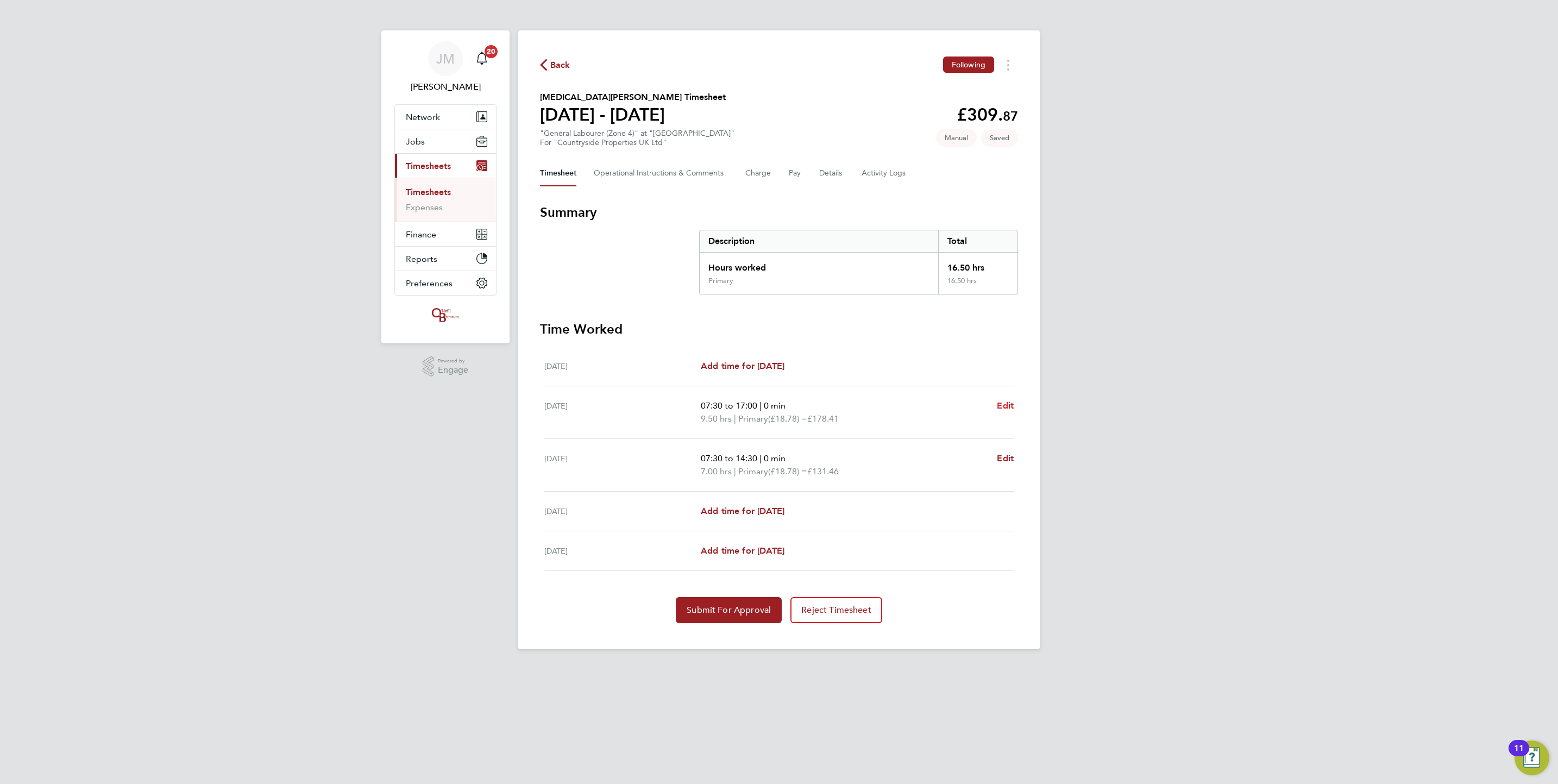
click at [1012, 400] on link "Edit" at bounding box center [1005, 406] width 17 height 13
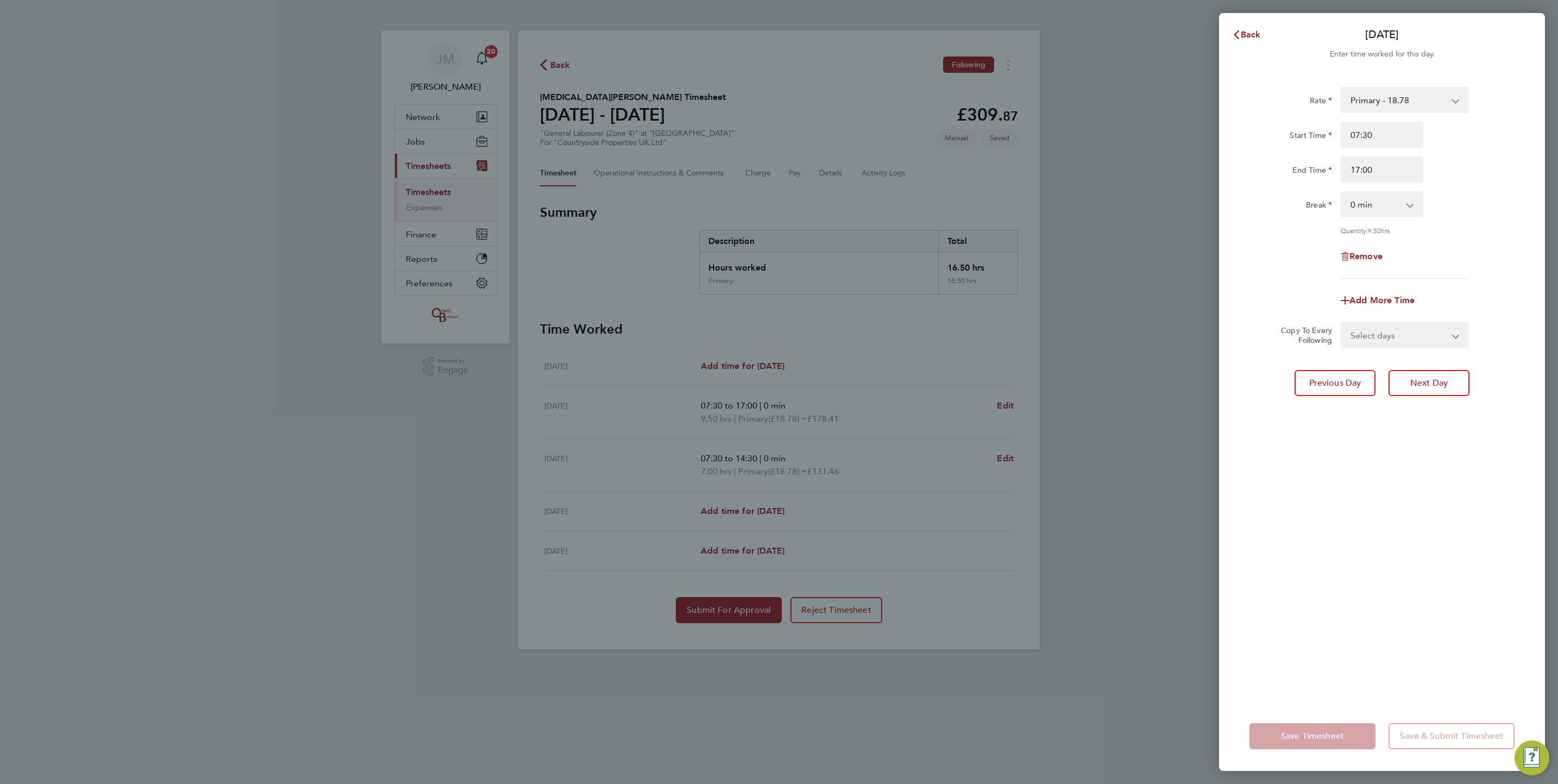
click at [1363, 193] on select "0 min 15 min 30 min 45 min 60 min 75 min 90 min" at bounding box center [1374, 204] width 67 height 24
select select "30"
click at [1341, 192] on select "0 min 15 min 30 min 45 min 60 min 75 min 90 min" at bounding box center [1374, 204] width 67 height 24
click at [1316, 727] on button "Save Timesheet" at bounding box center [1312, 736] width 126 height 26
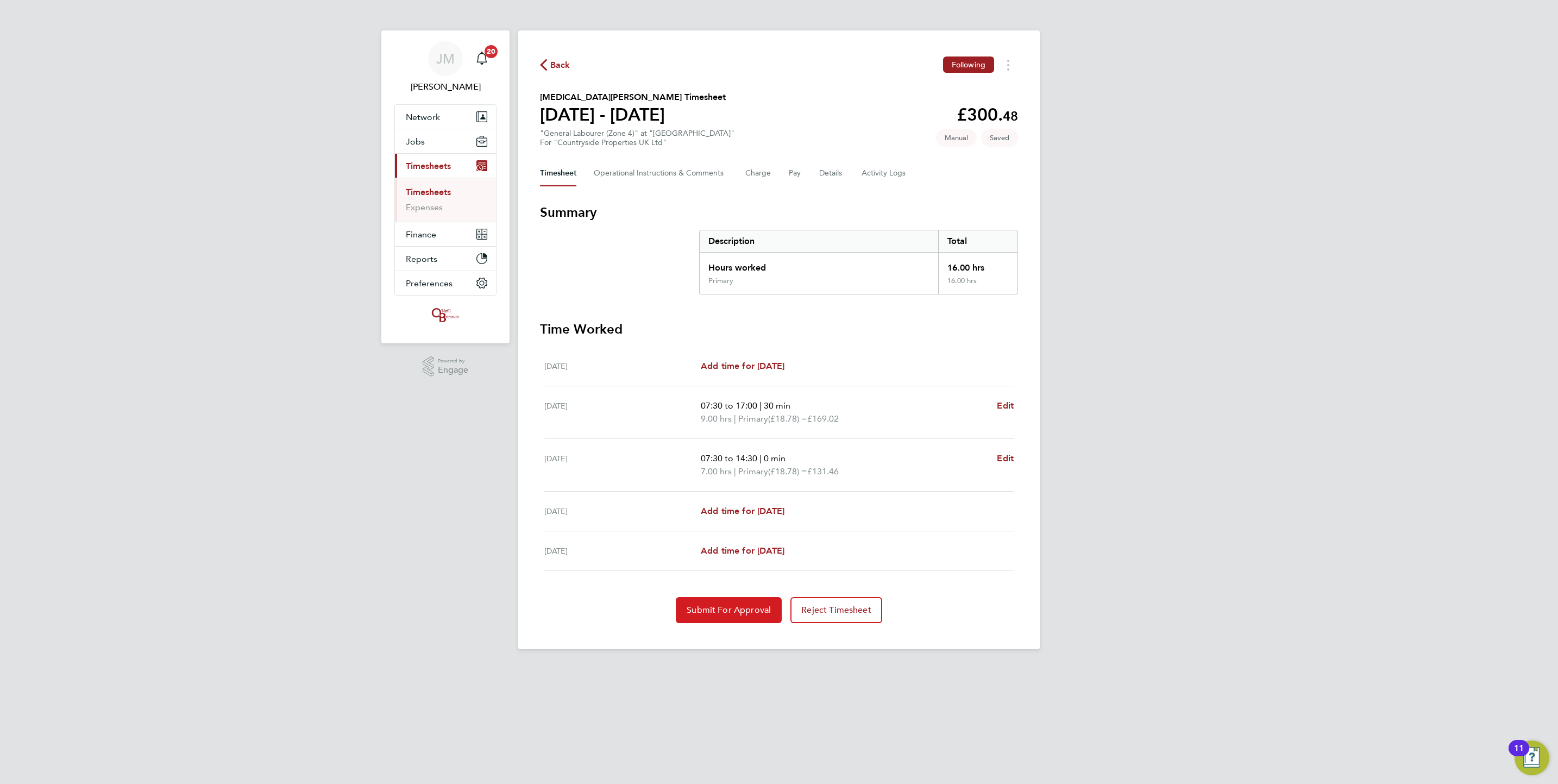
click at [708, 610] on span "Submit For Approval" at bounding box center [728, 610] width 84 height 11
click at [420, 189] on link "Timesheets" at bounding box center [428, 191] width 45 height 10
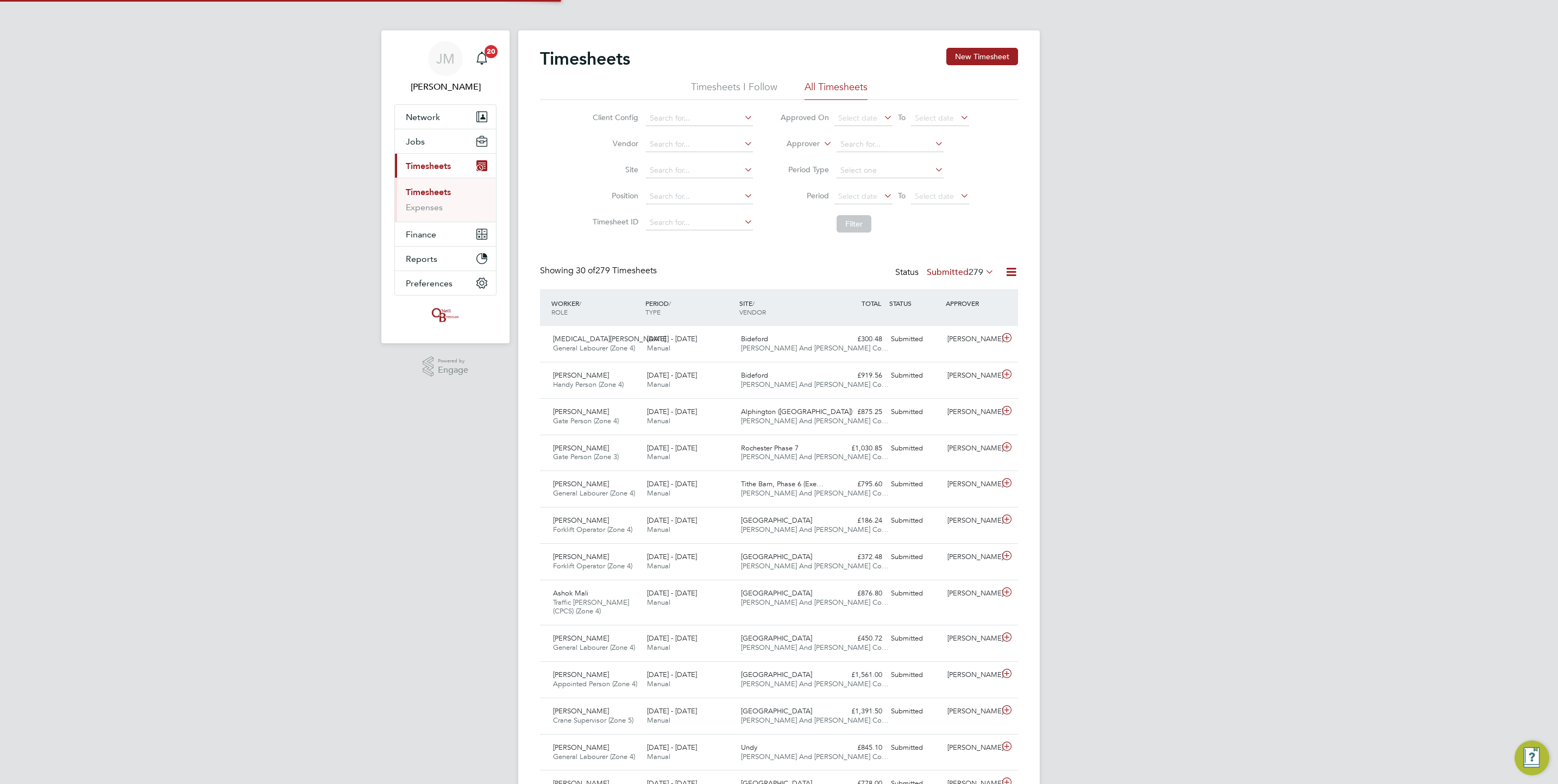
scroll to position [27, 94]
click at [961, 61] on button "New Timesheet" at bounding box center [982, 57] width 72 height 17
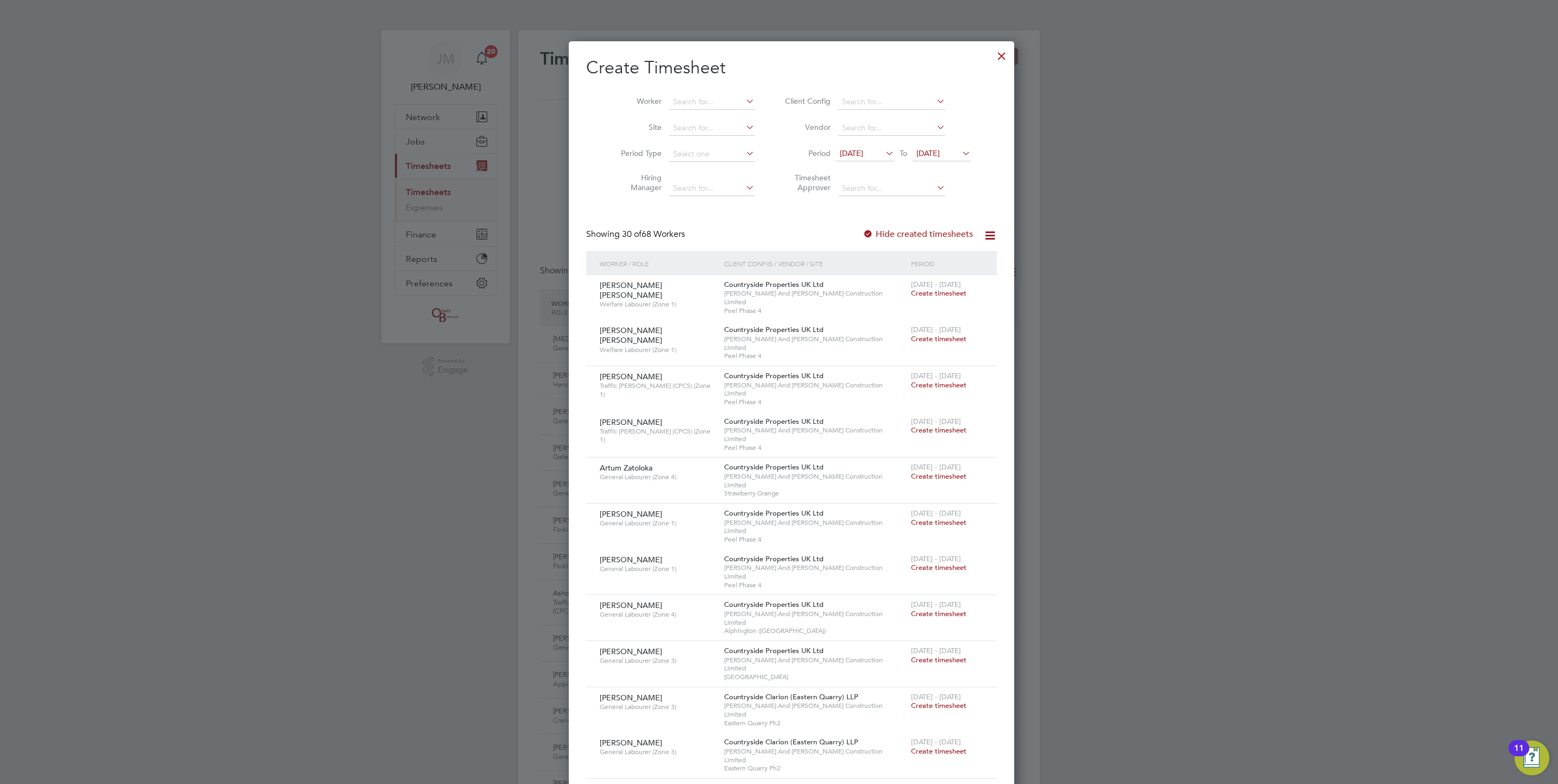
click at [710, 90] on li "Worker" at bounding box center [683, 103] width 169 height 26
click at [697, 105] on input at bounding box center [712, 102] width 85 height 15
click at [685, 122] on li "[PERSON_NAME]" at bounding box center [708, 117] width 104 height 15
type input "[PERSON_NAME]"
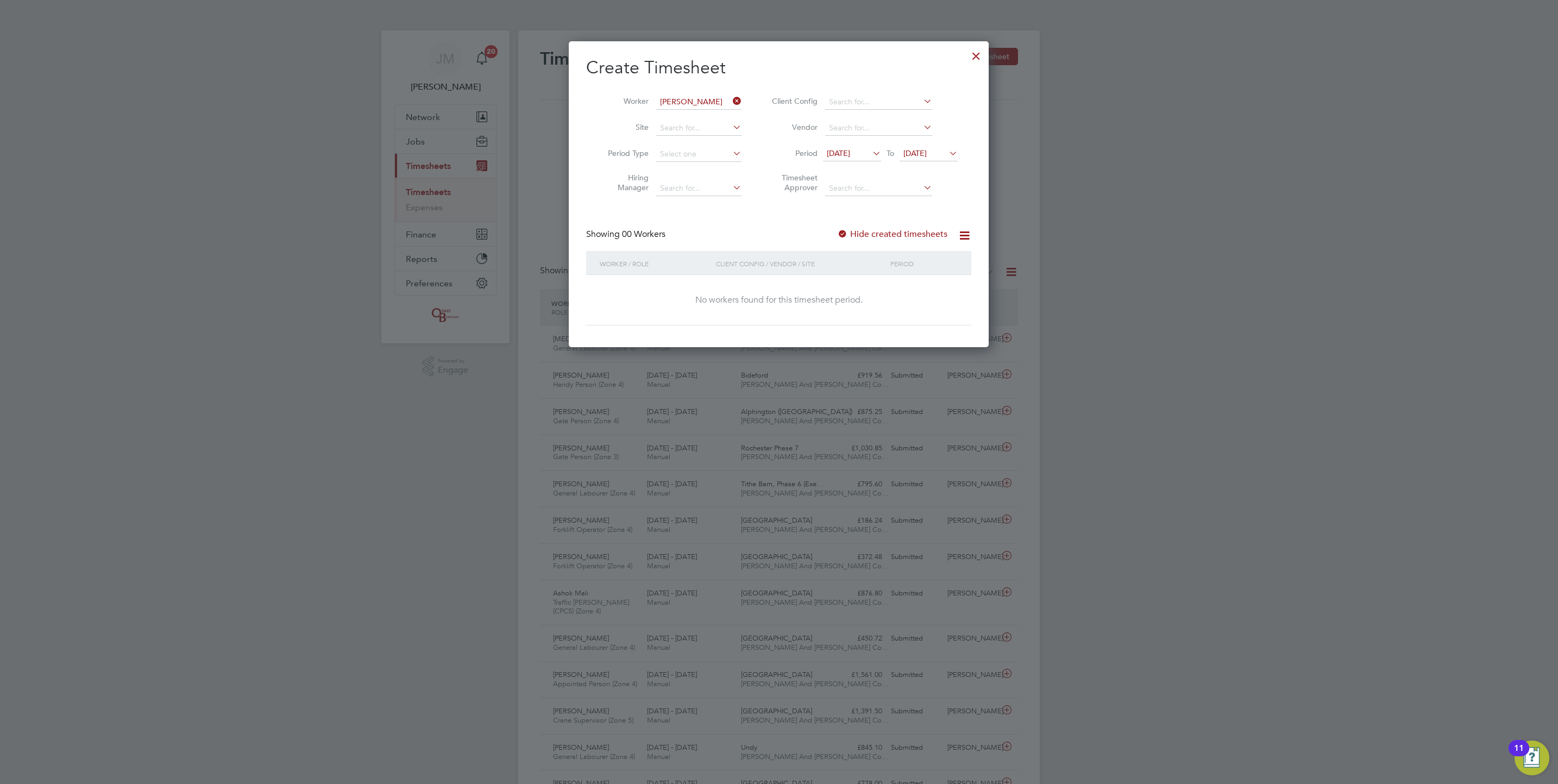
click at [925, 239] on div "Hide created timesheets" at bounding box center [893, 235] width 112 height 11
click at [916, 230] on label "Hide created timesheets" at bounding box center [892, 235] width 110 height 11
drag, startPoint x: 927, startPoint y: 170, endPoint x: 932, endPoint y: 159, distance: 12.1
click at [928, 169] on li "Timesheet Approver" at bounding box center [862, 184] width 216 height 34
click at [932, 159] on span "[DATE]" at bounding box center [928, 155] width 58 height 15
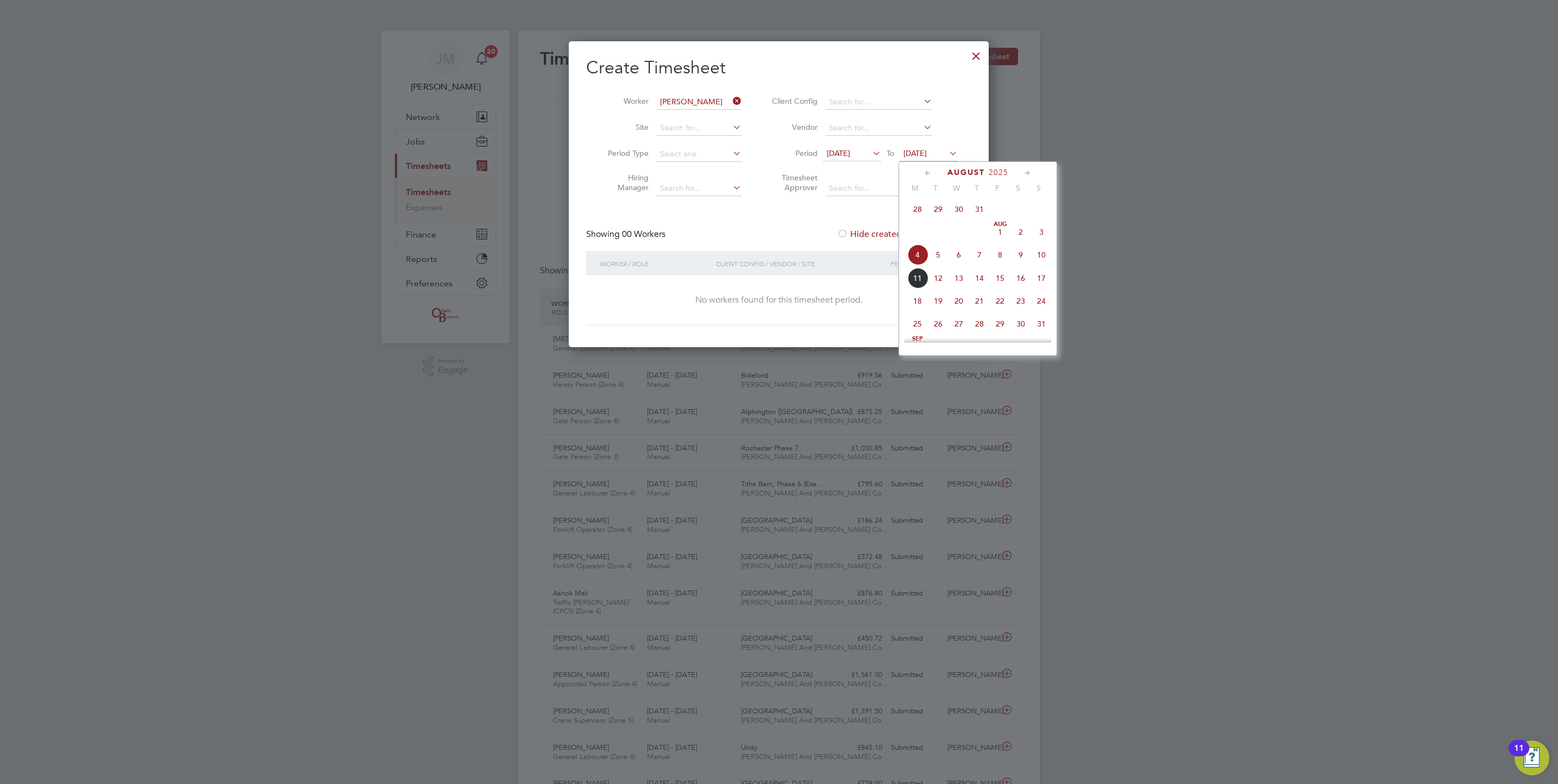
click at [968, 263] on span "6" at bounding box center [959, 254] width 21 height 21
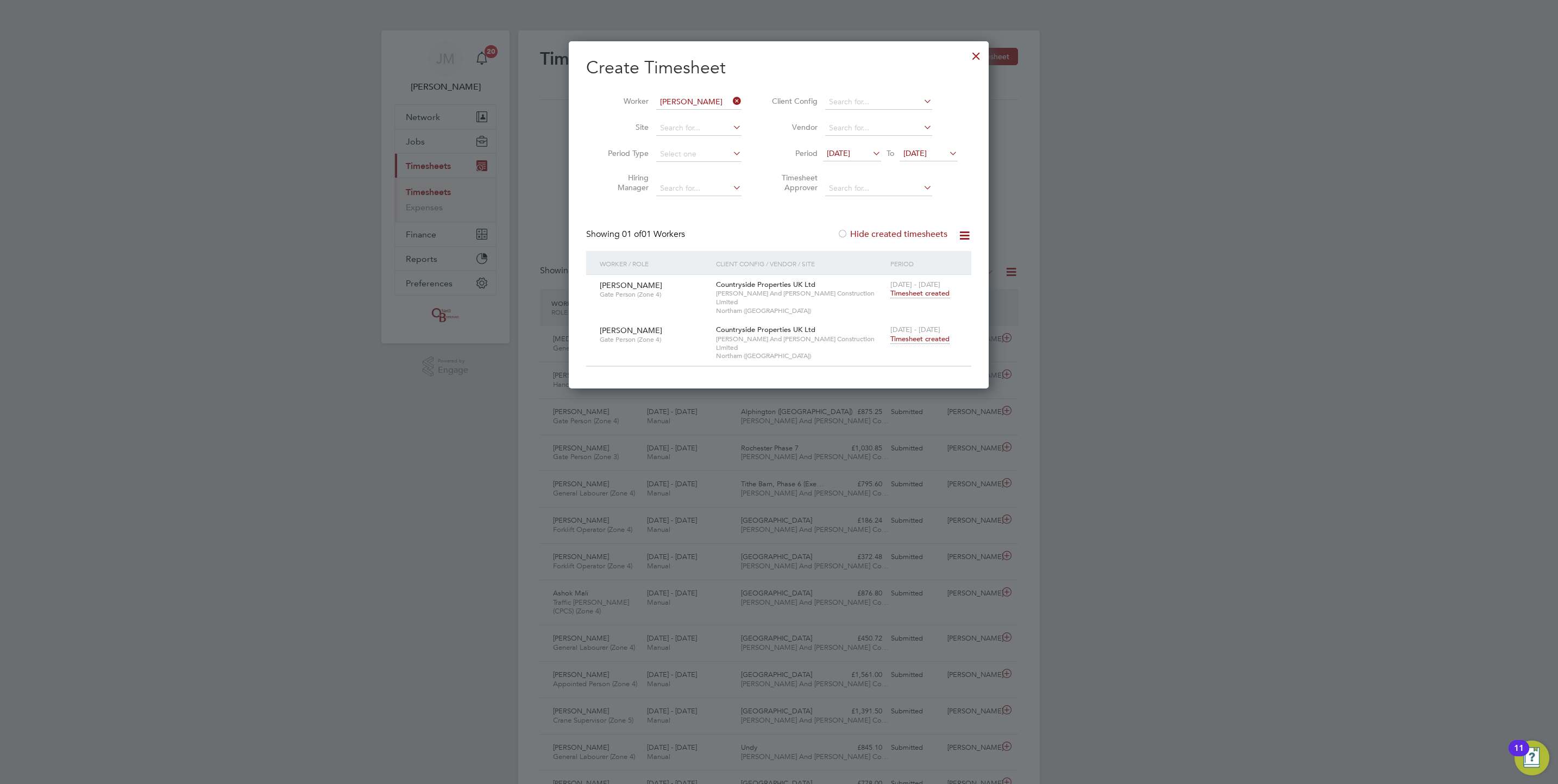
click at [926, 334] on span "Timesheet created" at bounding box center [920, 338] width 59 height 9
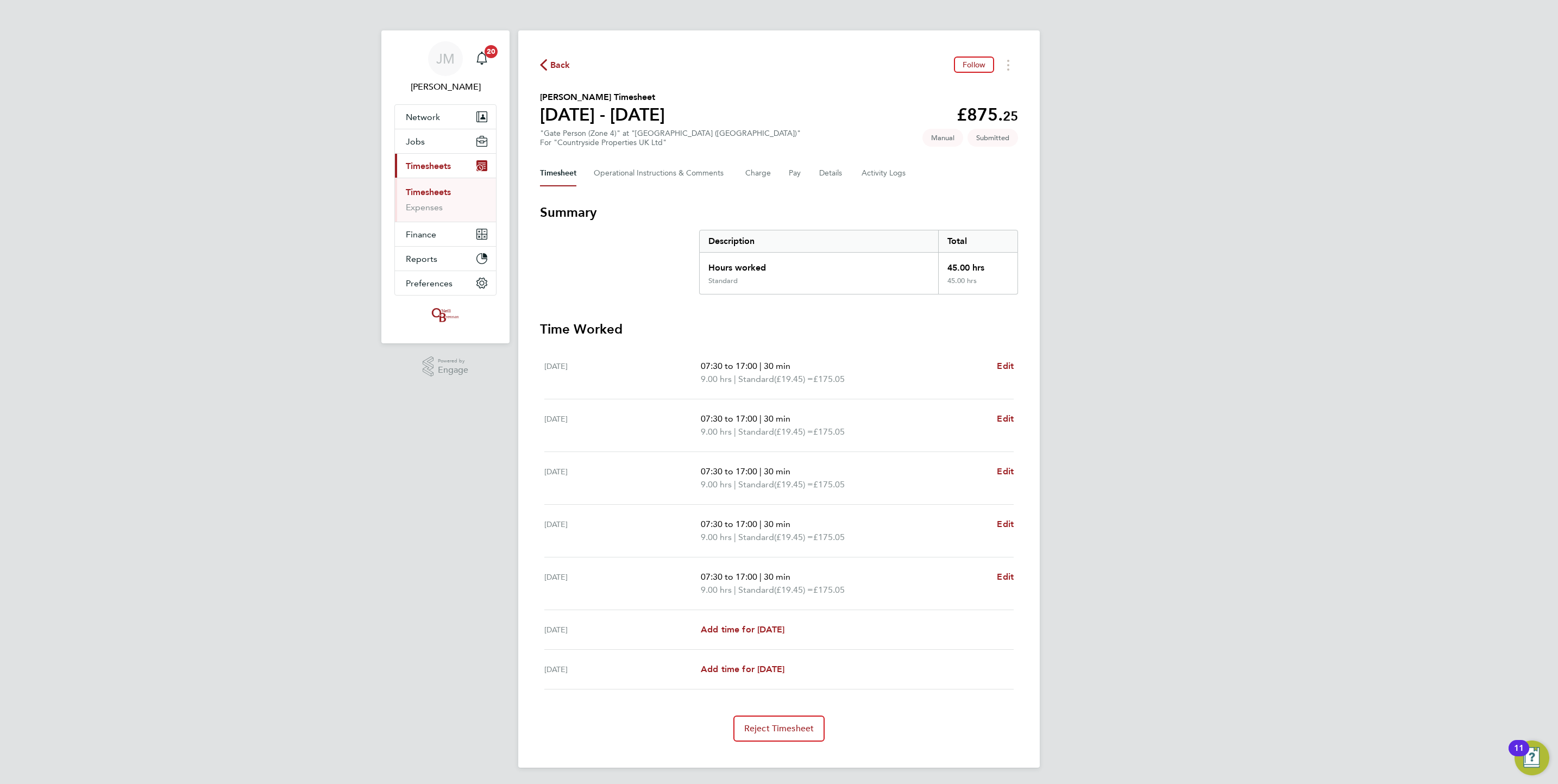
click at [453, 192] on li "Timesheets" at bounding box center [446, 194] width 81 height 15
click at [424, 189] on link "Timesheets" at bounding box center [428, 191] width 45 height 10
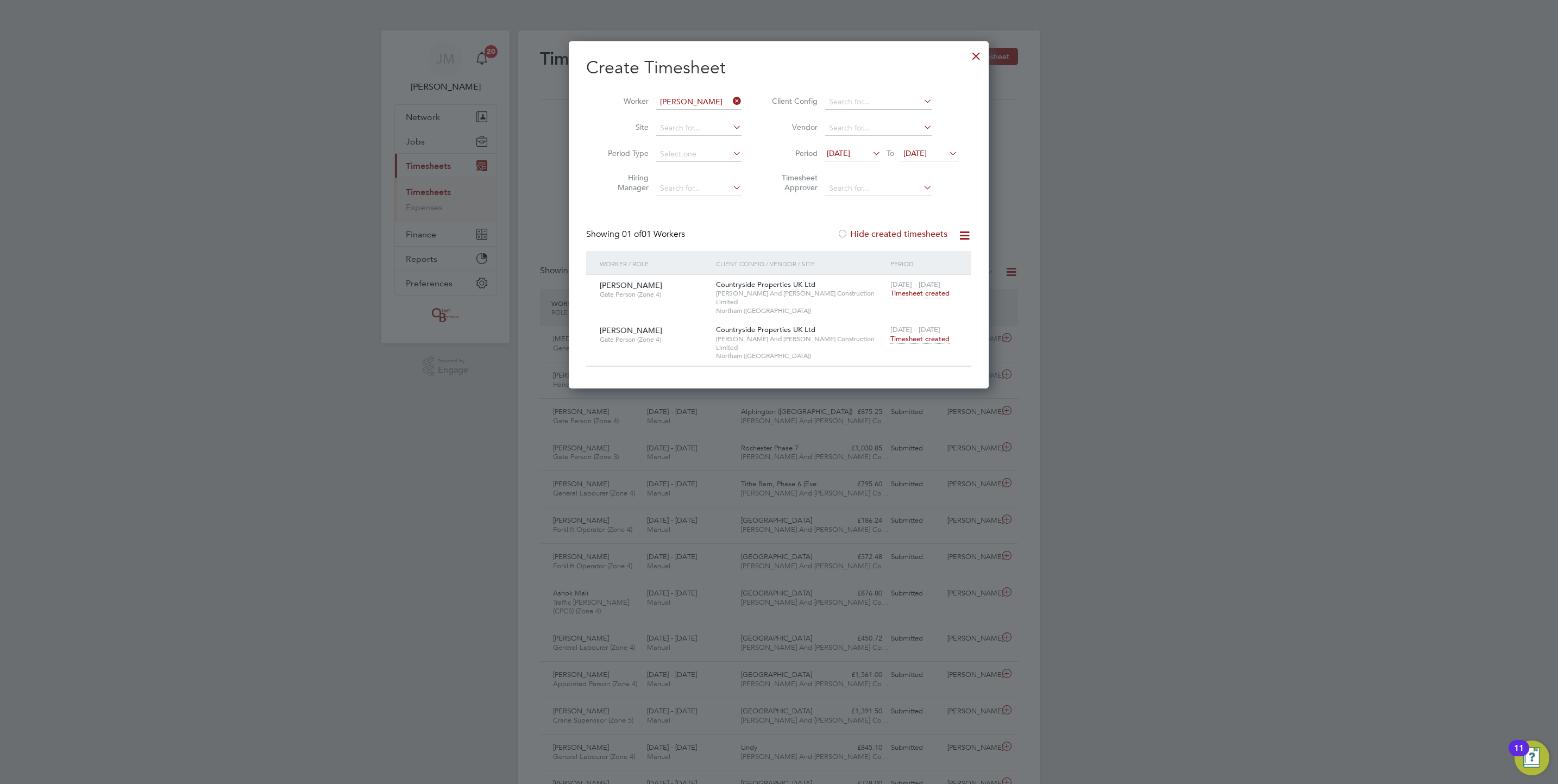
click at [730, 95] on icon at bounding box center [730, 101] width 0 height 15
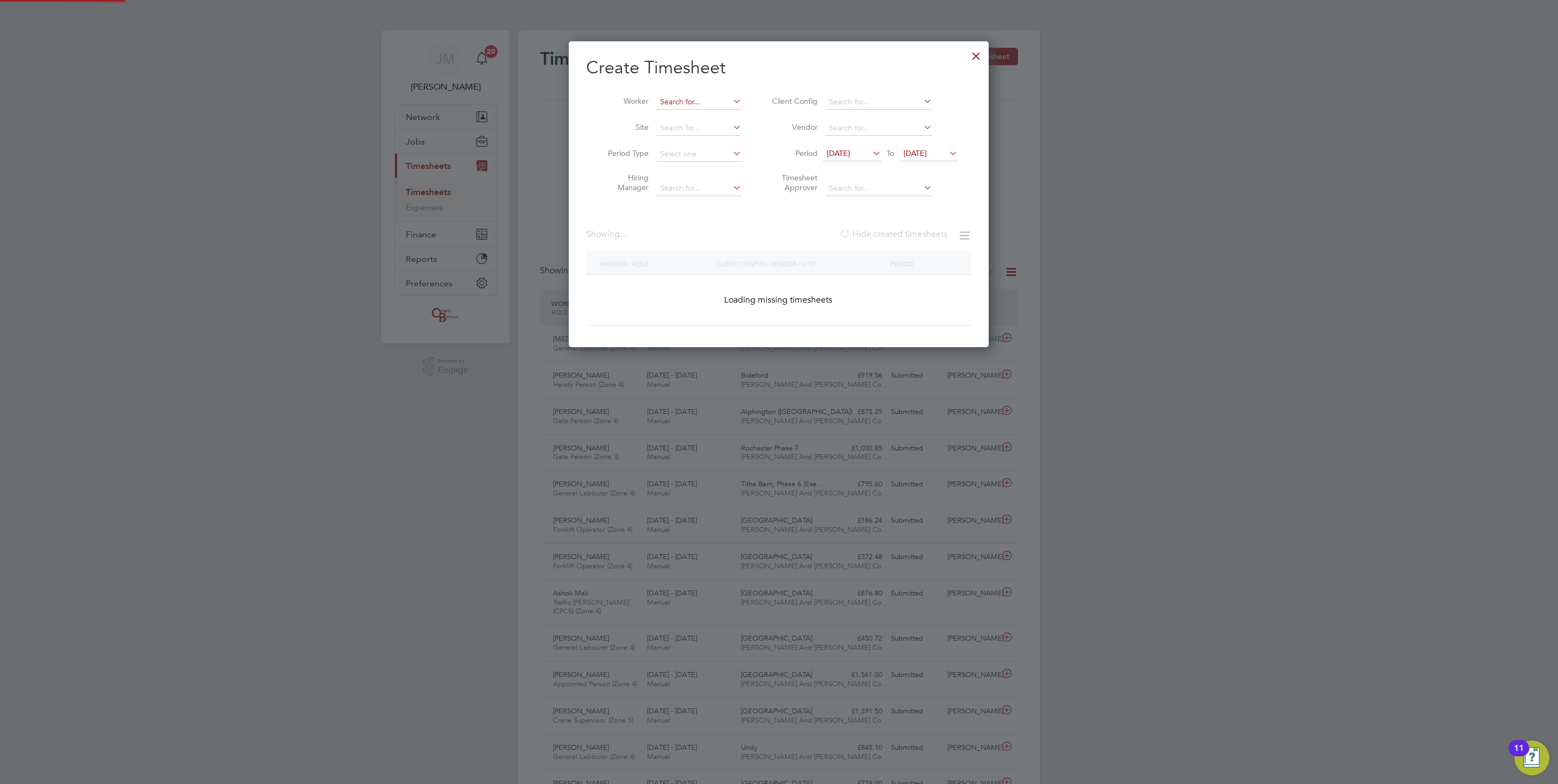
click at [699, 106] on input at bounding box center [698, 102] width 85 height 15
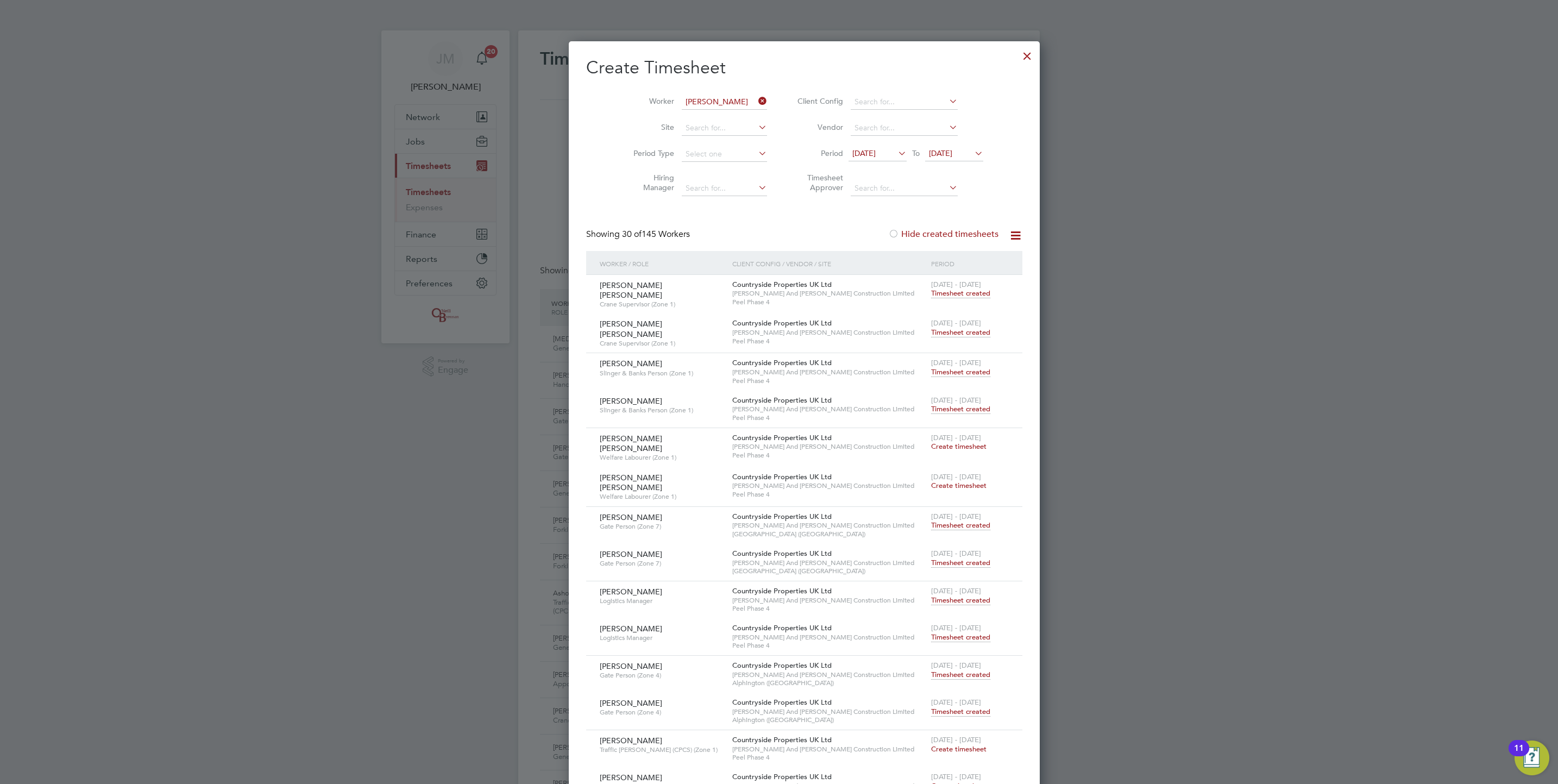
click at [699, 109] on li "[PERSON_NAME] ttie" at bounding box center [705, 117] width 99 height 15
type input "[PERSON_NAME]"
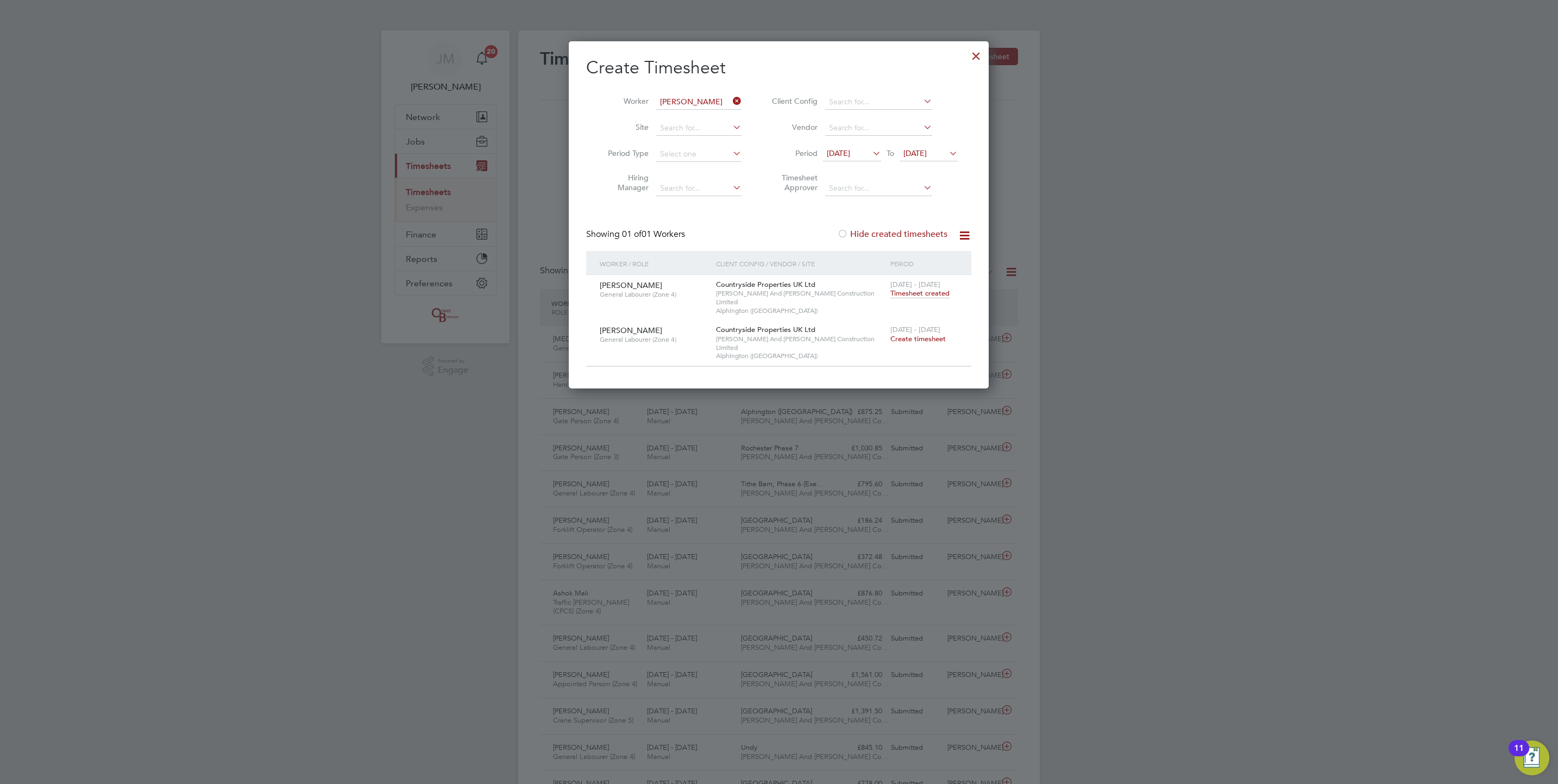
click at [927, 334] on span "Create timesheet" at bounding box center [918, 338] width 56 height 9
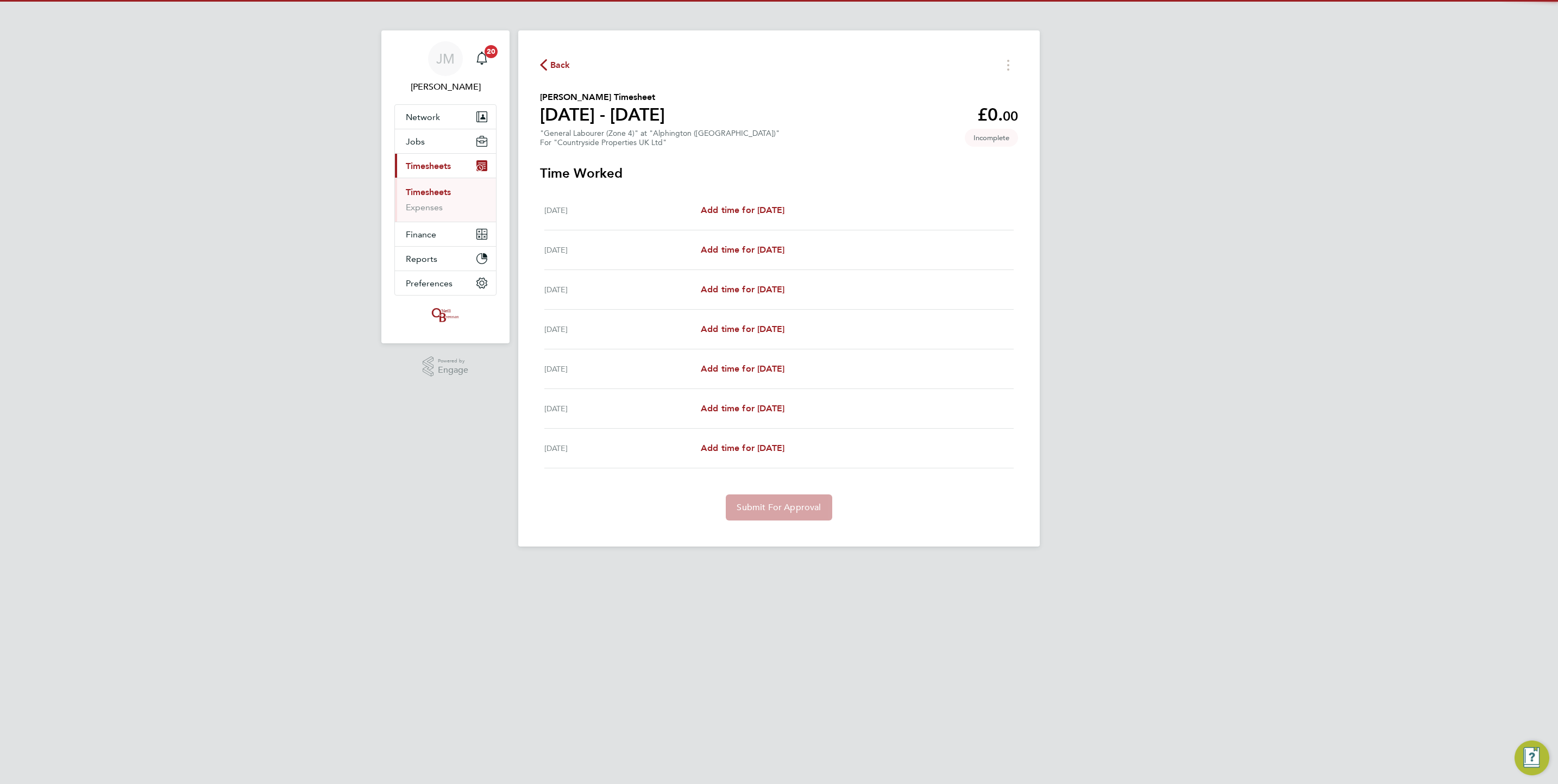
drag, startPoint x: 722, startPoint y: 219, endPoint x: 737, endPoint y: 213, distance: 16.2
click at [726, 217] on div "[DATE] Add time for [DATE] Add time for [DATE]" at bounding box center [779, 210] width 469 height 40
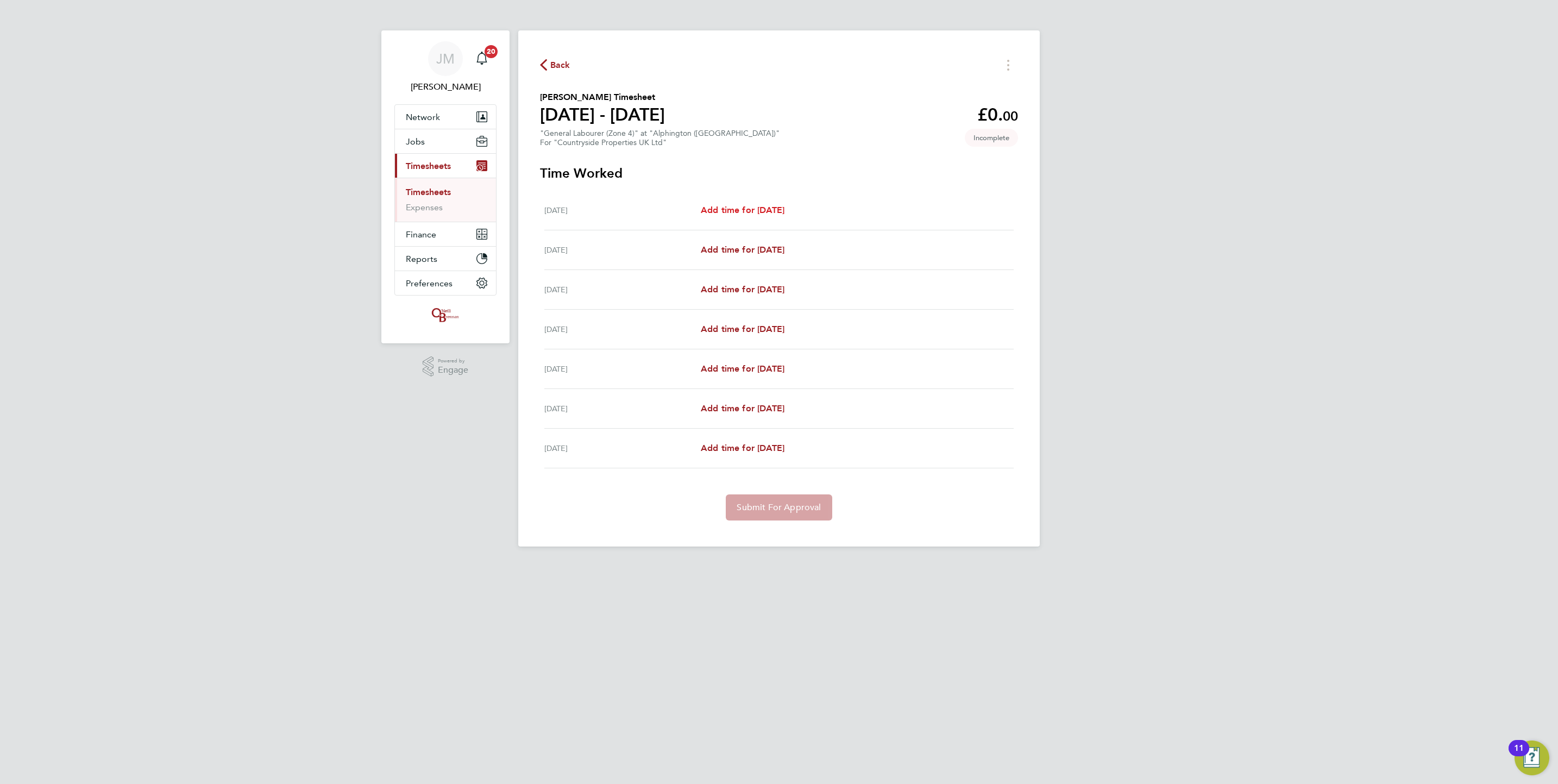
click at [737, 213] on span "Add time for [DATE]" at bounding box center [742, 209] width 84 height 10
select select "30"
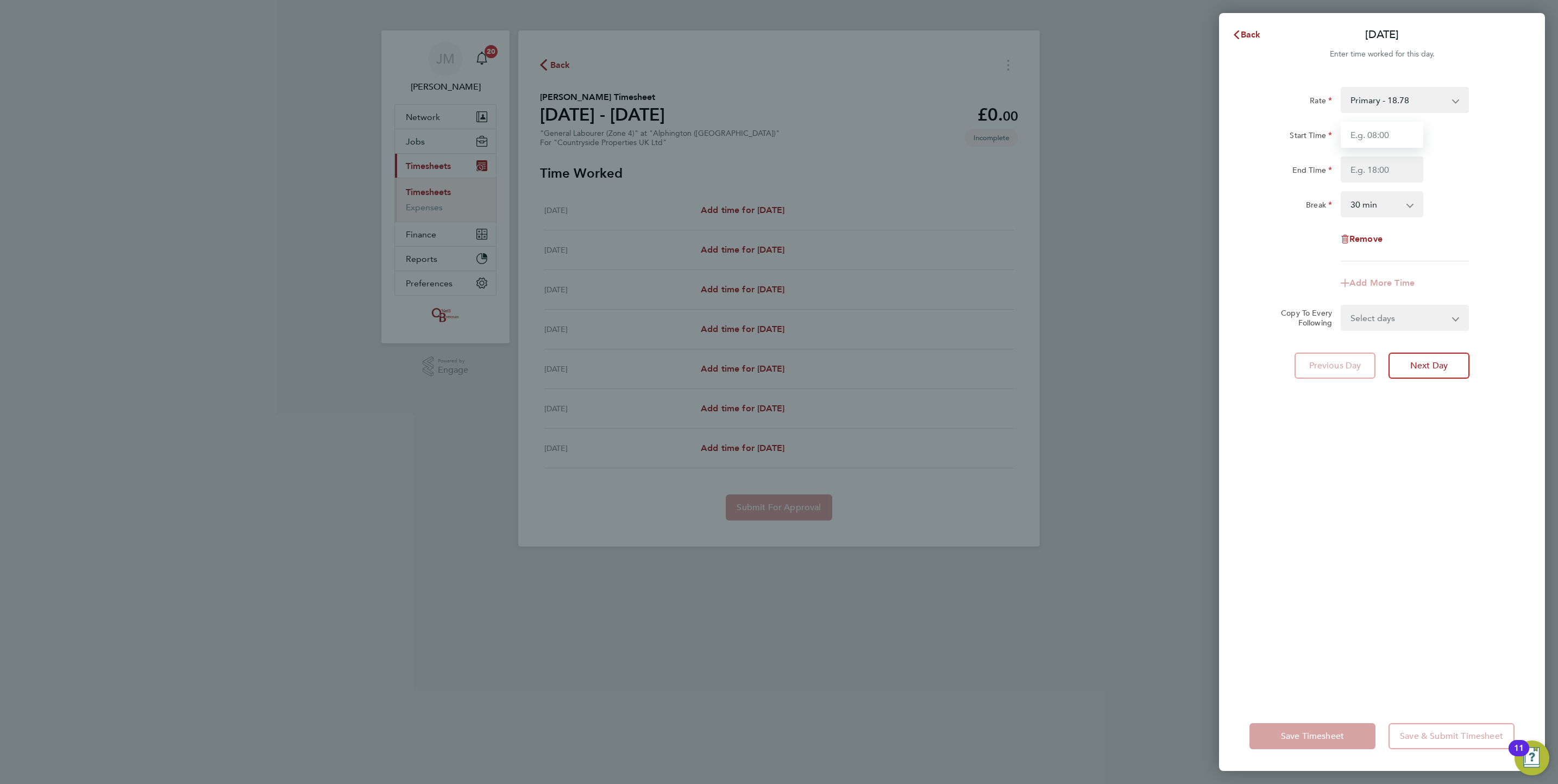
click at [1391, 134] on input "Start Time" at bounding box center [1382, 135] width 83 height 26
type input "07:30"
click at [1384, 172] on input "End Time" at bounding box center [1382, 170] width 83 height 26
type input "17:00"
click at [1380, 207] on select "0 min 15 min 30 min 45 min 60 min 75 min 90 min" at bounding box center [1374, 204] width 67 height 24
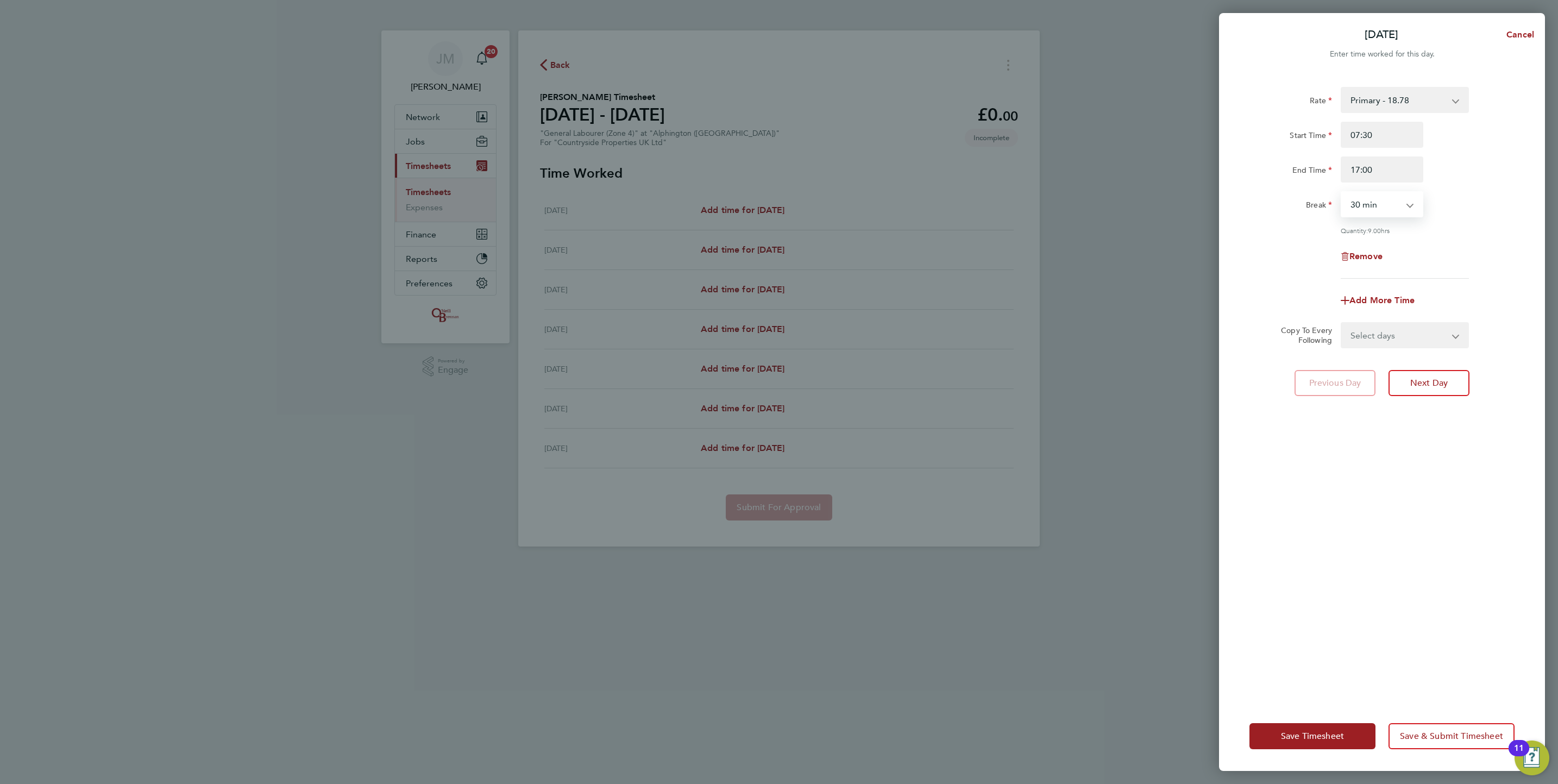
select select "0"
click at [1341, 192] on select "0 min 15 min 30 min 45 min 60 min 75 min 90 min" at bounding box center [1374, 204] width 67 height 24
click at [1421, 331] on select "Select days Day Weekday (Mon-Fri) Weekend (Sat-Sun) [DATE] [DATE] [DATE] [DATE]…" at bounding box center [1398, 335] width 114 height 24
select select "WEEKDAY"
click at [1341, 323] on select "Select days Day Weekday (Mon-Fri) Weekend (Sat-Sun) [DATE] [DATE] [DATE] [DATE]…" at bounding box center [1398, 335] width 114 height 24
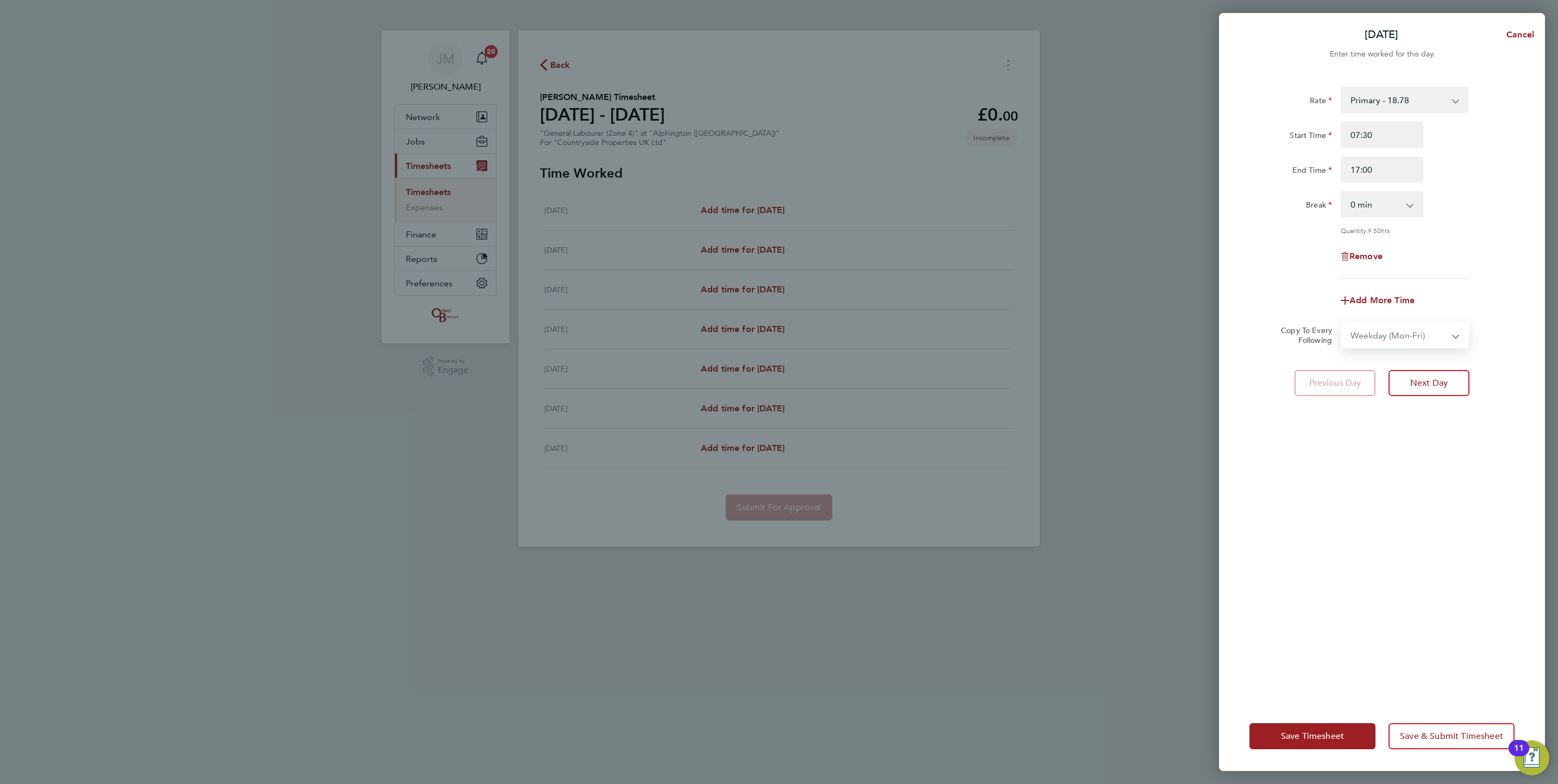
select select "[DATE]"
click at [1312, 726] on button "Save Timesheet" at bounding box center [1312, 736] width 126 height 26
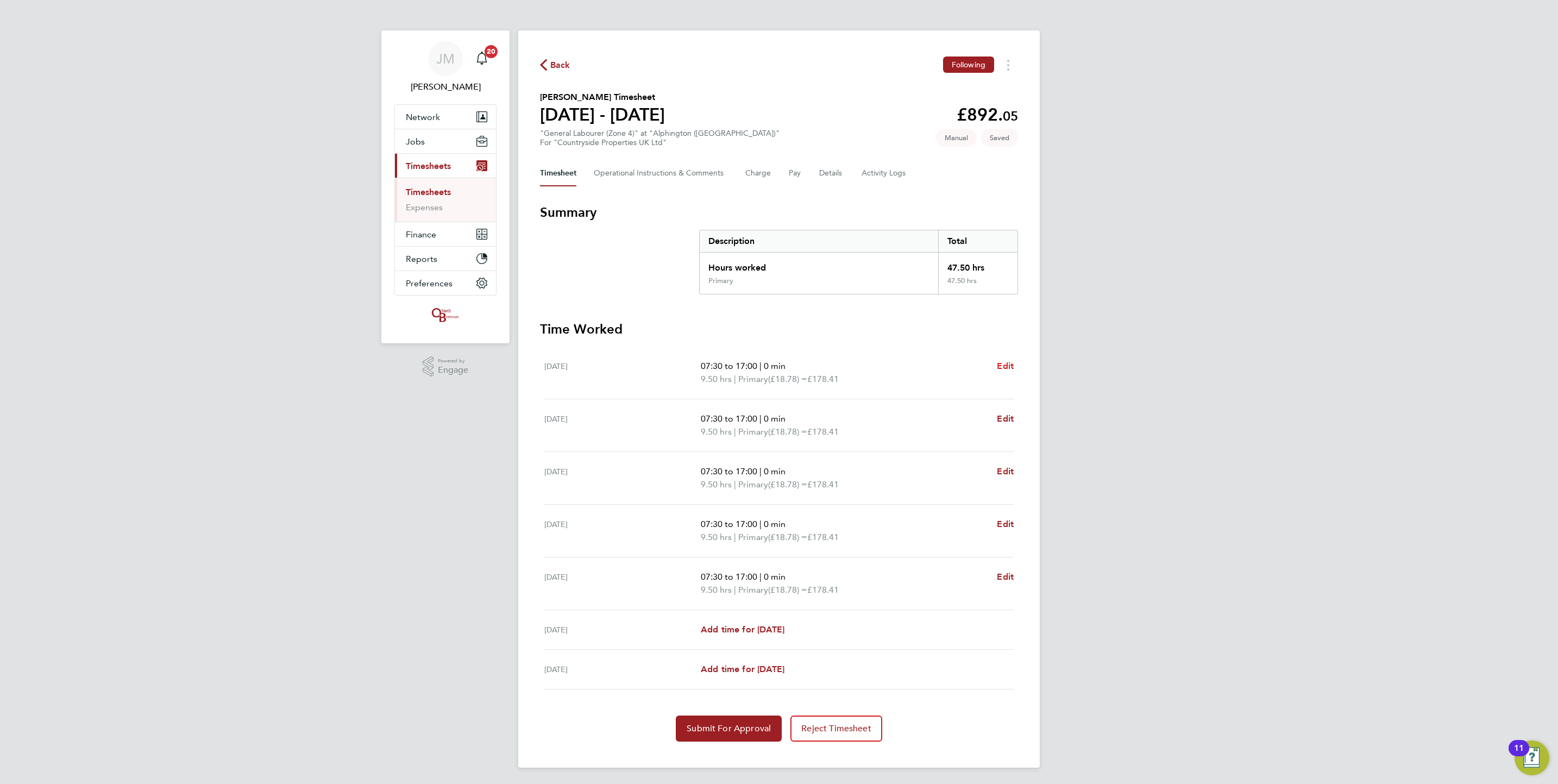
click at [1009, 366] on span "Edit" at bounding box center [1005, 366] width 17 height 10
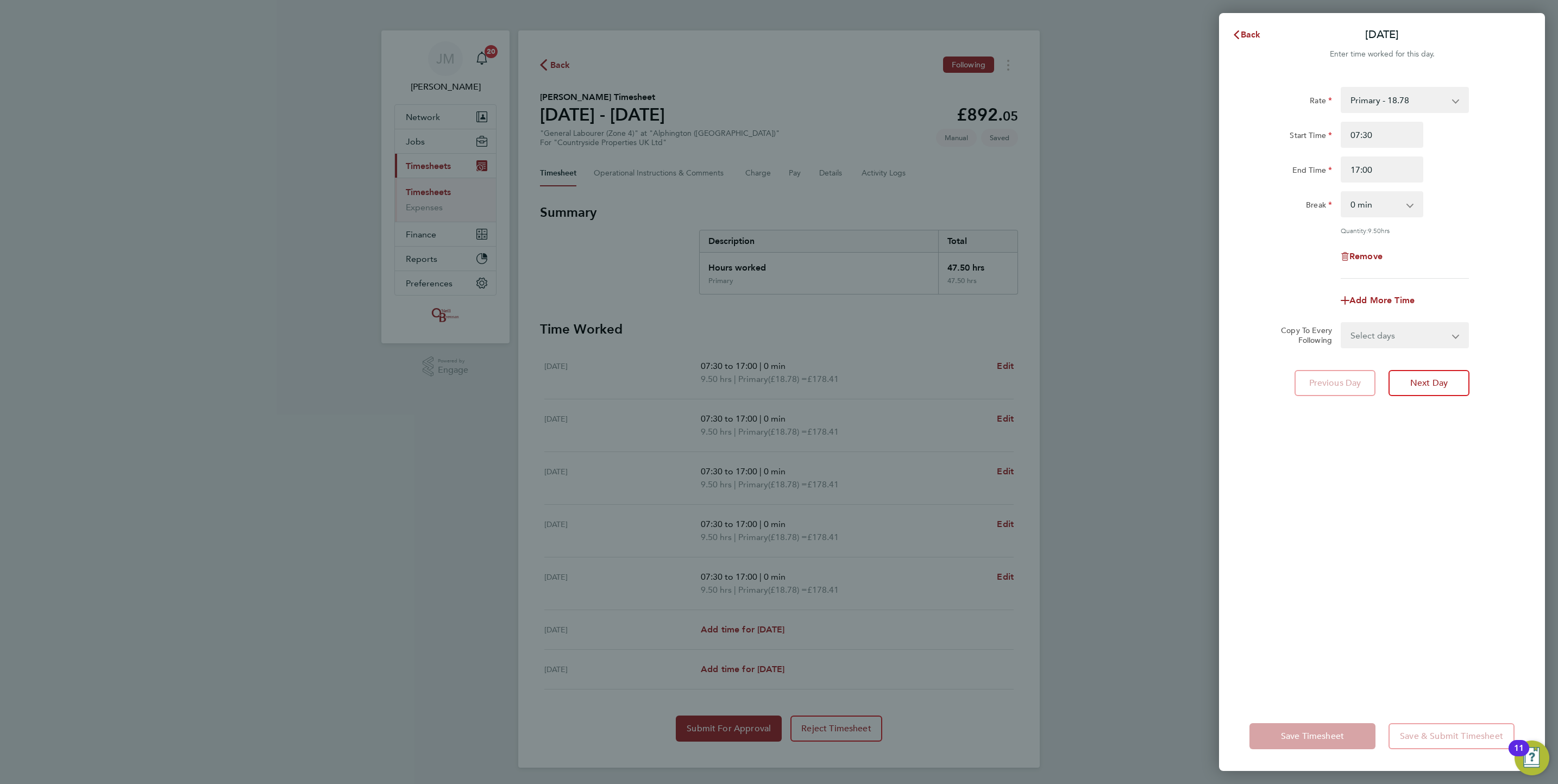
click at [1366, 208] on select "0 min 15 min 30 min 45 min 60 min 75 min 90 min" at bounding box center [1374, 204] width 67 height 24
select select "30"
click at [1341, 192] on select "0 min 15 min 30 min 45 min 60 min 75 min 90 min" at bounding box center [1374, 204] width 67 height 24
click at [1382, 335] on select "Select days Day Weekday (Mon-Fri) Weekend (Sat-Sun) [DATE] [DATE] [DATE] [DATE]…" at bounding box center [1398, 335] width 114 height 24
select select "WEEKDAY"
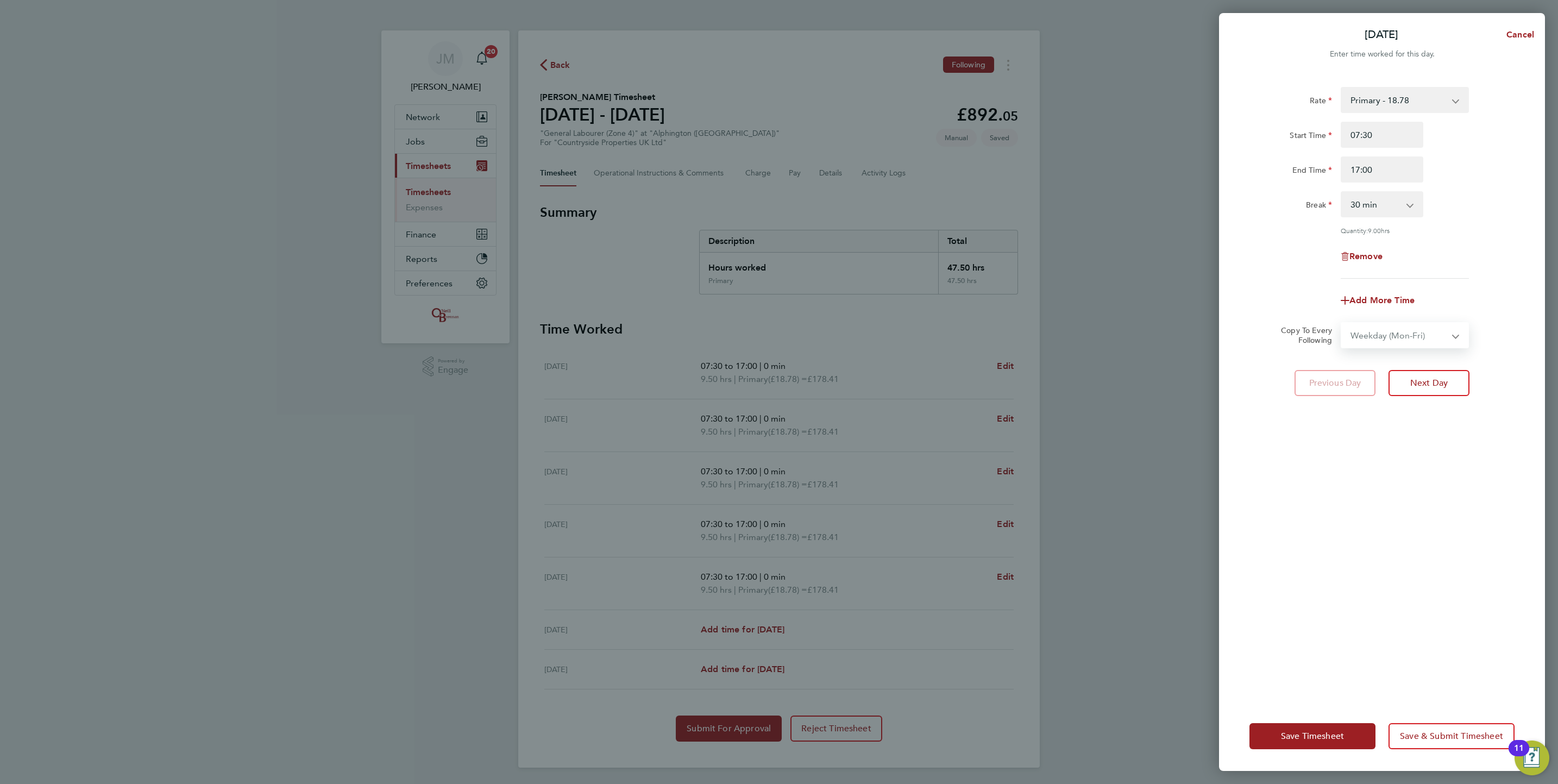
click at [1341, 323] on select "Select days Day Weekday (Mon-Fri) Weekend (Sat-Sun) [DATE] [DATE] [DATE] [DATE]…" at bounding box center [1398, 335] width 114 height 24
select select "[DATE]"
click at [1302, 738] on span "Save Timesheet" at bounding box center [1312, 736] width 63 height 11
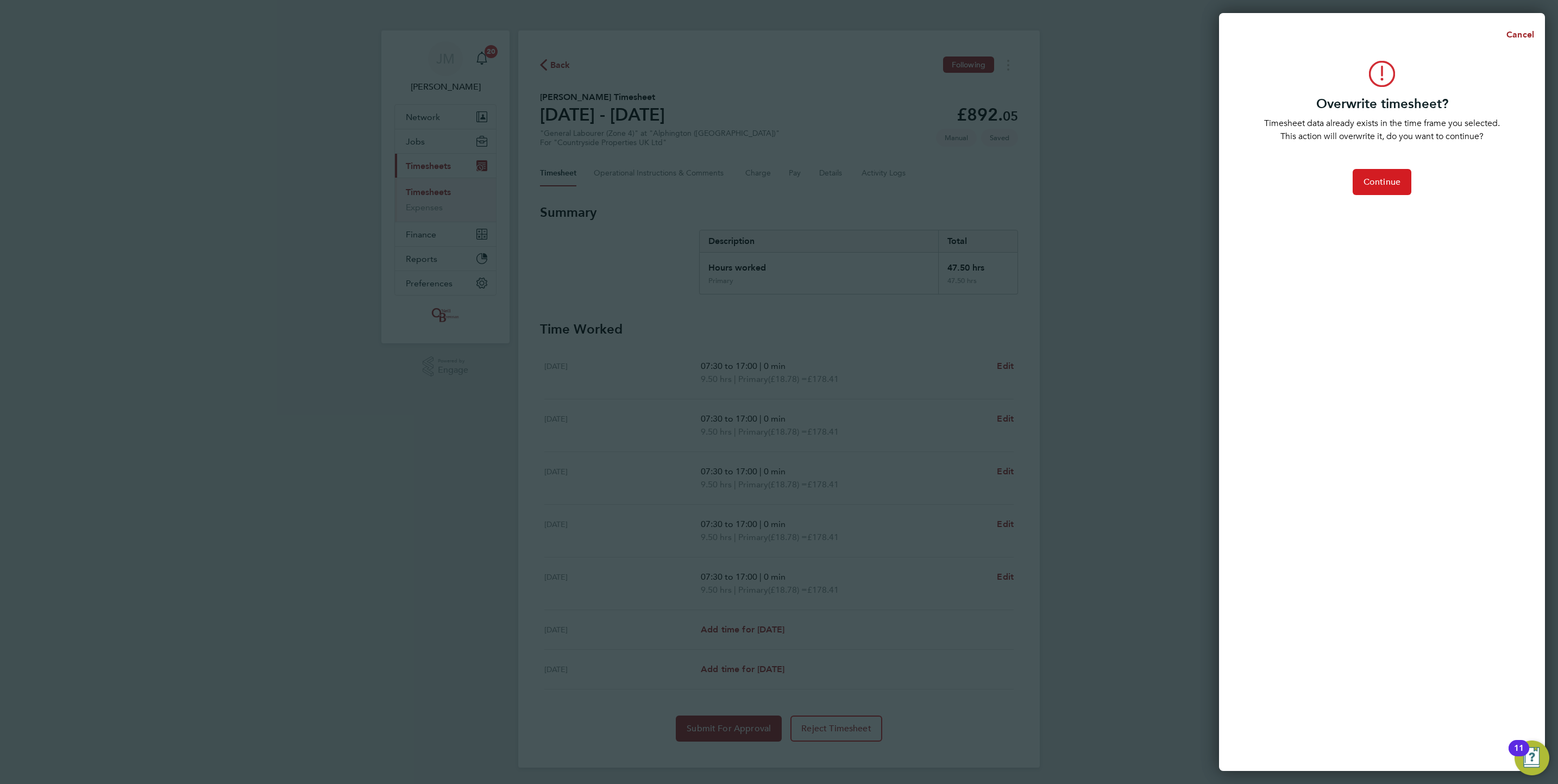
click at [1386, 176] on span "Continue" at bounding box center [1381, 182] width 37 height 11
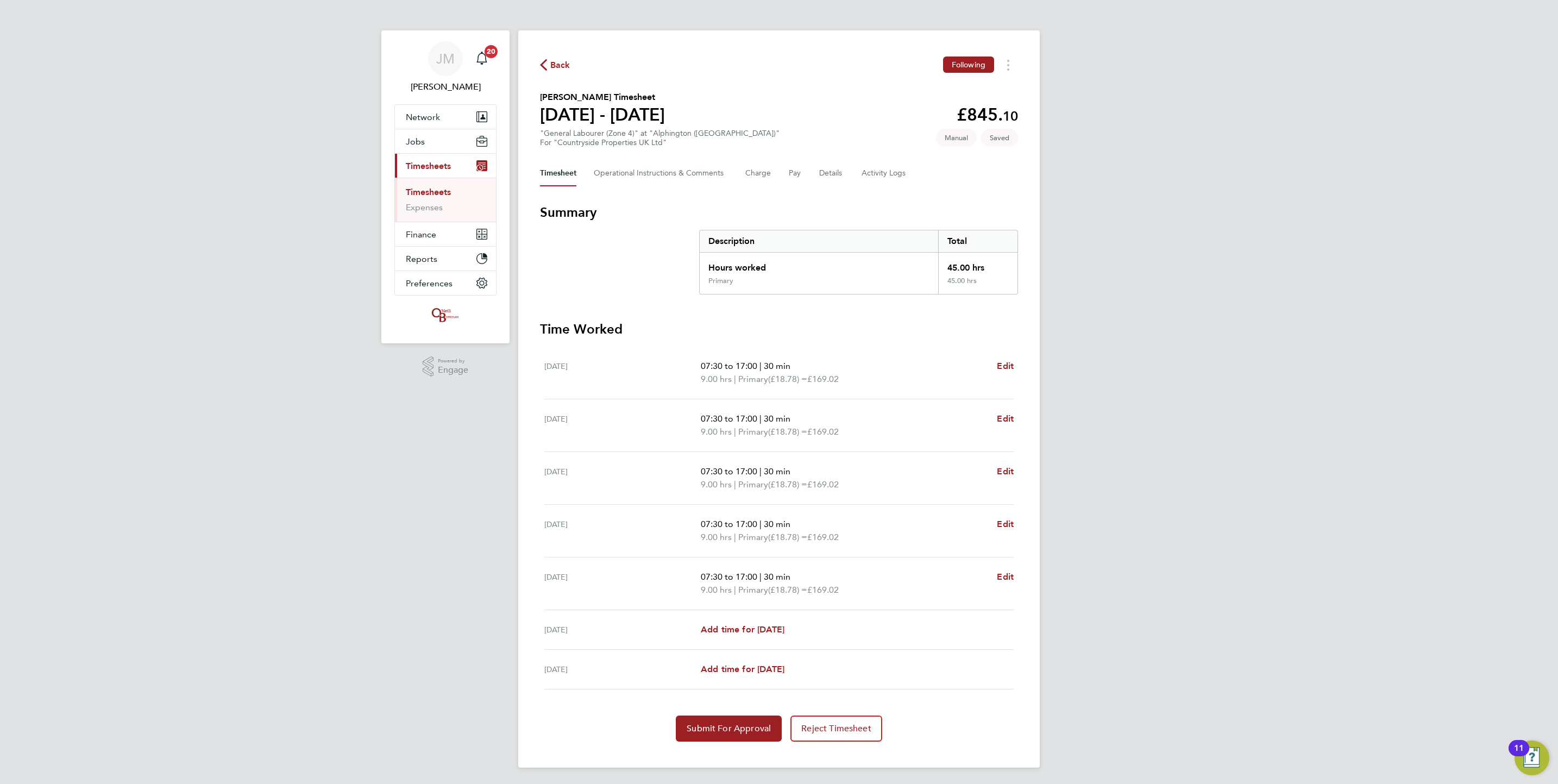
click at [738, 701] on section "Time Worked [DATE] 07:30 to 17:00 | 30 min 9.00 hrs | Primary (£18.78) = £169.0…" at bounding box center [779, 531] width 478 height 421
click at [724, 733] on span "Submit For Approval" at bounding box center [728, 728] width 84 height 11
click at [440, 188] on link "Timesheets" at bounding box center [428, 191] width 45 height 10
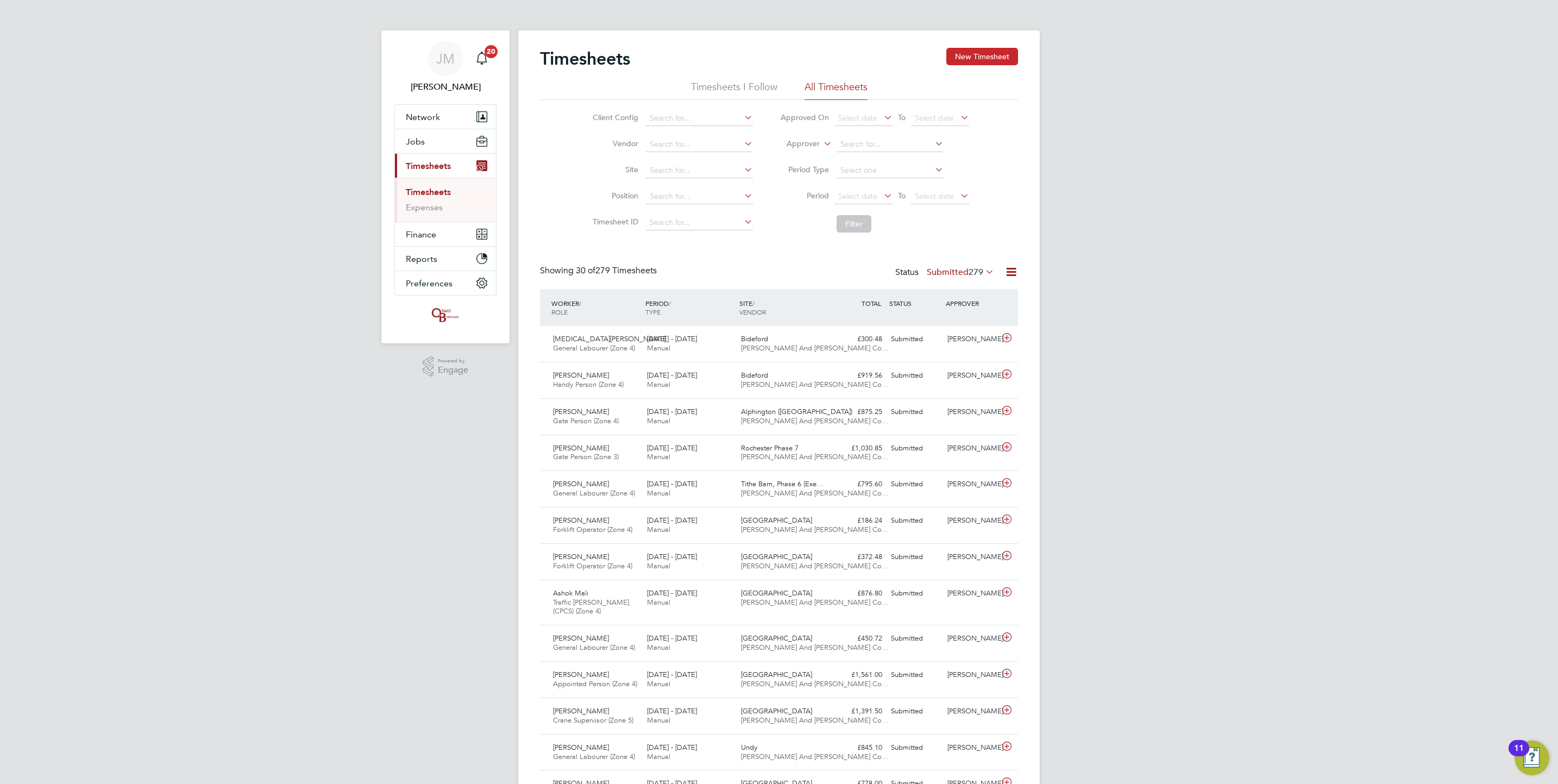
click at [967, 58] on button "New Timesheet" at bounding box center [982, 57] width 72 height 17
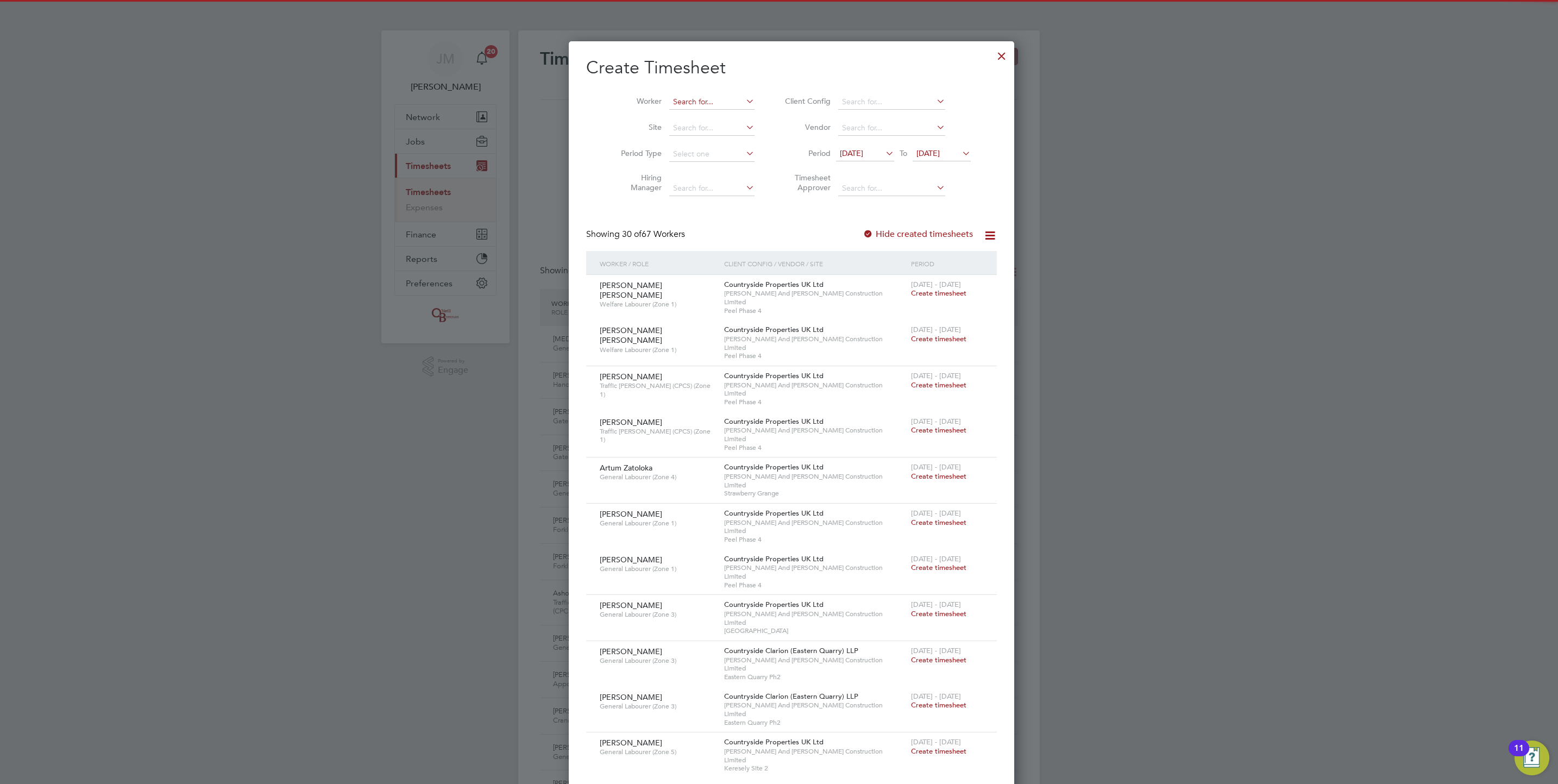
click at [695, 106] on input at bounding box center [712, 102] width 85 height 15
type input "a"
type input "[PERSON_NAME]"
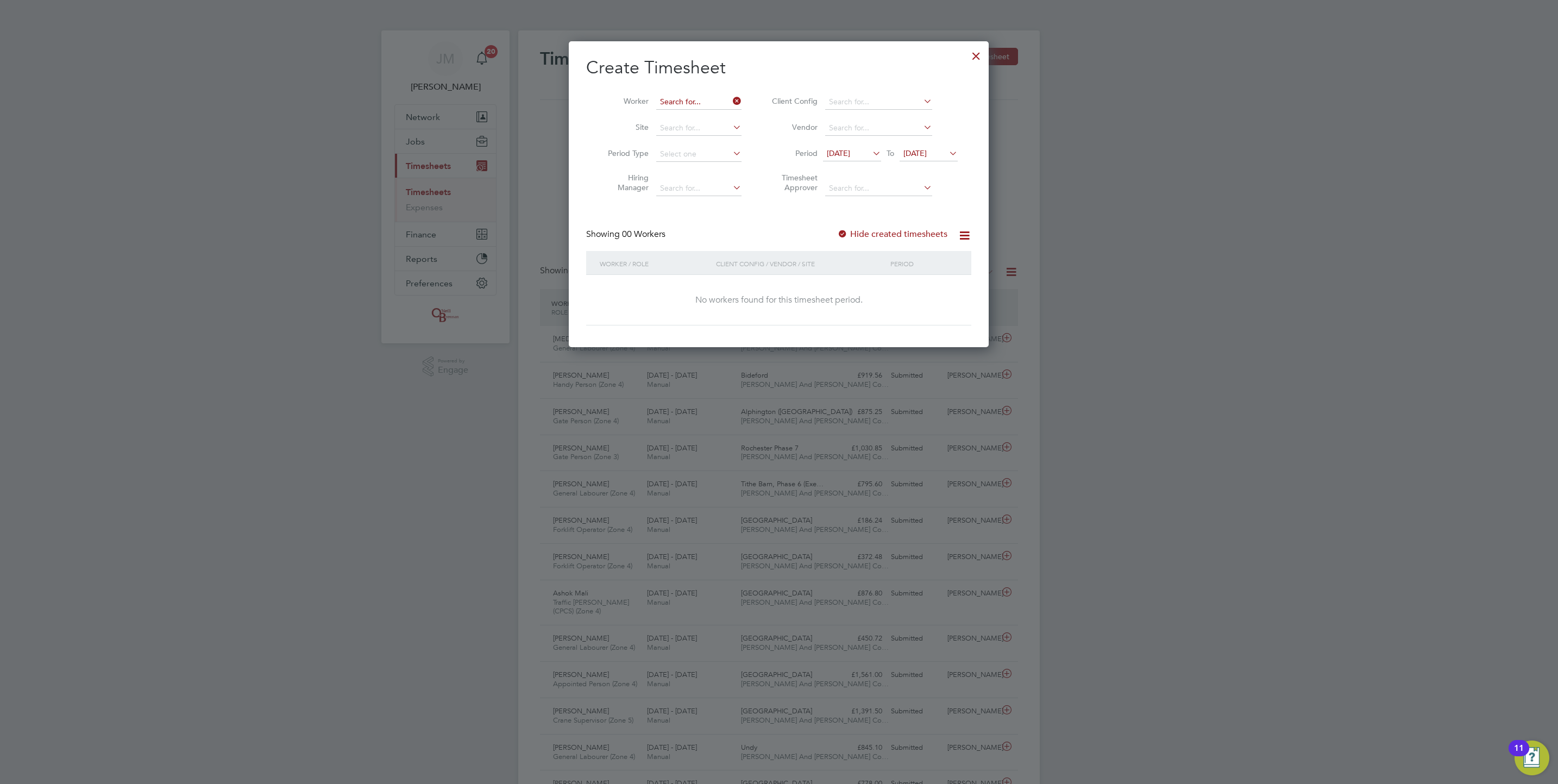
click at [719, 100] on input at bounding box center [698, 102] width 85 height 15
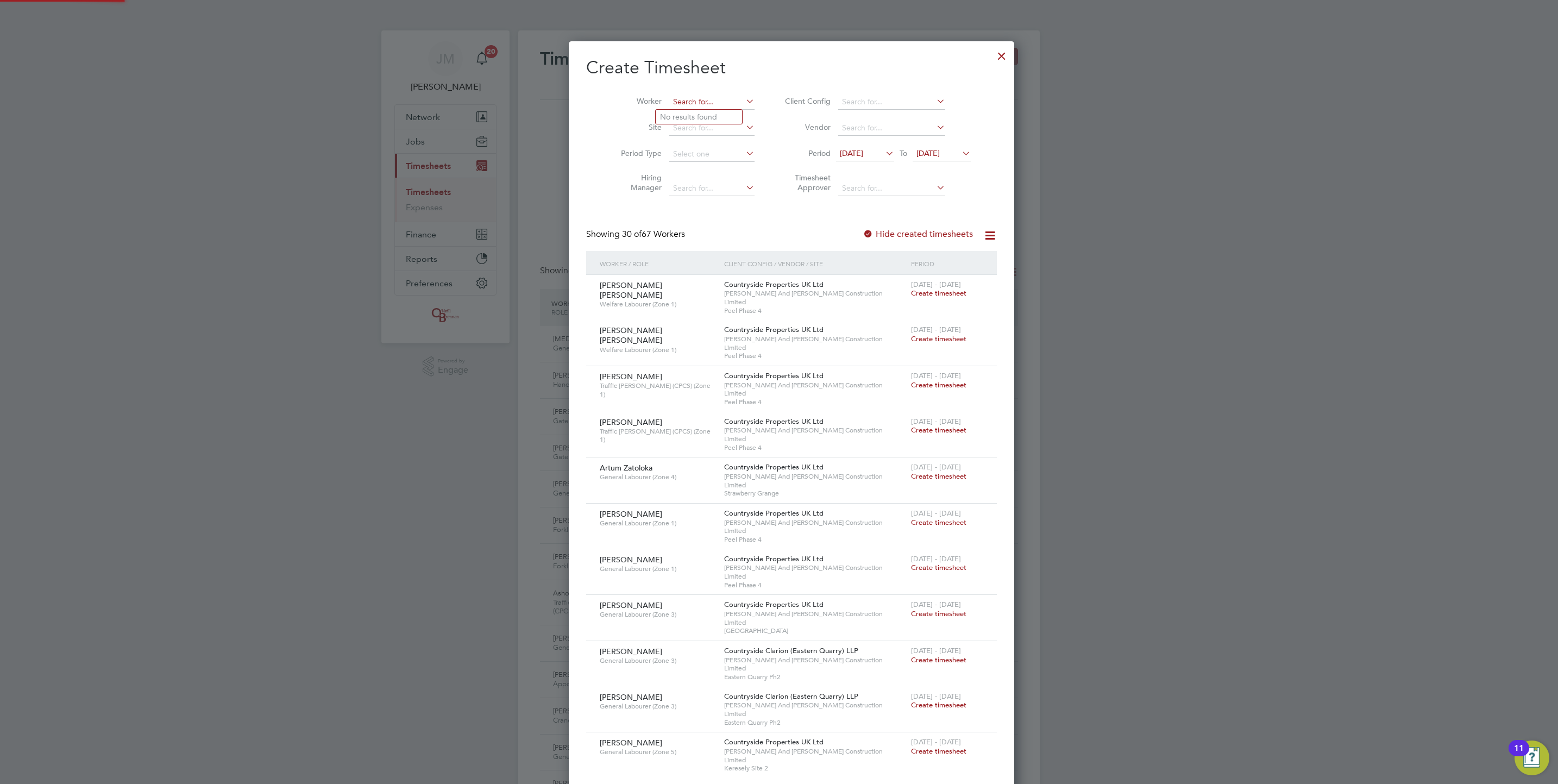
click at [719, 101] on input at bounding box center [712, 102] width 85 height 15
click at [701, 163] on li "[PERSON_NAME]" at bounding box center [729, 162] width 146 height 15
type input "[PERSON_NAME]"
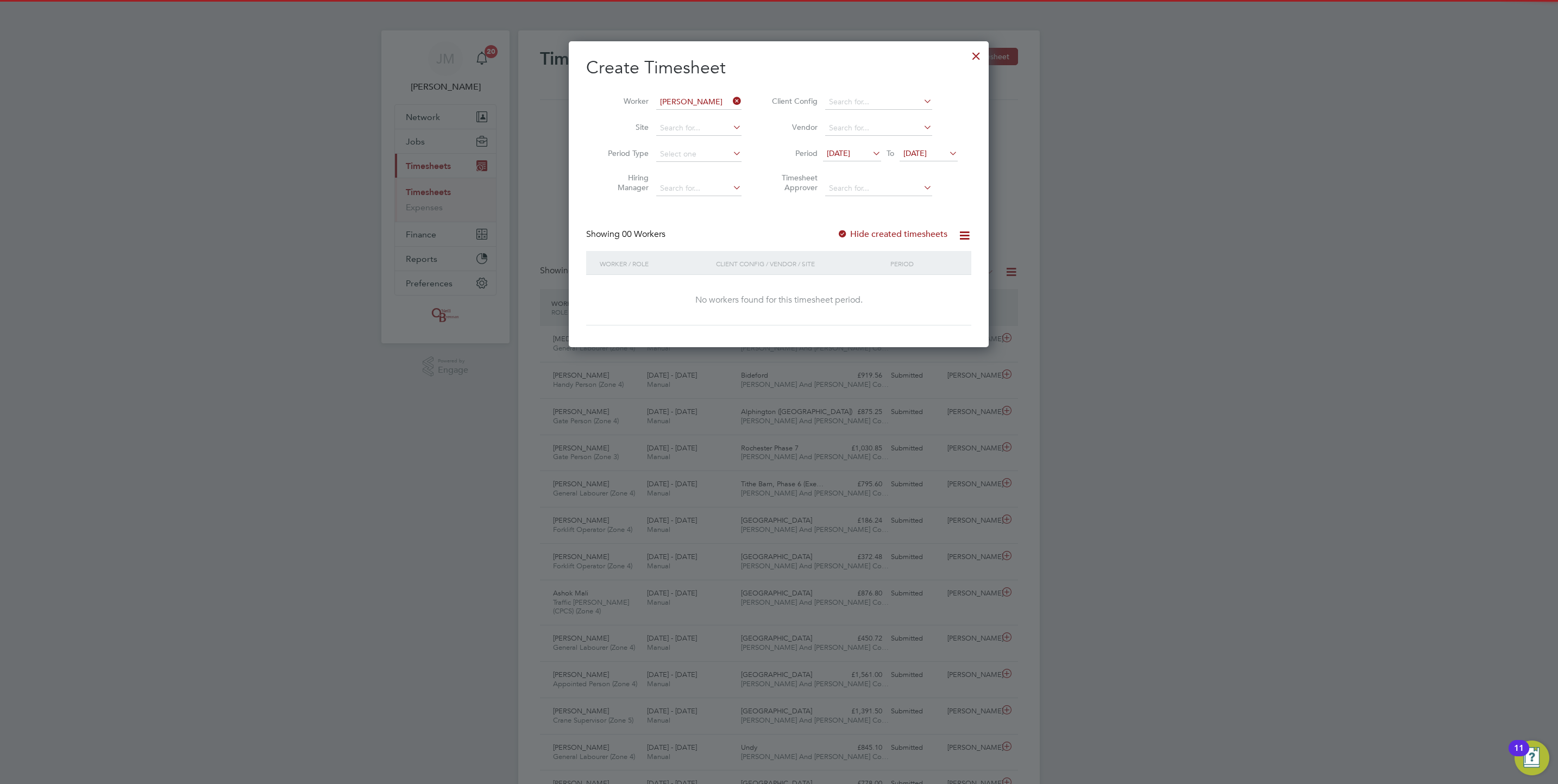
click at [921, 231] on label "Hide created timesheets" at bounding box center [892, 235] width 110 height 11
click at [939, 160] on span "[DATE]" at bounding box center [928, 155] width 58 height 15
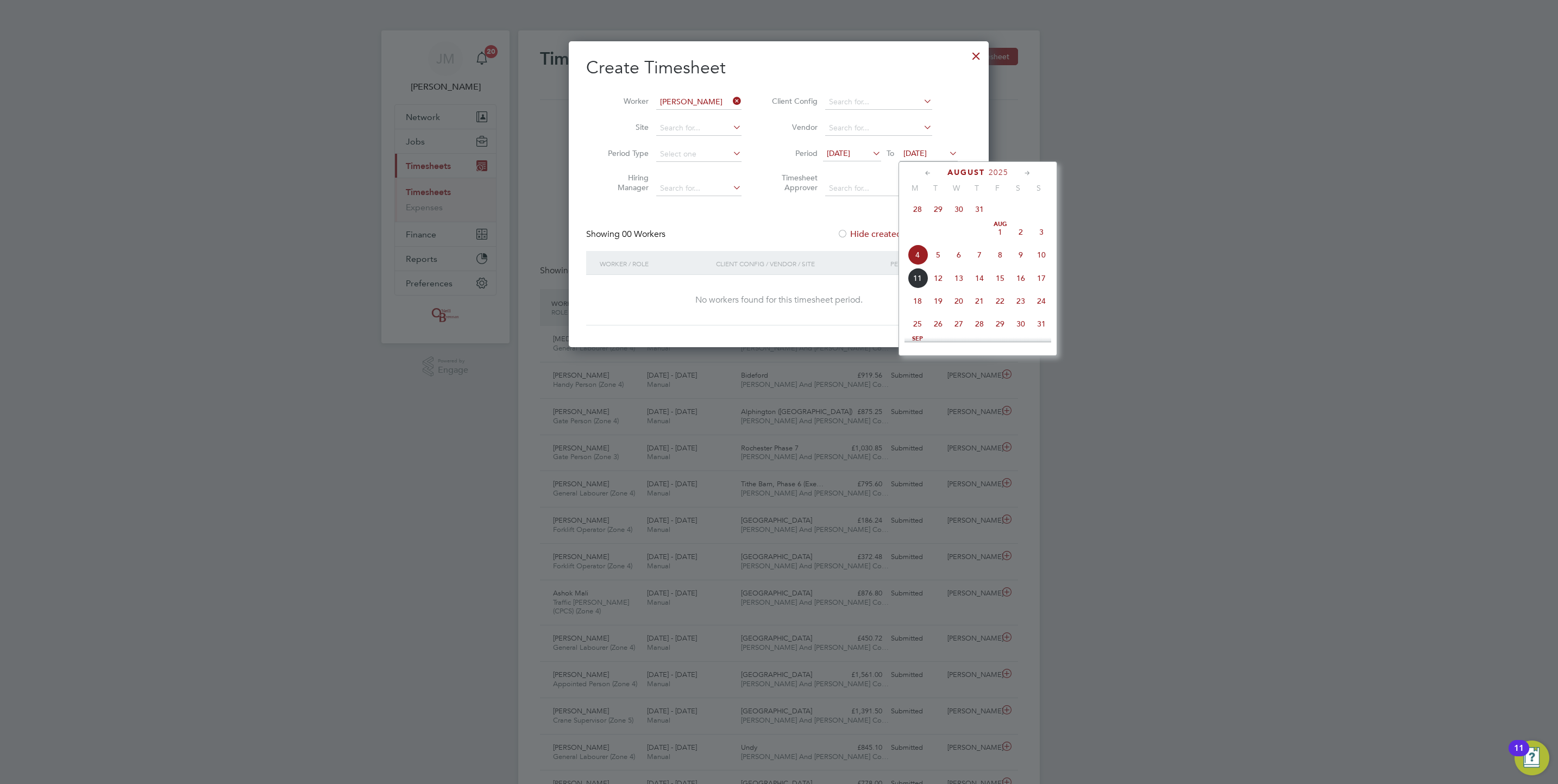
click at [1010, 304] on span "23" at bounding box center [1021, 301] width 21 height 21
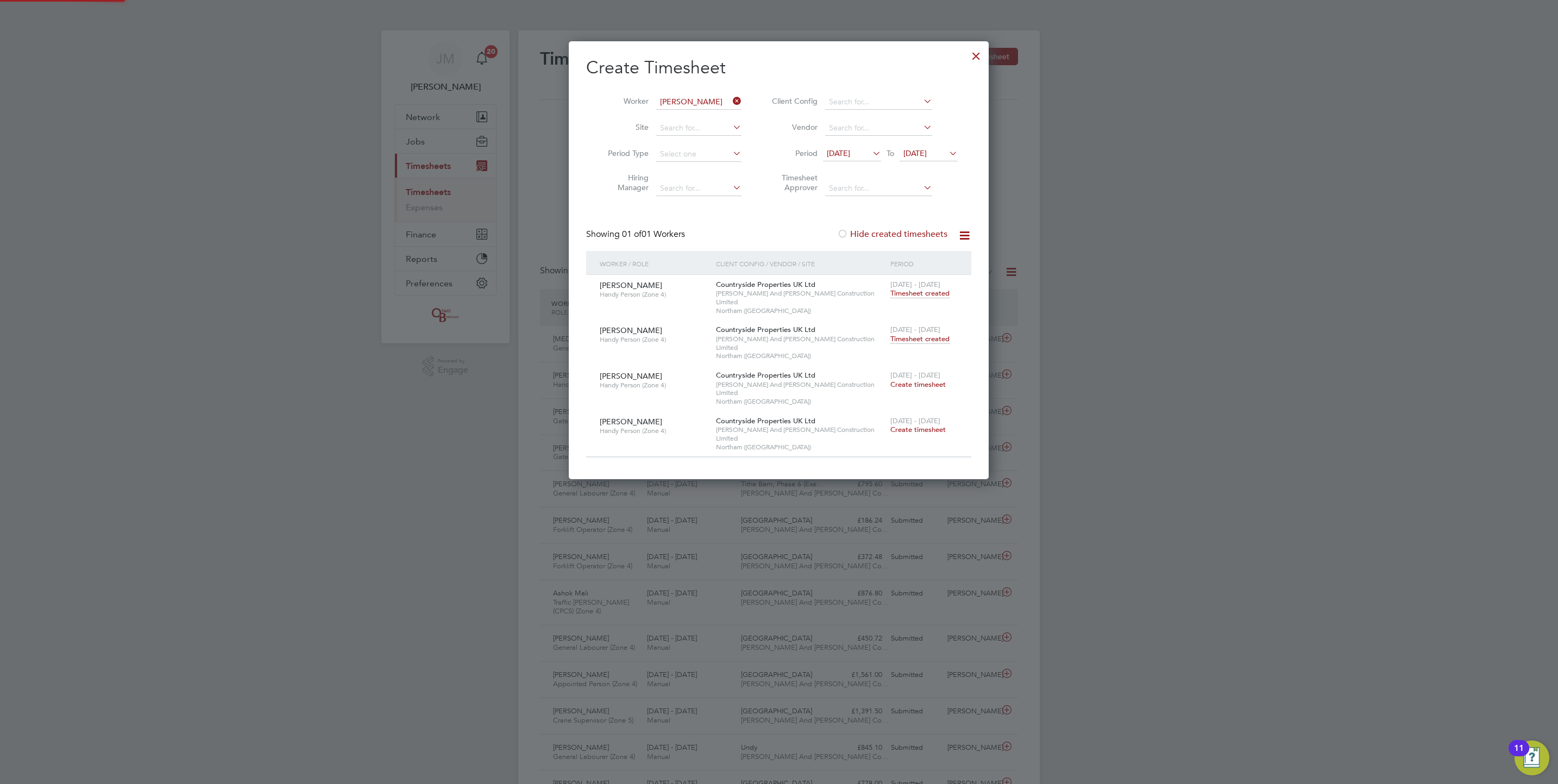
click at [941, 326] on div "[DATE] - [DATE] Timesheet created" at bounding box center [924, 334] width 73 height 29
click at [939, 334] on span "Timesheet created" at bounding box center [920, 338] width 59 height 9
